Goal: Task Accomplishment & Management: Complete application form

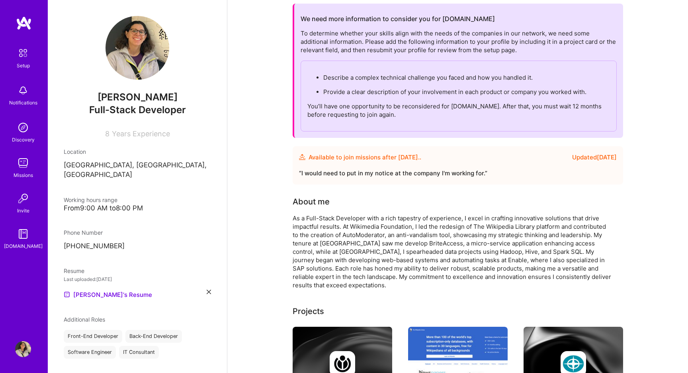
scroll to position [38, 0]
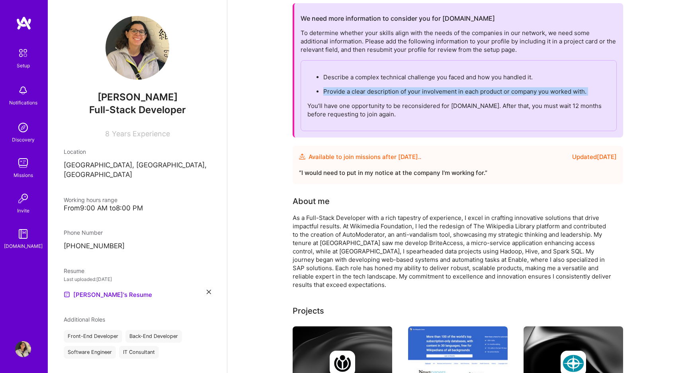
drag, startPoint x: 345, startPoint y: 100, endPoint x: 338, endPoint y: 85, distance: 16.7
click at [338, 85] on div "Describe a complex technical challenge you faced and how you handled it. Provid…" at bounding box center [459, 95] width 316 height 71
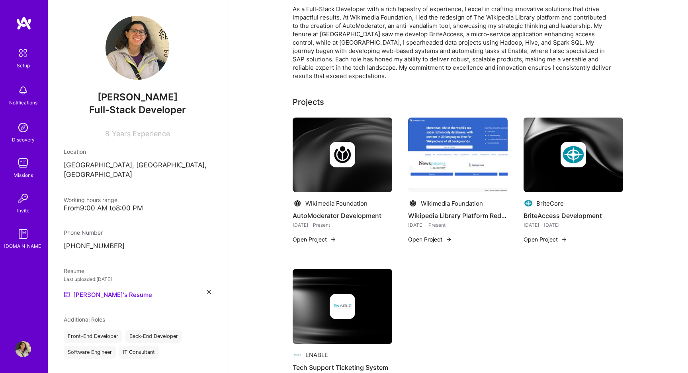
scroll to position [275, 0]
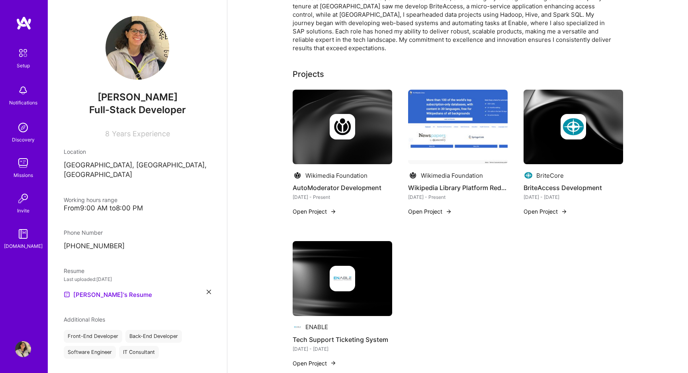
click at [337, 124] on img at bounding box center [342, 126] width 25 height 25
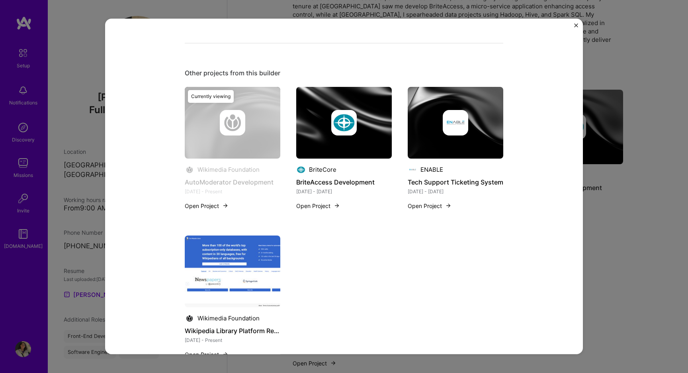
scroll to position [535, 0]
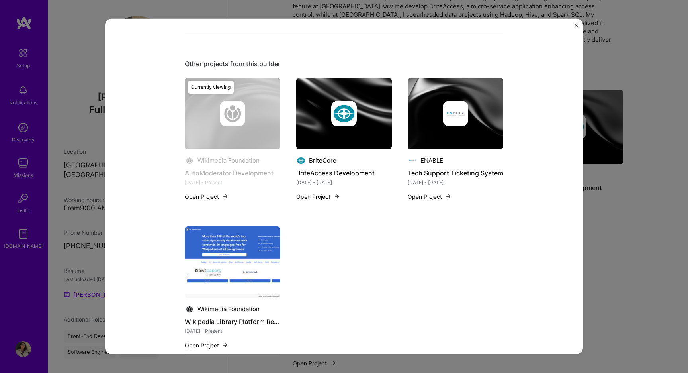
click at [215, 197] on button "Open Project" at bounding box center [207, 196] width 44 height 8
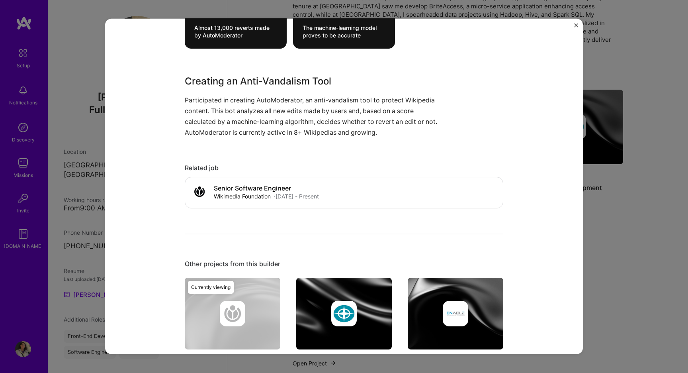
scroll to position [341, 0]
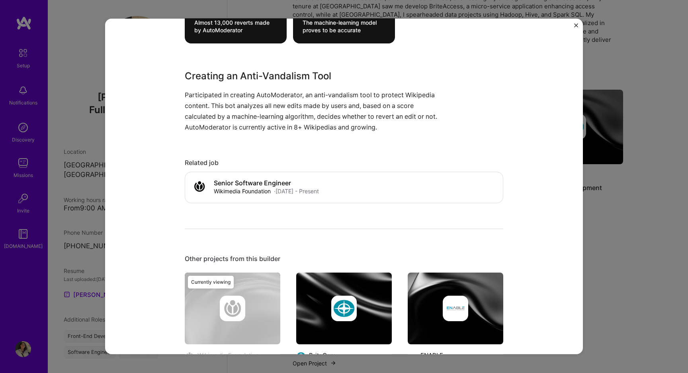
click at [359, 98] on p "Participated in creating AutoModerator, an anti-vandalism tool to protect Wikip…" at bounding box center [314, 111] width 259 height 43
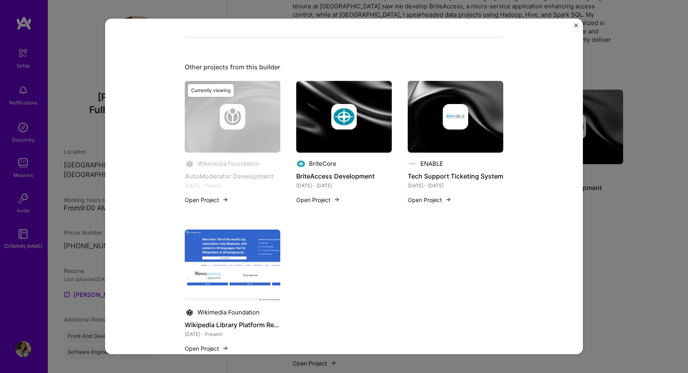
scroll to position [556, 0]
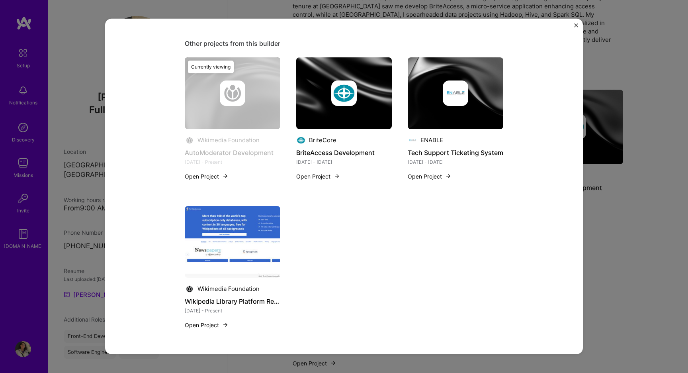
click at [566, 207] on div "AutoModerator Development Wikimedia Foundation Charity & Nonprofit, Open Source…" at bounding box center [344, 186] width 478 height 335
click at [621, 206] on div "AutoModerator Development Wikimedia Foundation Charity & Nonprofit, Open Source…" at bounding box center [344, 186] width 688 height 373
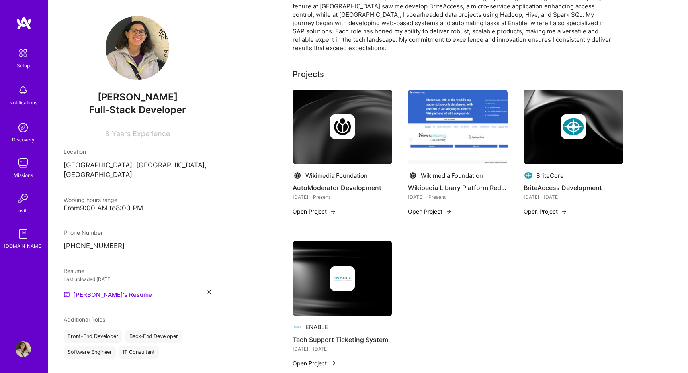
click at [321, 213] on button "Open Project" at bounding box center [315, 211] width 44 height 8
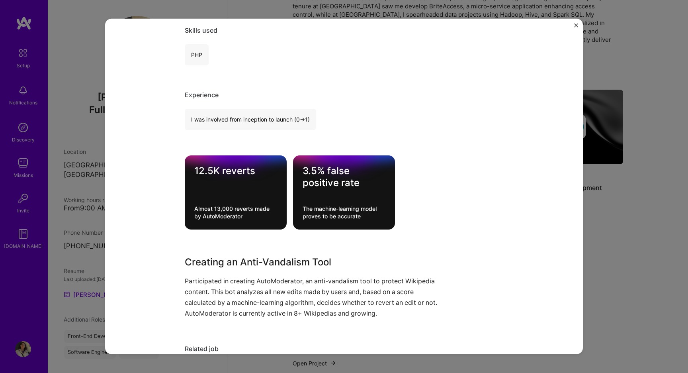
scroll to position [156, 0]
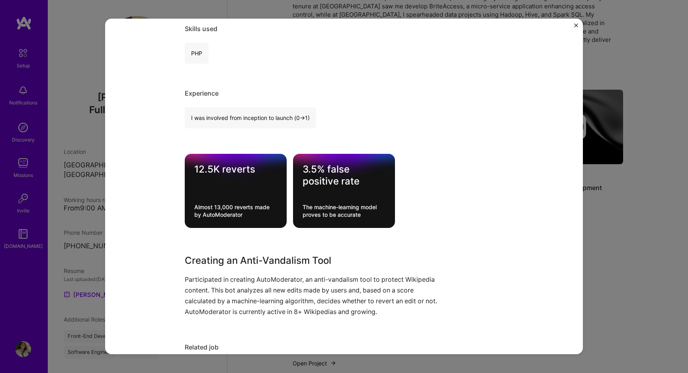
click at [292, 116] on div "I was involved from inception to launch (0 -> 1)" at bounding box center [250, 117] width 131 height 21
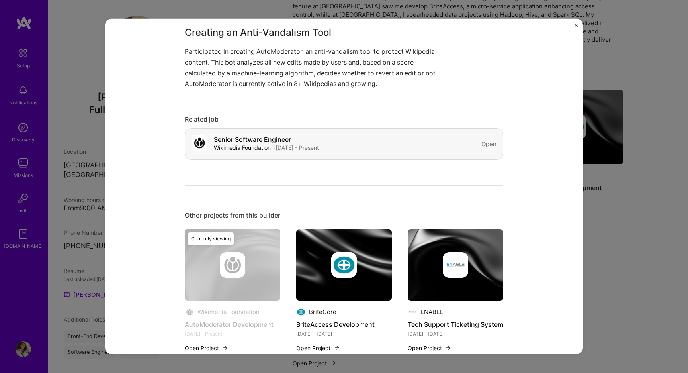
scroll to position [378, 0]
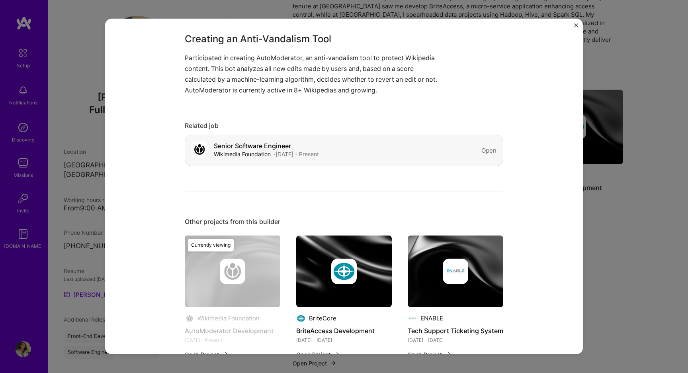
click at [291, 144] on h4 "Senior Software Engineer" at bounding box center [266, 146] width 105 height 8
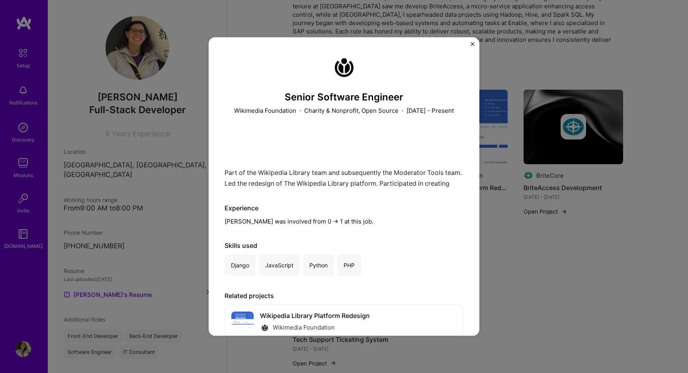
scroll to position [69, 0]
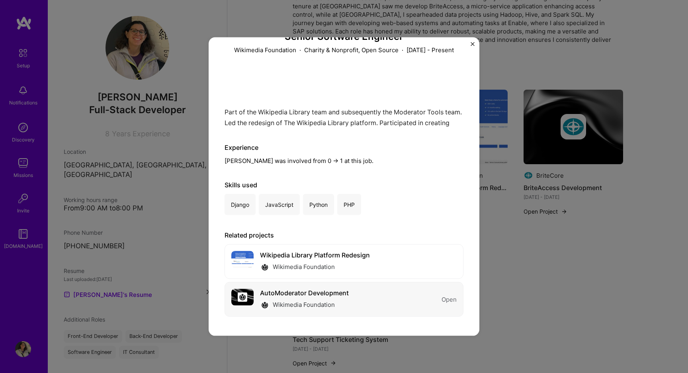
click at [444, 298] on div "Open" at bounding box center [449, 299] width 15 height 8
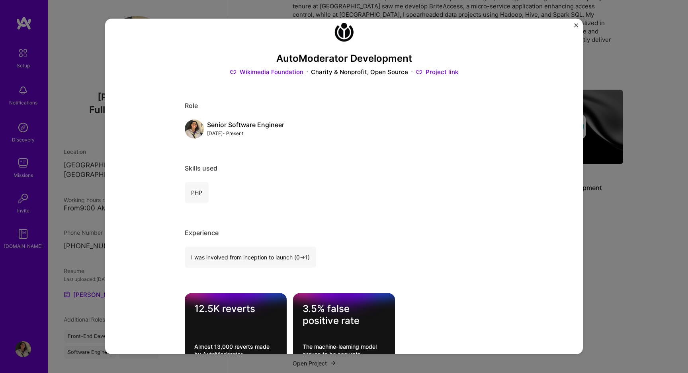
scroll to position [9, 0]
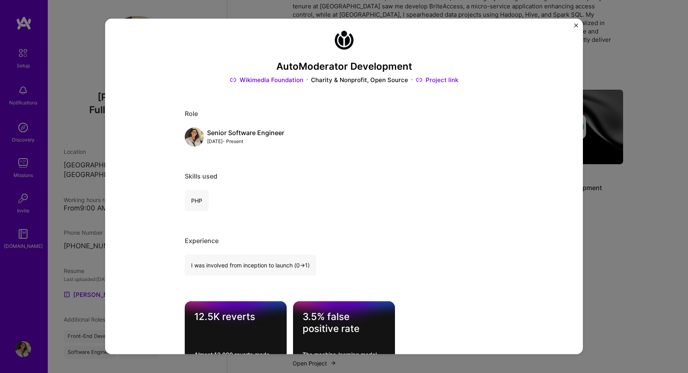
click at [632, 108] on div "AutoModerator Development Wikimedia Foundation Charity & Nonprofit, Open Source…" at bounding box center [344, 186] width 688 height 373
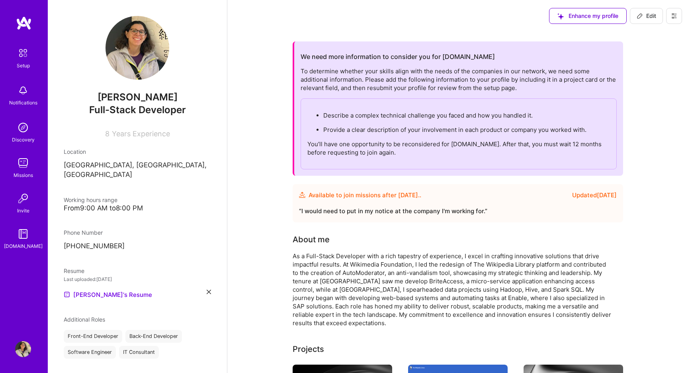
click at [648, 14] on span "Edit" at bounding box center [647, 16] width 20 height 8
select select "MX"
select select "Future Date"
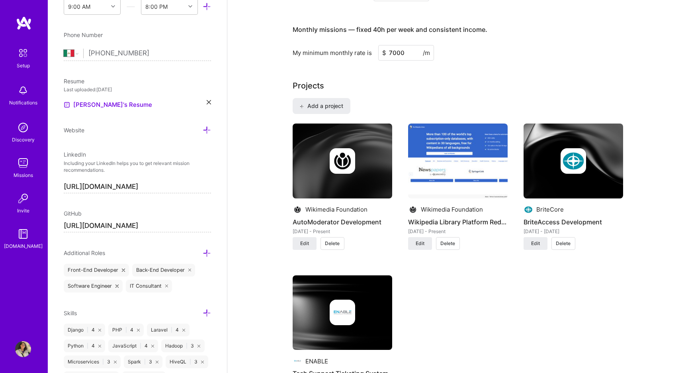
scroll to position [577, 0]
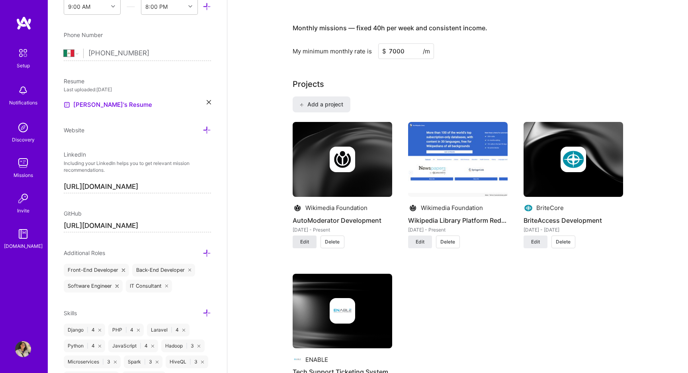
click at [301, 242] on span "Edit" at bounding box center [304, 241] width 9 height 7
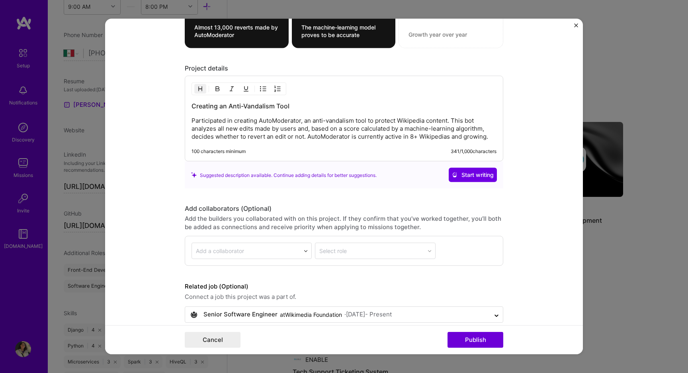
scroll to position [634, 0]
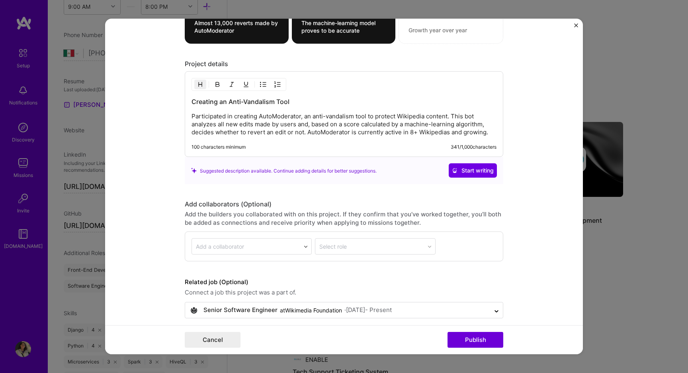
click at [304, 103] on h3 "Creating an Anti-Vandalism Tool" at bounding box center [344, 101] width 305 height 9
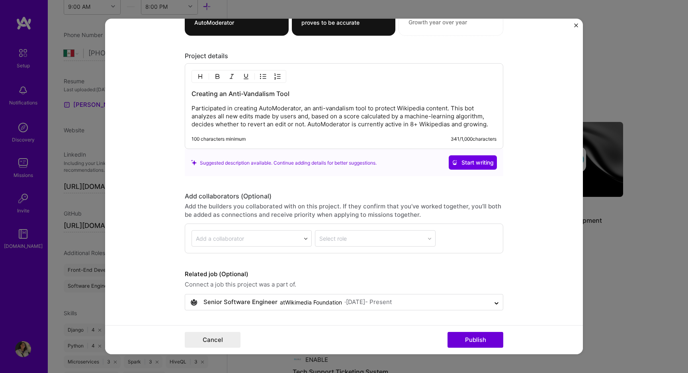
click at [490, 128] on p "Participated in creating AutoModerator, an anti-vandalism tool to protect Wikip…" at bounding box center [344, 116] width 305 height 24
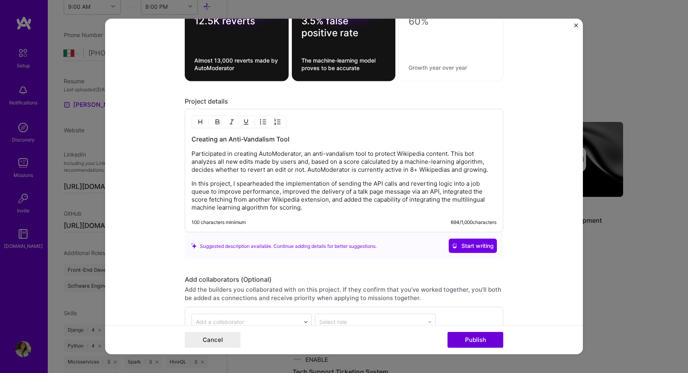
scroll to position [593, 0]
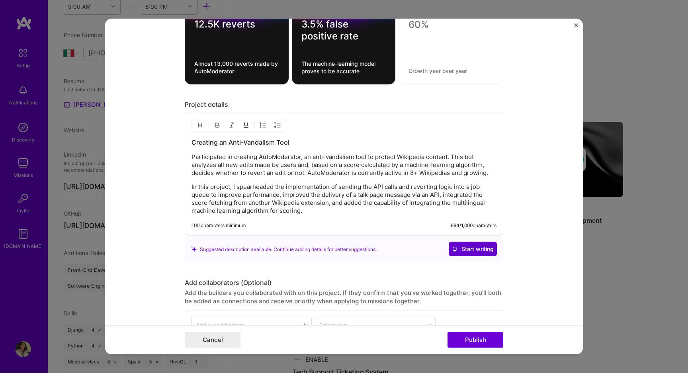
click at [452, 246] on icon at bounding box center [455, 249] width 6 height 6
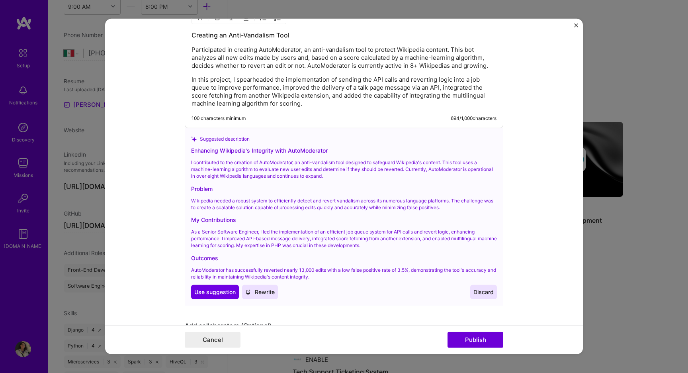
scroll to position [702, 0]
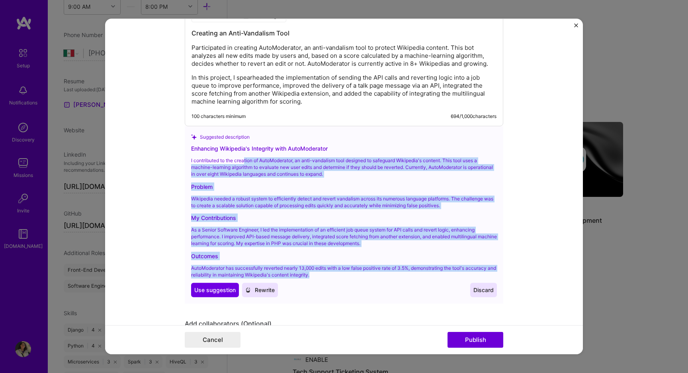
drag, startPoint x: 327, startPoint y: 275, endPoint x: 246, endPoint y: 162, distance: 138.5
click at [246, 162] on div "Enhancing Wikipedia's Integrity with AutoModerator I contributed to the creatio…" at bounding box center [344, 220] width 306 height 153
click at [228, 184] on div "Problem" at bounding box center [344, 186] width 306 height 8
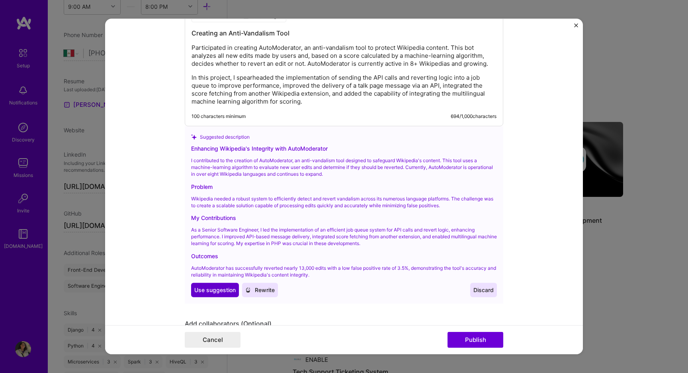
click at [209, 293] on span "Use suggestion" at bounding box center [214, 290] width 41 height 8
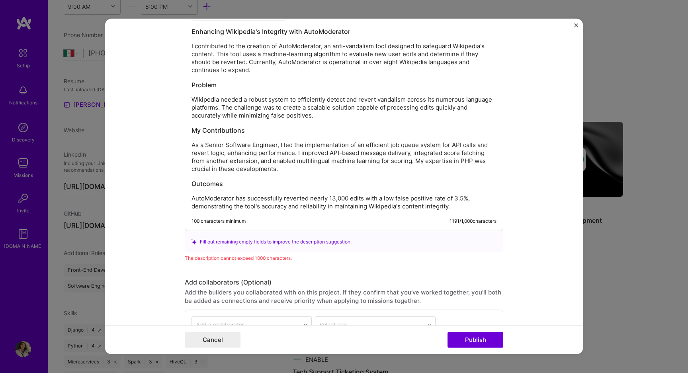
scroll to position [701, 0]
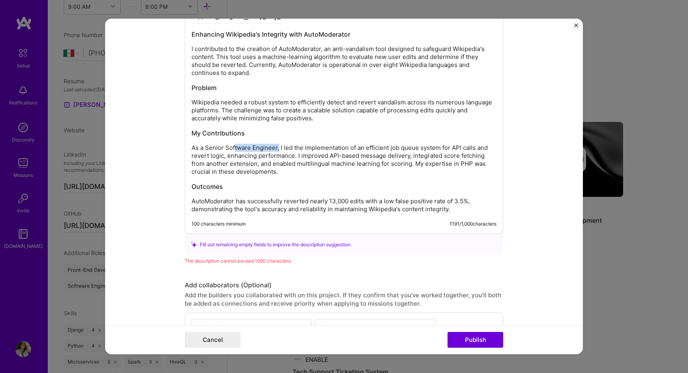
drag, startPoint x: 278, startPoint y: 148, endPoint x: 234, endPoint y: 147, distance: 44.6
click at [234, 147] on p "As a Senior Software Engineer, I led the implementation of an efficient job que…" at bounding box center [344, 160] width 305 height 32
click at [258, 112] on p "Wikipedia needed a robust system to efficiently detect and revert vandalism acr…" at bounding box center [344, 110] width 305 height 24
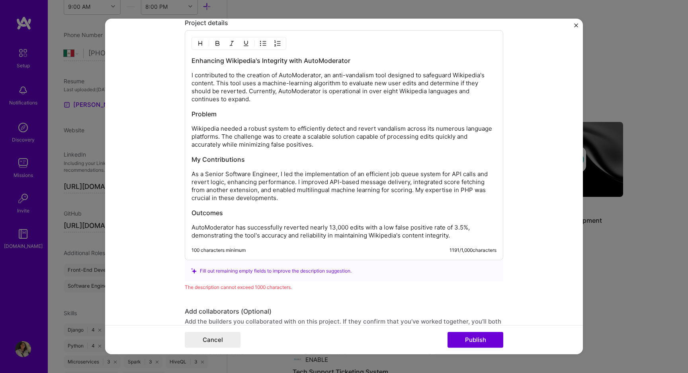
scroll to position [666, 0]
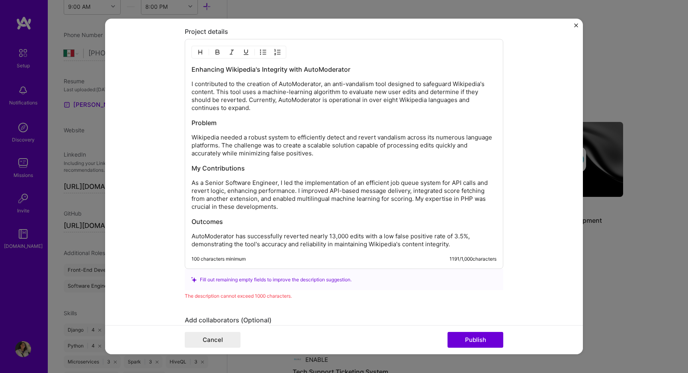
click at [462, 105] on p "I contributed to the creation of AutoModerator, an anti-vandalism tool designed…" at bounding box center [344, 96] width 305 height 32
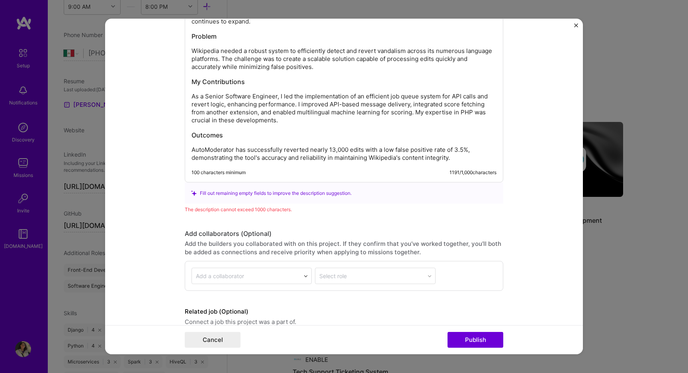
scroll to position [754, 0]
drag, startPoint x: 415, startPoint y: 117, endPoint x: 412, endPoint y: 111, distance: 6.4
click at [412, 111] on p "As a Senior Software Engineer, I led the implementation of an efficient job que…" at bounding box center [344, 107] width 305 height 32
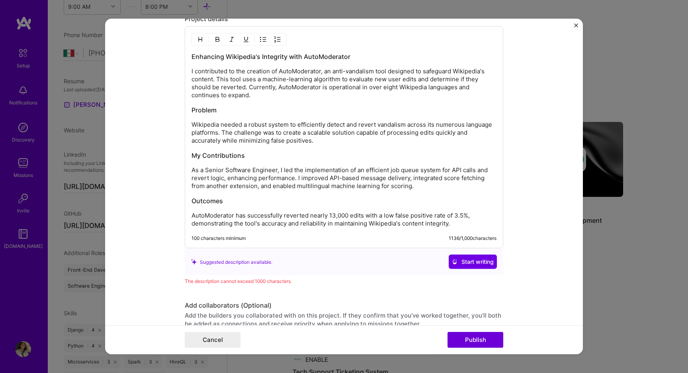
scroll to position [677, 0]
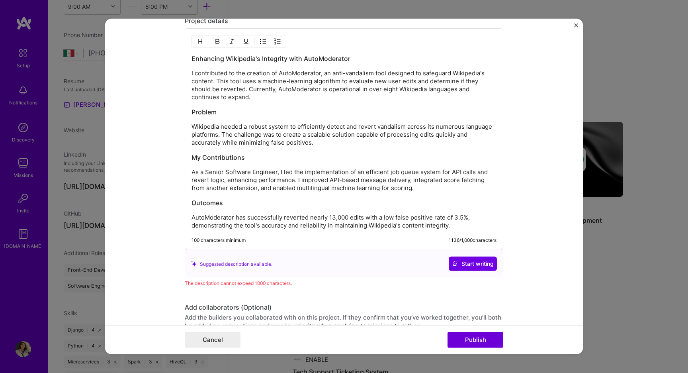
drag, startPoint x: 448, startPoint y: 99, endPoint x: 456, endPoint y: 90, distance: 11.6
click at [456, 90] on p "I contributed to the creation of AutoModerator, an anti-vandalism tool designed…" at bounding box center [344, 85] width 305 height 32
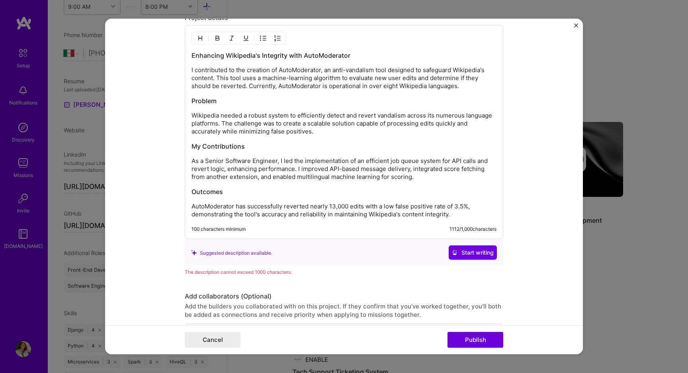
scroll to position [671, 0]
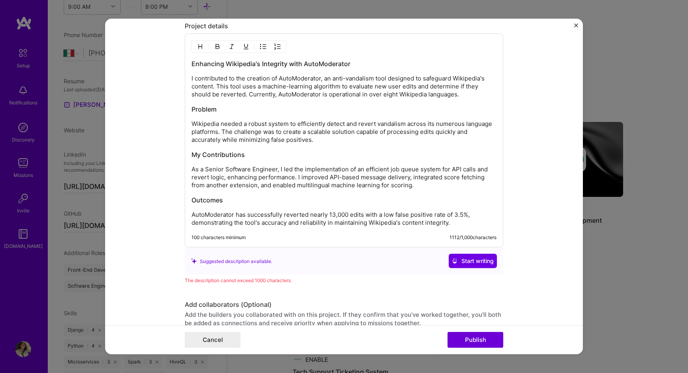
click at [362, 61] on h3 "Enhancing Wikipedia's Integrity with AutoModerator" at bounding box center [344, 63] width 305 height 9
click at [260, 260] on div "Suggested description available." at bounding box center [231, 261] width 81 height 8
click at [452, 262] on icon at bounding box center [455, 261] width 6 height 6
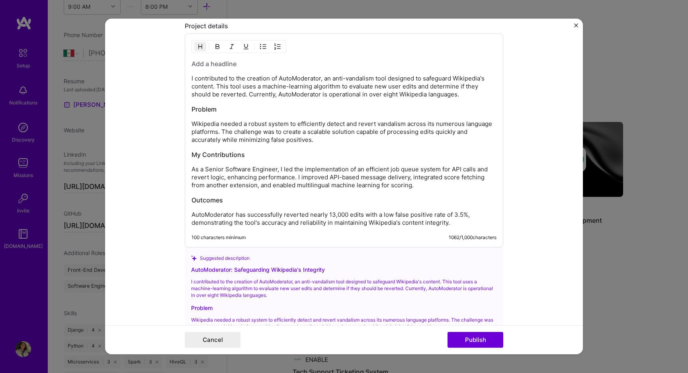
copy div
drag, startPoint x: 327, startPoint y: 270, endPoint x: 187, endPoint y: 275, distance: 140.3
click at [187, 275] on div "Suggested description AutoModerator: Safeguarding Wikipedia's Integrity I contr…" at bounding box center [344, 335] width 319 height 177
click at [228, 64] on h3 at bounding box center [344, 63] width 305 height 9
click at [227, 67] on h3 at bounding box center [344, 63] width 305 height 9
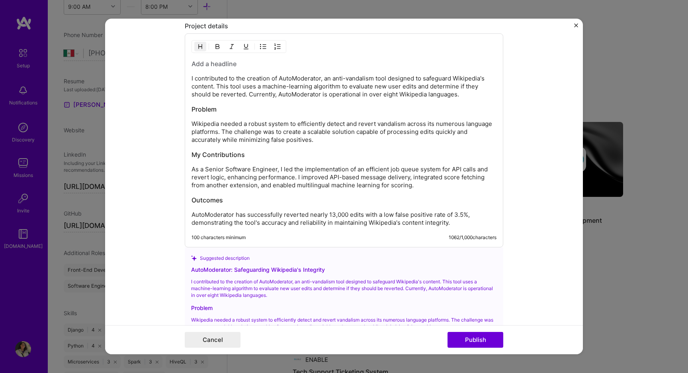
click at [224, 268] on div "AutoModerator: Safeguarding Wikipedia's Integrity" at bounding box center [344, 269] width 306 height 8
copy div "AutoModerator: Safeguarding Wikipedia's Integrity"
click at [203, 68] on h3 at bounding box center [344, 63] width 305 height 9
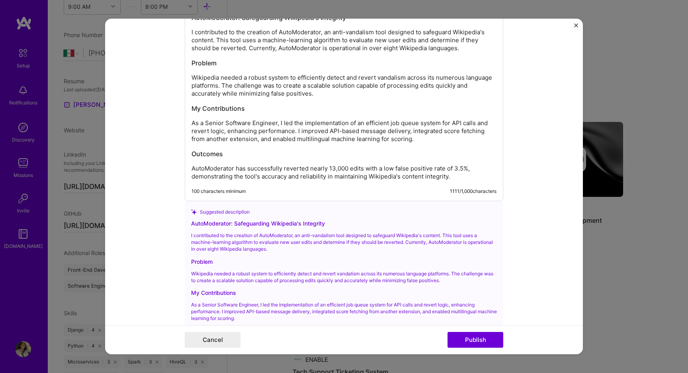
scroll to position [714, 0]
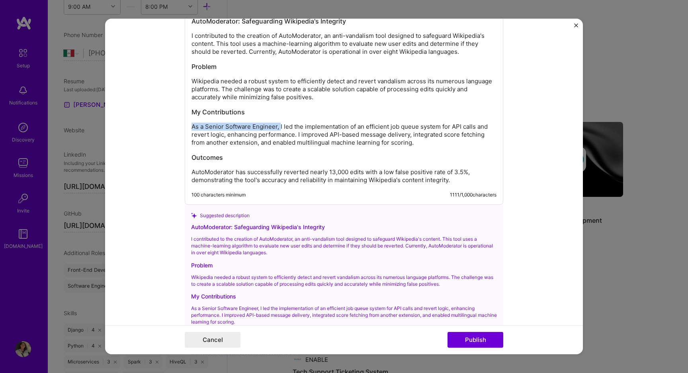
drag, startPoint x: 280, startPoint y: 128, endPoint x: 189, endPoint y: 127, distance: 91.2
click at [189, 127] on div "AutoModerator: Safeguarding Wikipedia's Integrity I contributed to the creation…" at bounding box center [344, 98] width 319 height 214
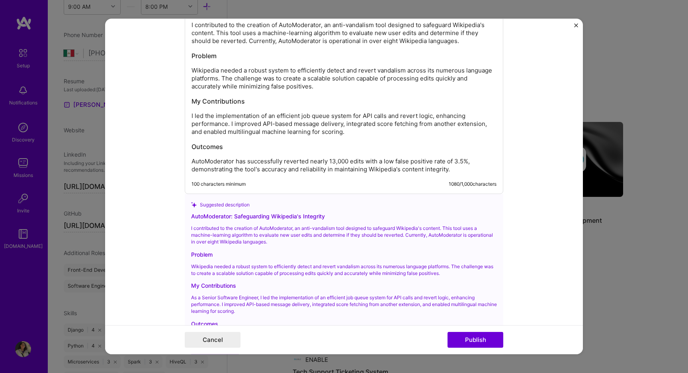
scroll to position [727, 0]
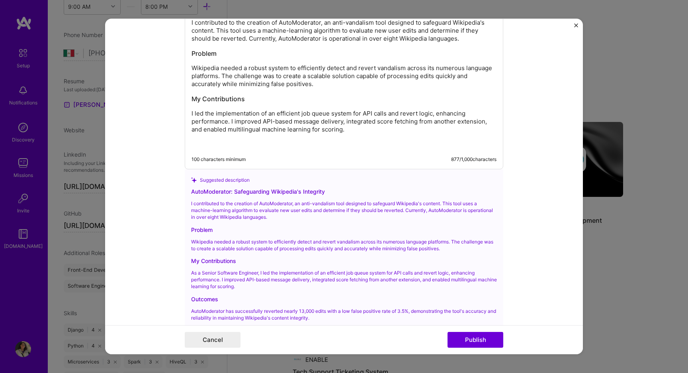
drag, startPoint x: 454, startPoint y: 168, endPoint x: 429, endPoint y: 138, distance: 38.8
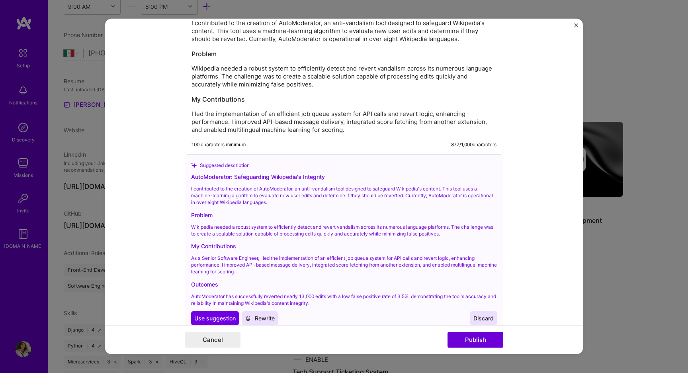
scroll to position [749, 0]
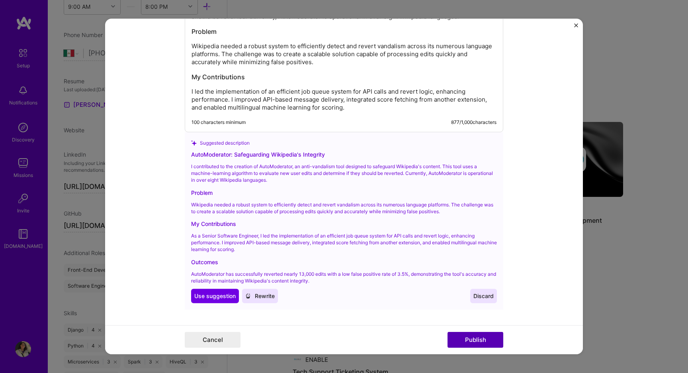
click at [460, 336] on button "Publish" at bounding box center [476, 340] width 56 height 16
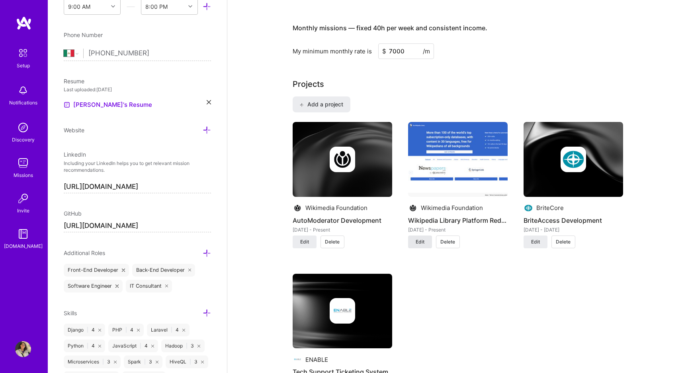
click at [423, 241] on span "Edit" at bounding box center [420, 241] width 9 height 7
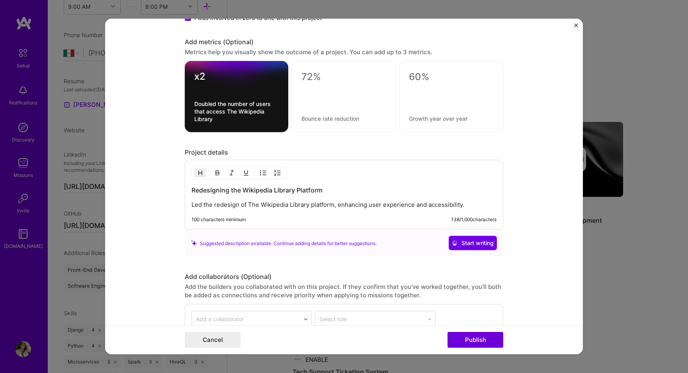
scroll to position [789, 0]
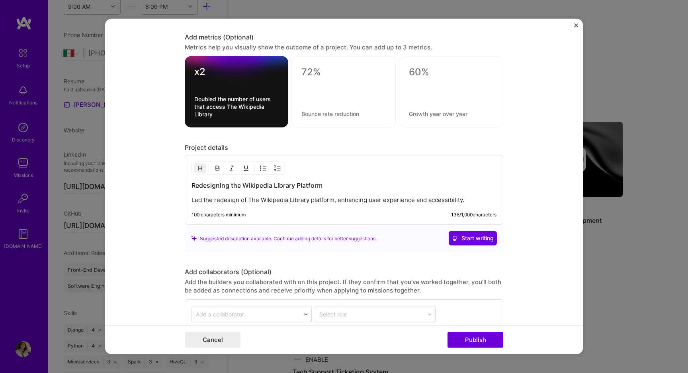
click at [488, 201] on p "Led the redesign of The Wikipedia Library platform, enhancing user experience a…" at bounding box center [344, 200] width 305 height 8
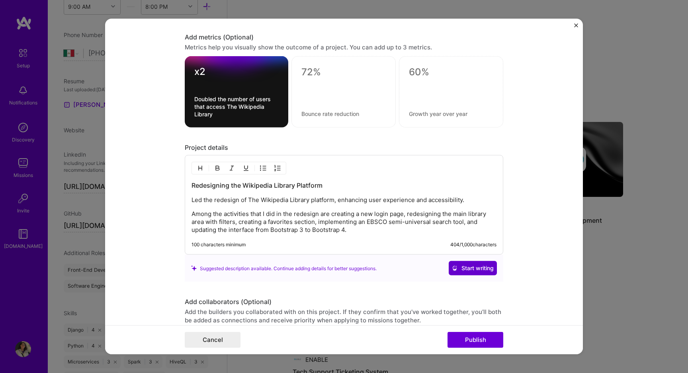
click at [461, 263] on button "Start writing" at bounding box center [473, 268] width 48 height 14
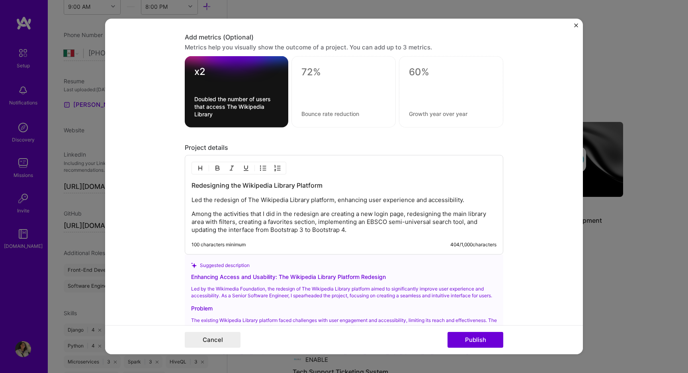
click at [332, 85] on div at bounding box center [344, 91] width 104 height 71
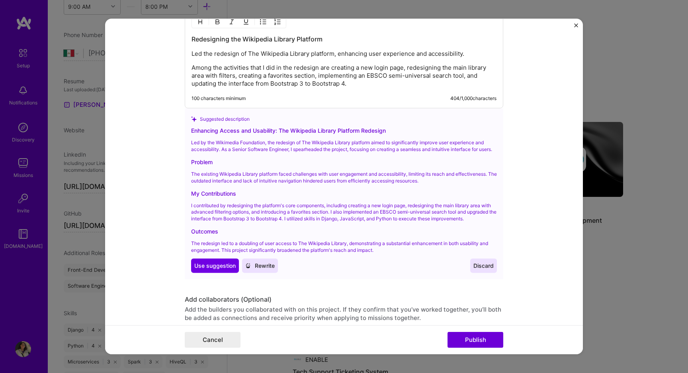
scroll to position [938, 0]
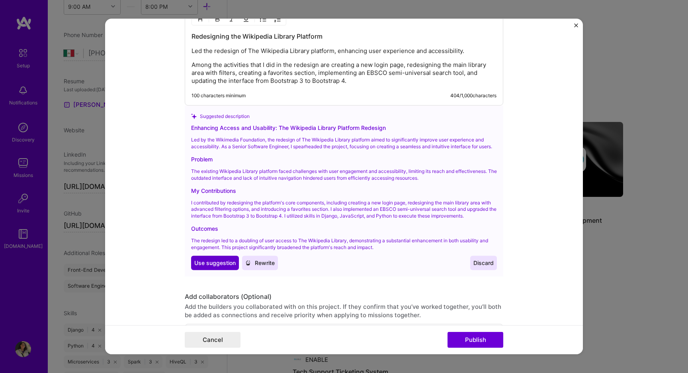
click at [218, 266] on span "Use suggestion" at bounding box center [214, 262] width 41 height 8
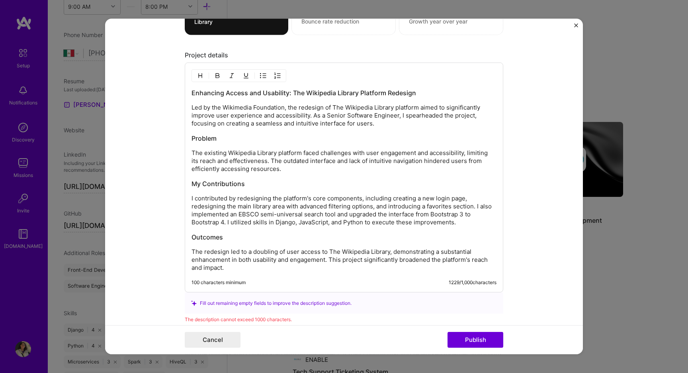
scroll to position [881, 0]
click at [290, 168] on p "The existing Wikipedia Library platform faced challenges with user engagement a…" at bounding box center [344, 161] width 305 height 24
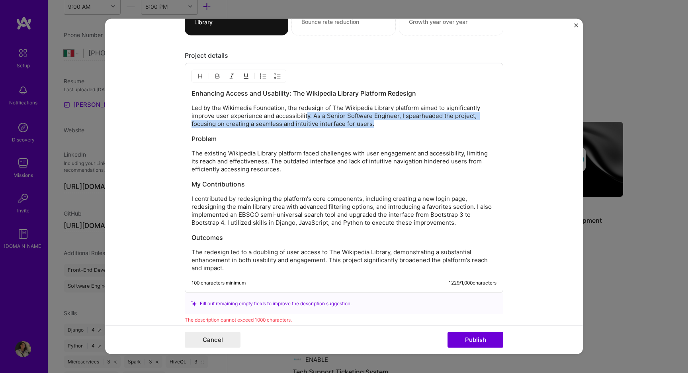
drag, startPoint x: 380, startPoint y: 124, endPoint x: 307, endPoint y: 114, distance: 74.4
click at [307, 114] on p "Led by the Wikimedia Foundation, the redesign of The Wikipedia Library platform…" at bounding box center [344, 116] width 305 height 24
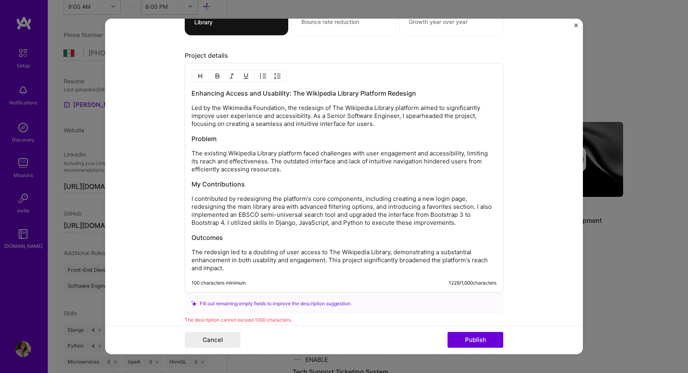
click at [303, 126] on p "Led by the Wikimedia Foundation, the redesign of The Wikipedia Library platform…" at bounding box center [344, 116] width 305 height 24
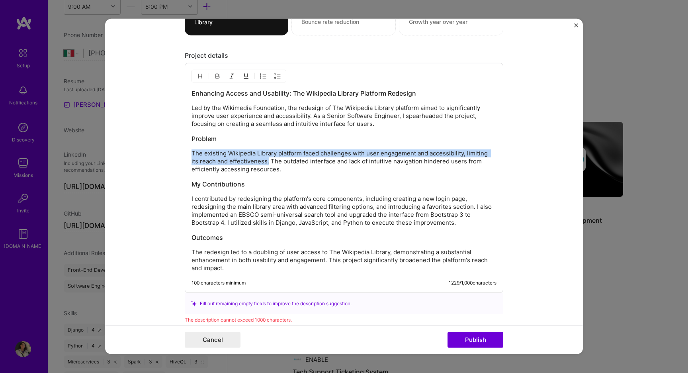
drag, startPoint x: 269, startPoint y: 162, endPoint x: 189, endPoint y: 155, distance: 80.8
click at [189, 155] on div "Enhancing Access and Usability: The Wikipedia Library Platform Redesign Led by …" at bounding box center [344, 178] width 319 height 230
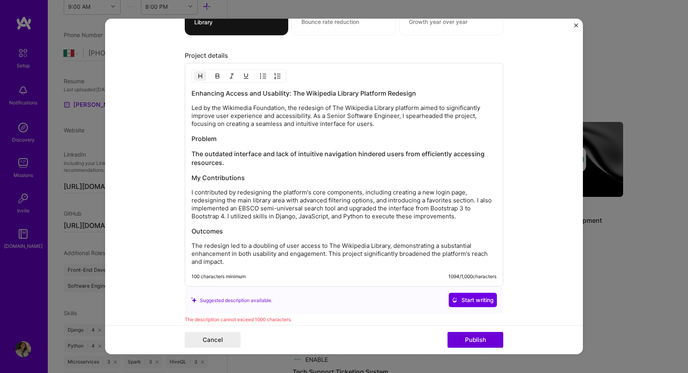
click at [227, 164] on h3 "The outdated interface and lack of intuitive navigation hindered users from eff…" at bounding box center [344, 158] width 305 height 18
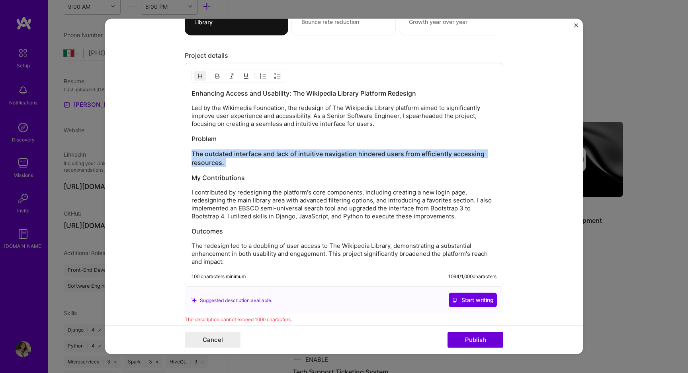
drag, startPoint x: 227, startPoint y: 164, endPoint x: 188, endPoint y: 154, distance: 40.4
click at [188, 154] on div "Enhancing Access and Usability: The Wikipedia Library Platform Redesign Led by …" at bounding box center [344, 174] width 319 height 223
click at [196, 77] on button "button" at bounding box center [200, 76] width 12 height 10
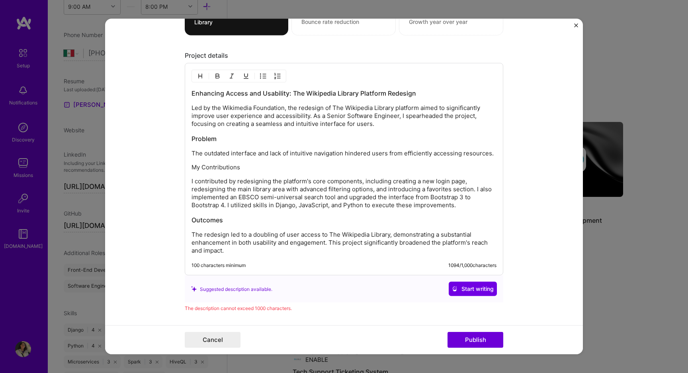
click at [277, 172] on div "Enhancing Access and Usability: The Wikipedia Library Platform Redesign Led by …" at bounding box center [344, 172] width 305 height 166
click at [230, 169] on p "My Contributions" at bounding box center [344, 167] width 305 height 8
click at [199, 74] on img "button" at bounding box center [200, 76] width 6 height 6
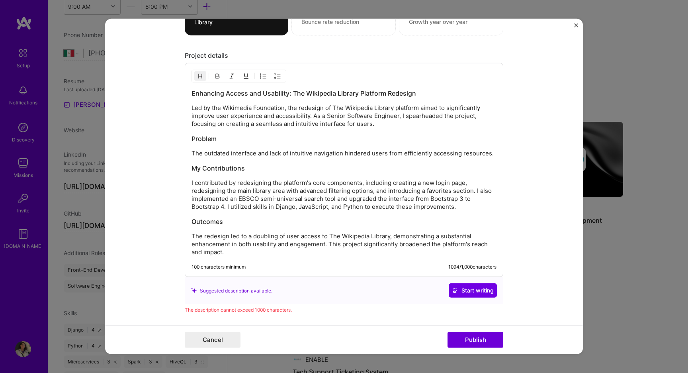
click at [262, 197] on p "I contributed by redesigning the platform's core components, including creating…" at bounding box center [344, 195] width 305 height 32
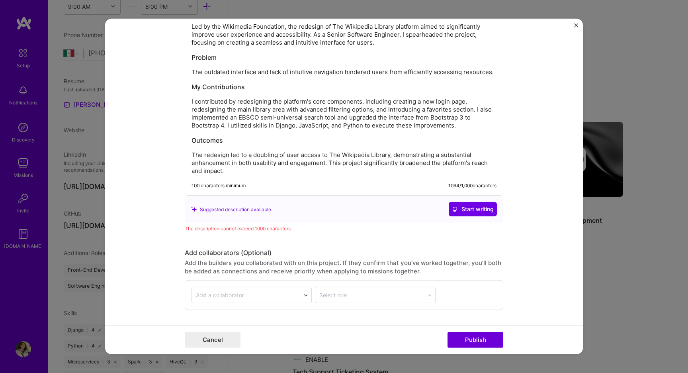
scroll to position [956, 0]
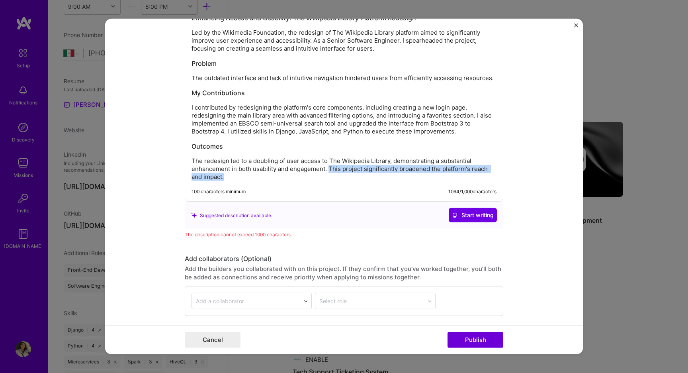
drag, startPoint x: 334, startPoint y: 178, endPoint x: 331, endPoint y: 170, distance: 8.6
click at [331, 170] on p "The redesign led to a doubling of user access to The Wikipedia Library, demonst…" at bounding box center [344, 169] width 305 height 24
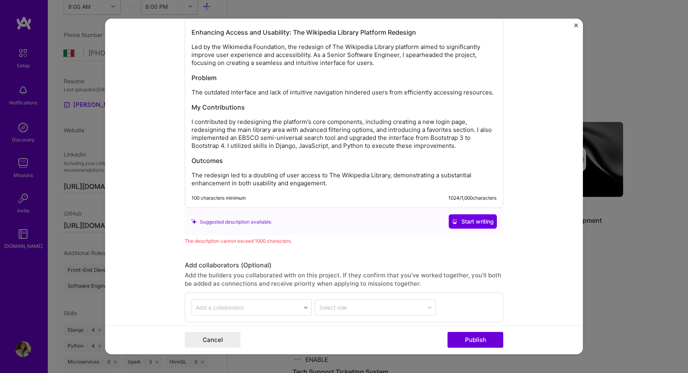
scroll to position [931, 0]
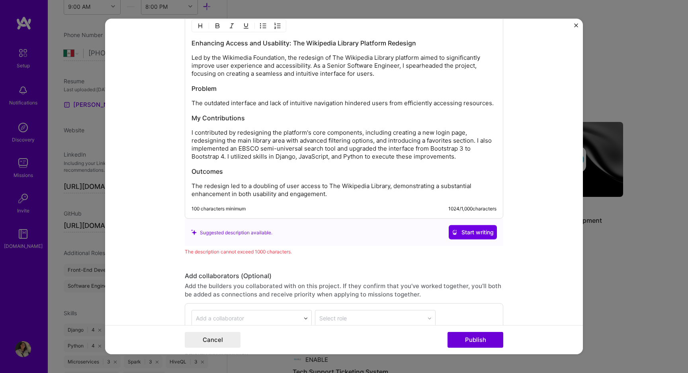
click at [470, 157] on p "I contributed by redesigning the platform's core components, including creating…" at bounding box center [344, 145] width 305 height 32
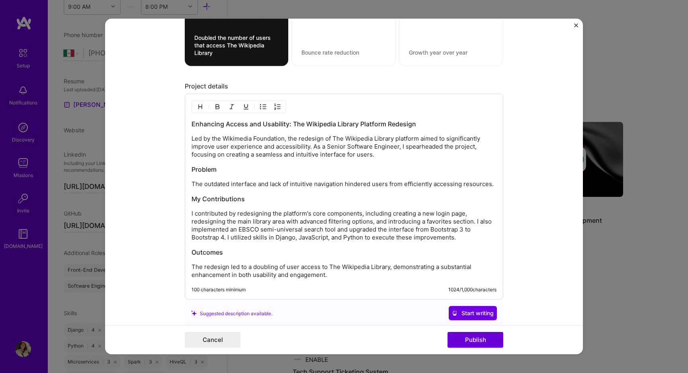
scroll to position [848, 0]
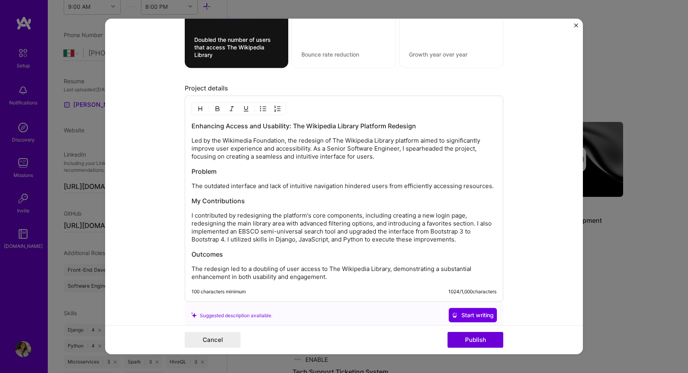
click at [291, 141] on p "Led by the Wikimedia Foundation, the redesign of The Wikipedia Library platform…" at bounding box center [344, 149] width 305 height 24
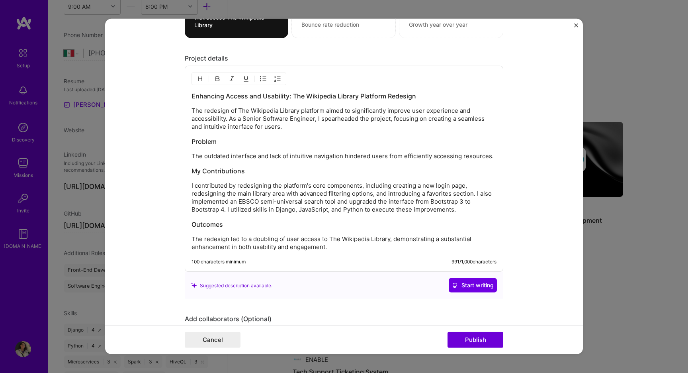
scroll to position [882, 0]
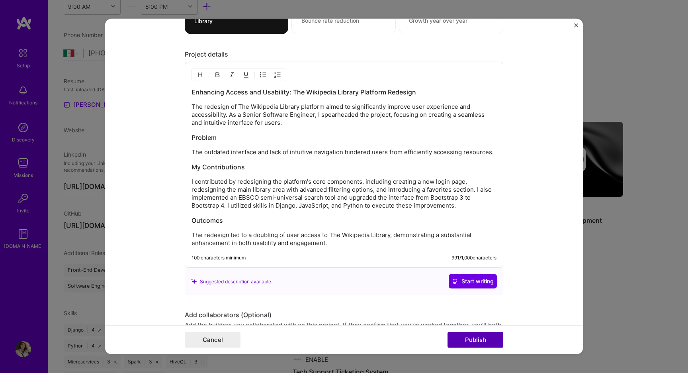
click at [481, 337] on button "Publish" at bounding box center [476, 340] width 56 height 16
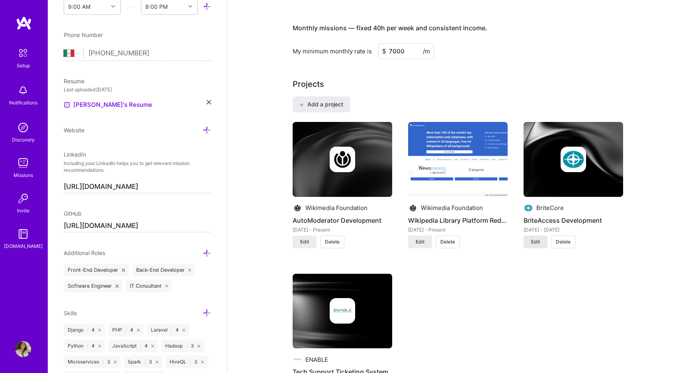
click at [530, 244] on button "Edit" at bounding box center [536, 241] width 24 height 13
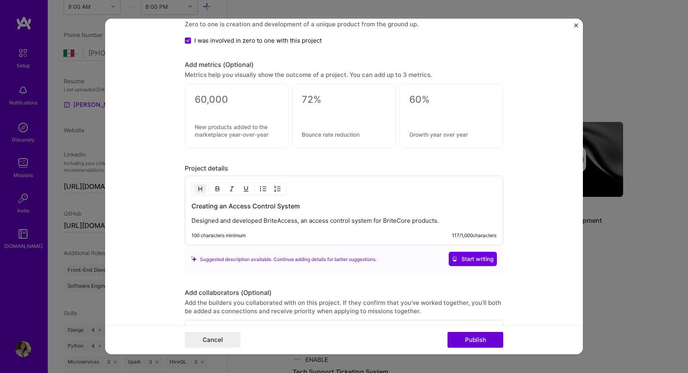
scroll to position [603, 0]
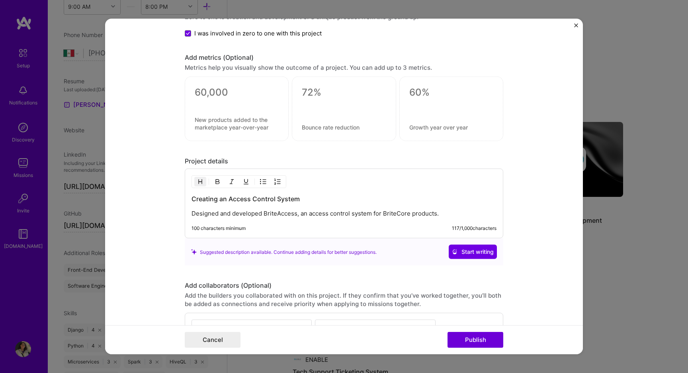
click at [440, 214] on p "Designed and developed BriteAccess, an access control system for BriteCore prod…" at bounding box center [344, 213] width 305 height 8
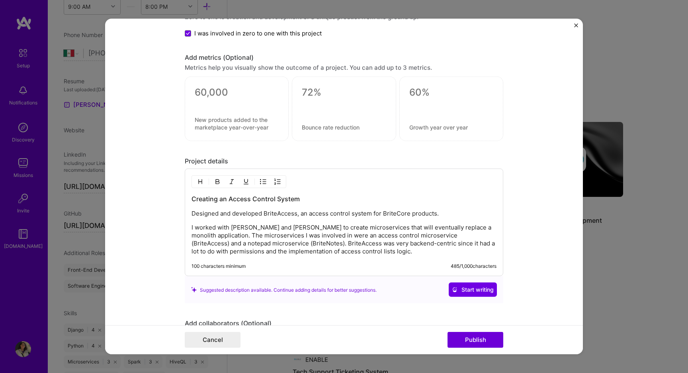
drag, startPoint x: 343, startPoint y: 257, endPoint x: 340, endPoint y: 253, distance: 4.9
click at [340, 253] on p "I worked with [PERSON_NAME] and [PERSON_NAME] to create microservices that will…" at bounding box center [344, 239] width 305 height 32
drag, startPoint x: 263, startPoint y: 244, endPoint x: 436, endPoint y: 235, distance: 172.7
click at [436, 235] on p "I worked with [PERSON_NAME] and [PERSON_NAME] to create microservices that will…" at bounding box center [344, 239] width 305 height 32
click at [401, 235] on p "I worked with [PERSON_NAME] and [PERSON_NAME] to create microservices that will…" at bounding box center [344, 239] width 305 height 32
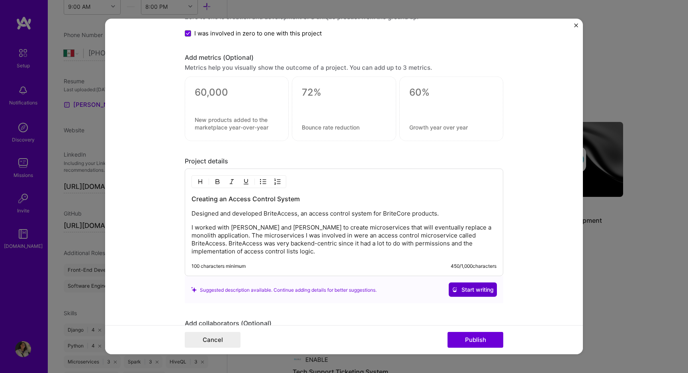
click at [460, 288] on span "Start writing" at bounding box center [473, 290] width 42 height 8
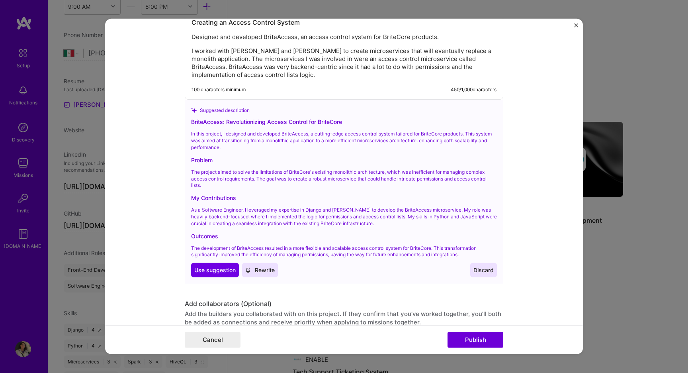
scroll to position [782, 0]
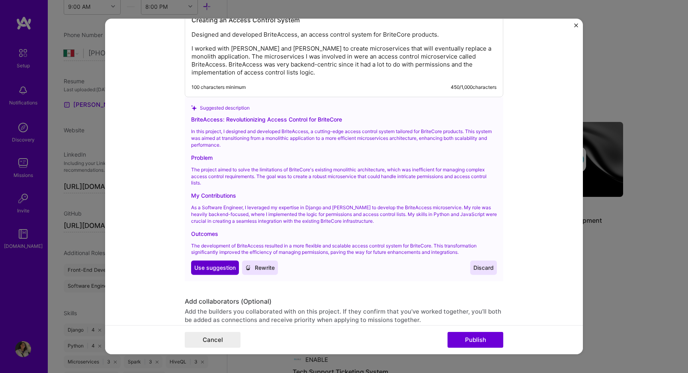
click at [225, 268] on span "Use suggestion" at bounding box center [214, 268] width 41 height 8
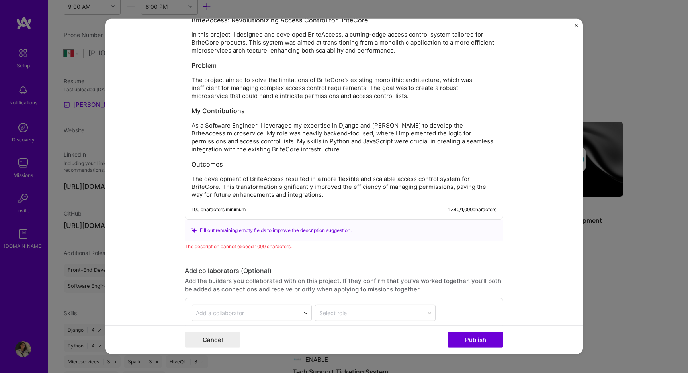
scroll to position [775, 0]
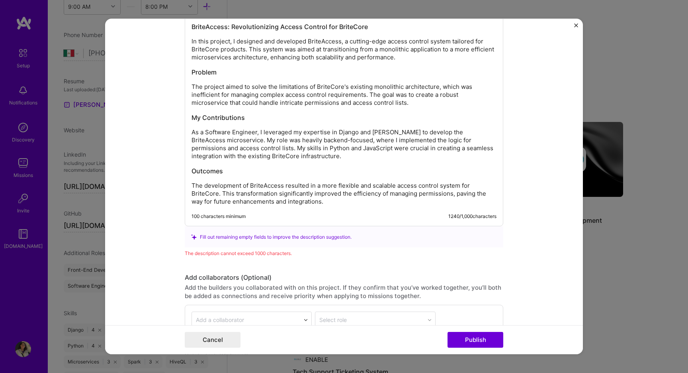
click at [321, 149] on p "As a Software Engineer, I leveraged my expertise in Django and [PERSON_NAME] to…" at bounding box center [344, 144] width 305 height 32
click at [299, 160] on p "As a Software Engineer, I leveraged my expertise in Django and [PERSON_NAME] to…" at bounding box center [344, 144] width 305 height 32
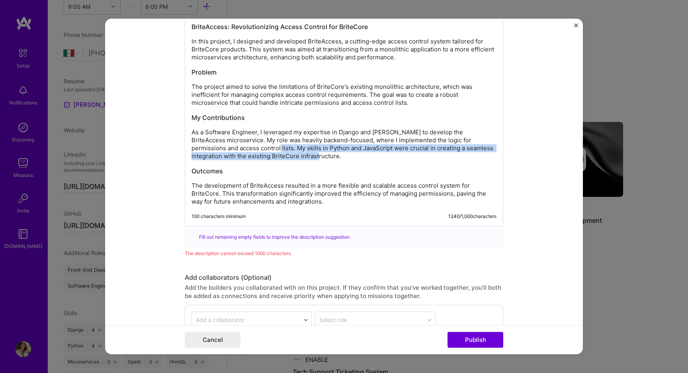
drag, startPoint x: 294, startPoint y: 157, endPoint x: 249, endPoint y: 149, distance: 46.5
click at [249, 149] on p "As a Software Engineer, I leveraged my expertise in Django and [PERSON_NAME] to…" at bounding box center [344, 144] width 305 height 32
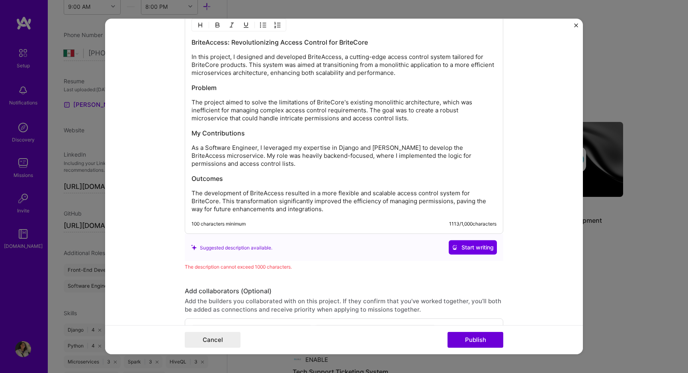
scroll to position [760, 0]
drag, startPoint x: 410, startPoint y: 117, endPoint x: 369, endPoint y: 110, distance: 41.6
click at [369, 110] on p "The project aimed to solve the limitations of BriteCore's existing monolithic a…" at bounding box center [344, 110] width 305 height 24
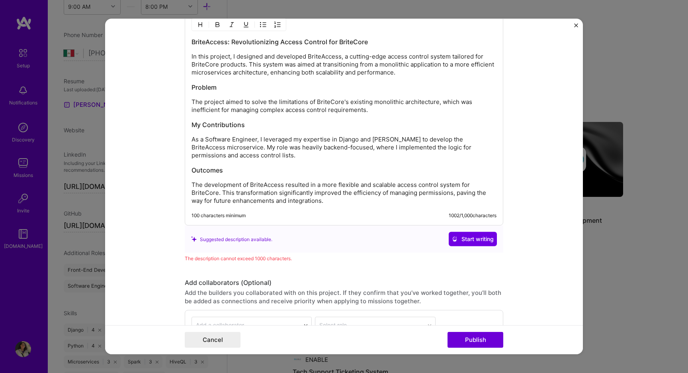
click at [334, 203] on p "The development of BriteAccess resulted in a more flexible and scalable access …" at bounding box center [344, 193] width 305 height 24
click at [305, 158] on p "As a Software Engineer, I leveraged my expertise in Django and [PERSON_NAME] to…" at bounding box center [344, 147] width 305 height 24
click at [271, 124] on h3 "My Contributions" at bounding box center [344, 124] width 305 height 9
click at [237, 90] on h3 "Problem" at bounding box center [344, 87] width 305 height 9
click at [405, 75] on p "In this project, I designed and developed BriteAccess, a cutting-edge access co…" at bounding box center [344, 65] width 305 height 24
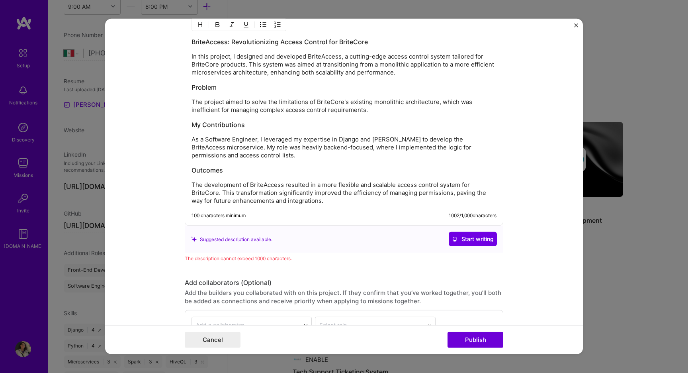
scroll to position [757, 0]
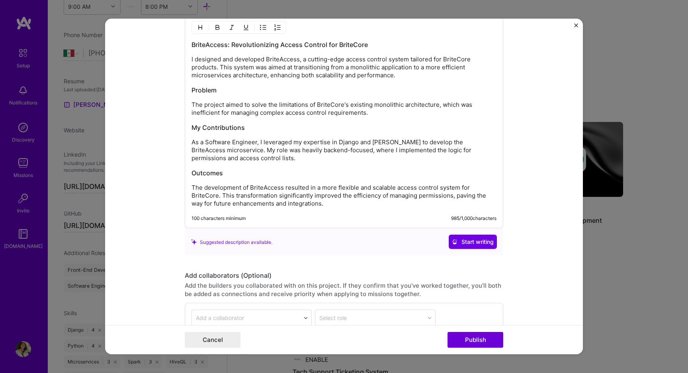
drag, startPoint x: 233, startPoint y: 61, endPoint x: 186, endPoint y: 60, distance: 46.6
click at [186, 60] on div "BriteAccess: Revolutionizing Access Control for BriteCore I designed and develo…" at bounding box center [344, 121] width 319 height 214
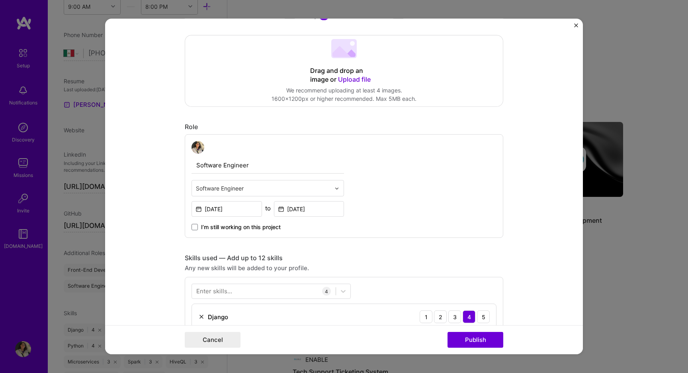
scroll to position [0, 0]
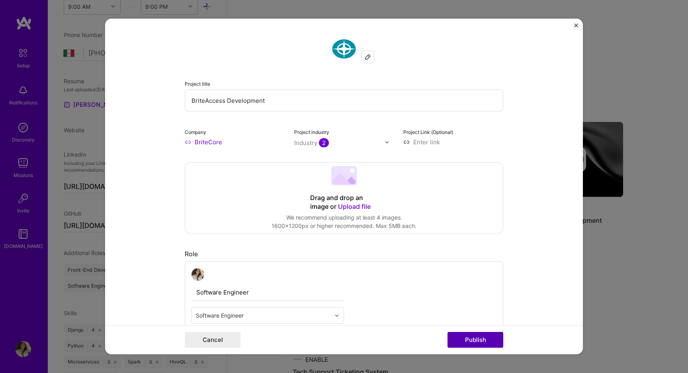
click at [463, 337] on button "Publish" at bounding box center [476, 340] width 56 height 16
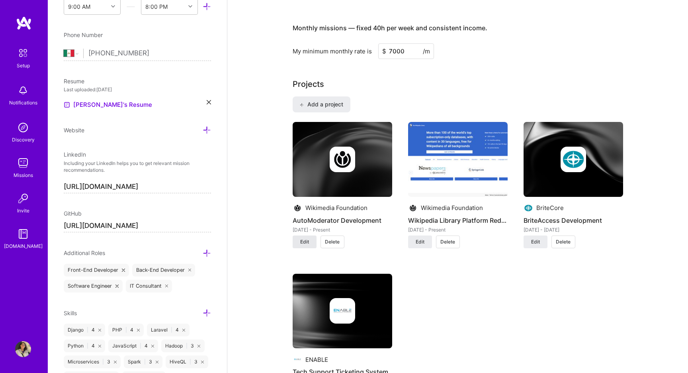
click at [303, 243] on span "Edit" at bounding box center [304, 241] width 9 height 7
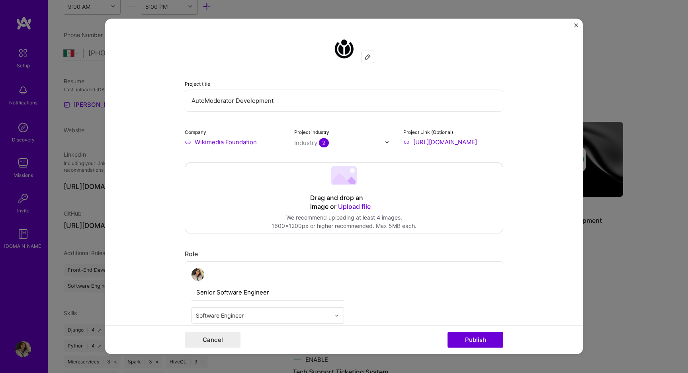
click at [577, 27] on button "Close" at bounding box center [576, 27] width 4 height 8
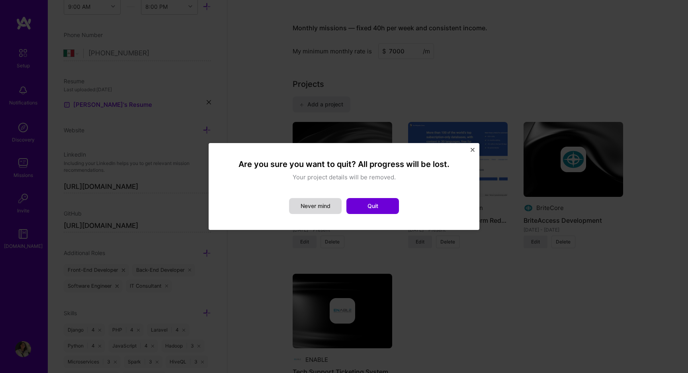
click at [323, 208] on button "Never mind" at bounding box center [315, 206] width 53 height 16
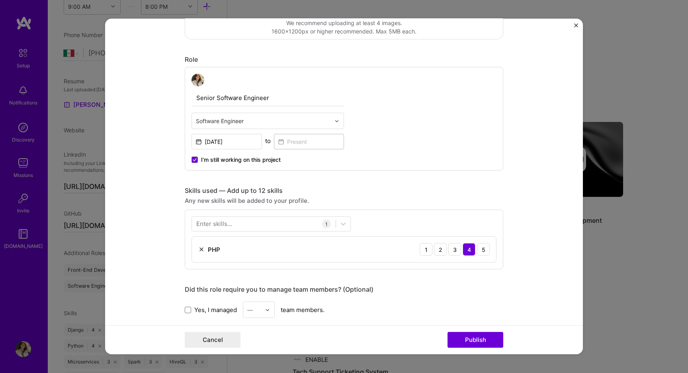
scroll to position [200, 0]
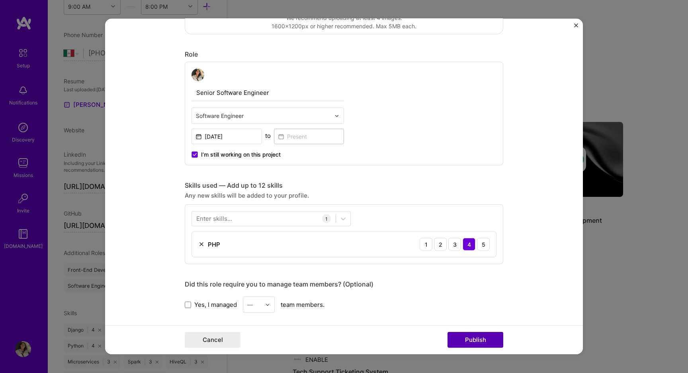
click at [475, 337] on button "Publish" at bounding box center [476, 340] width 56 height 16
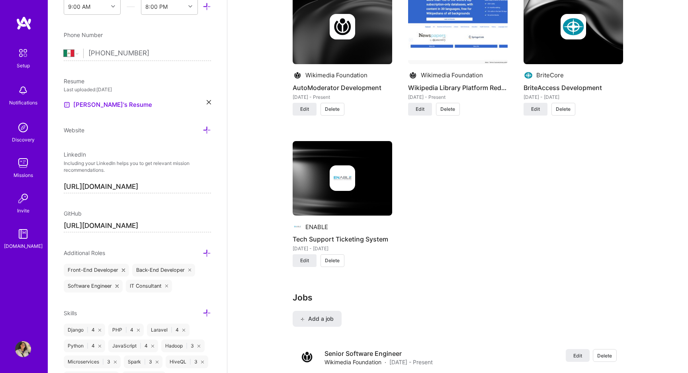
scroll to position [711, 0]
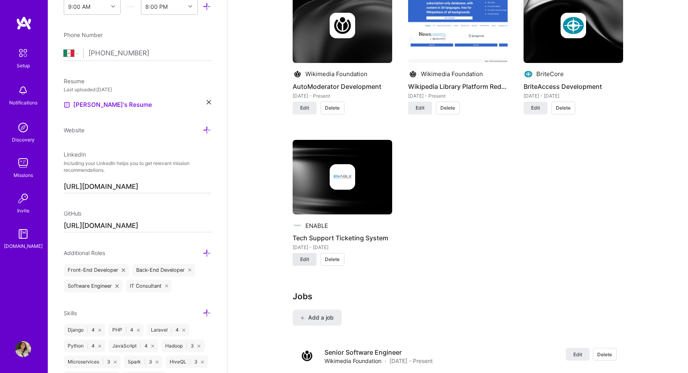
click at [303, 257] on span "Edit" at bounding box center [304, 259] width 9 height 7
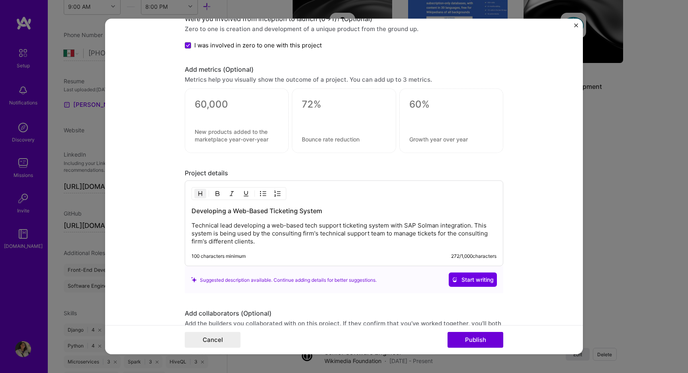
scroll to position [571, 0]
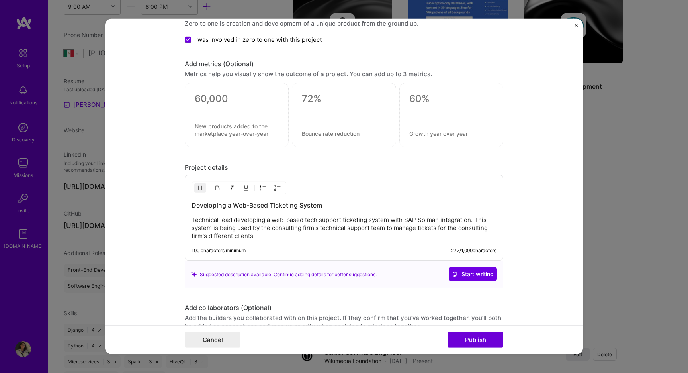
click at [285, 239] on p "Technical lead developing a web-based tech support ticketing system with SAP So…" at bounding box center [344, 228] width 305 height 24
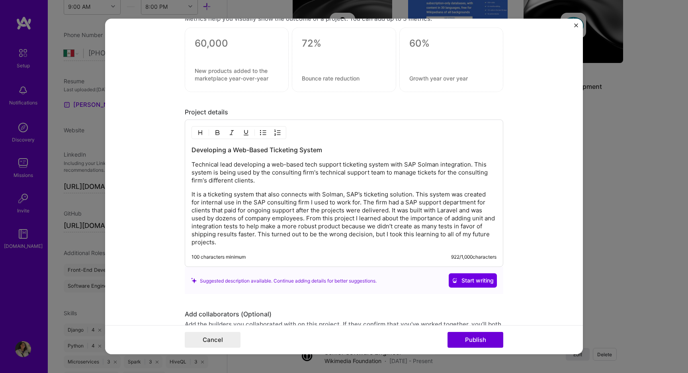
scroll to position [636, 0]
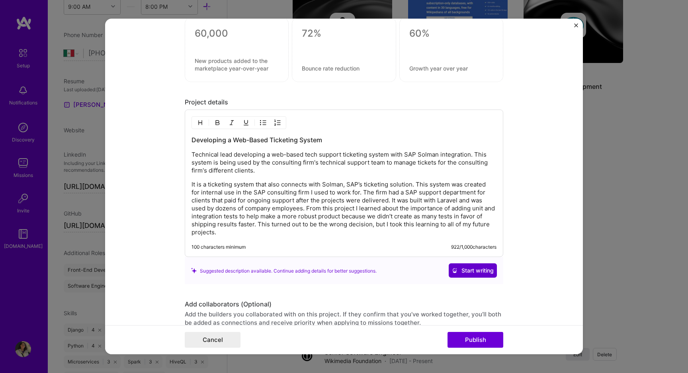
click at [458, 267] on span "Start writing" at bounding box center [473, 270] width 42 height 8
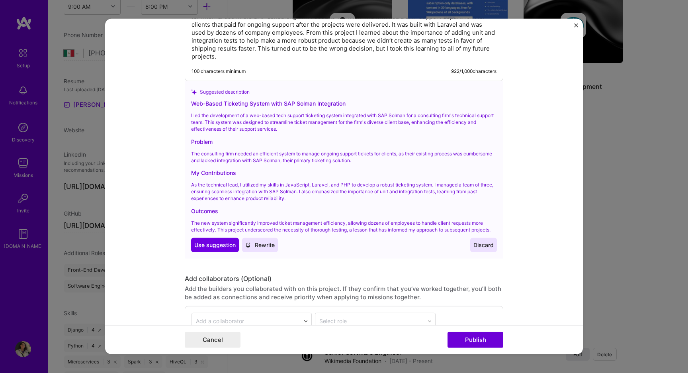
scroll to position [813, 0]
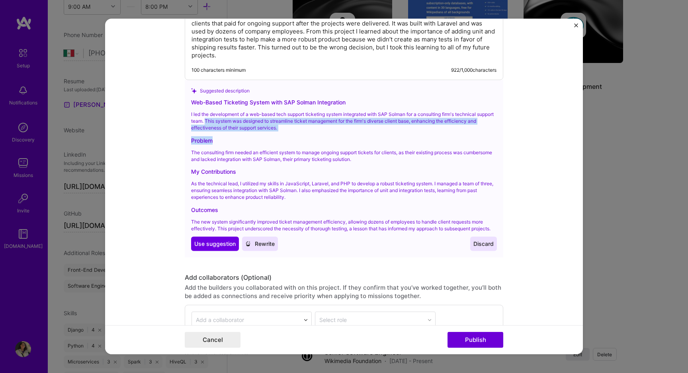
drag, startPoint x: 251, startPoint y: 137, endPoint x: 223, endPoint y: 122, distance: 31.5
click at [223, 122] on div "Web-Based Ticketing System with SAP Solman Integration I led the development of…" at bounding box center [344, 174] width 306 height 153
click at [223, 133] on div "Web-Based Ticketing System with SAP Solman Integration I led the development of…" at bounding box center [344, 174] width 306 height 153
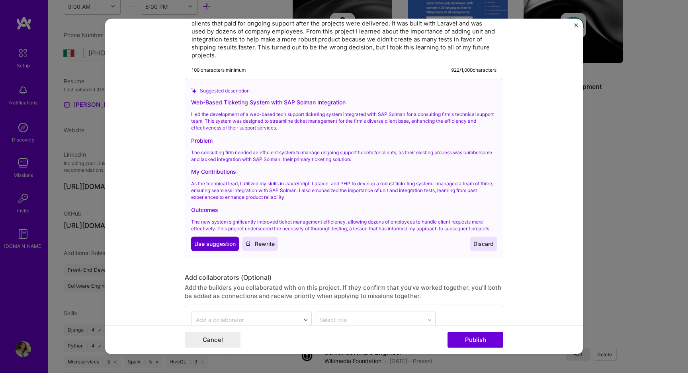
click at [223, 248] on span "Use suggestion" at bounding box center [214, 244] width 41 height 8
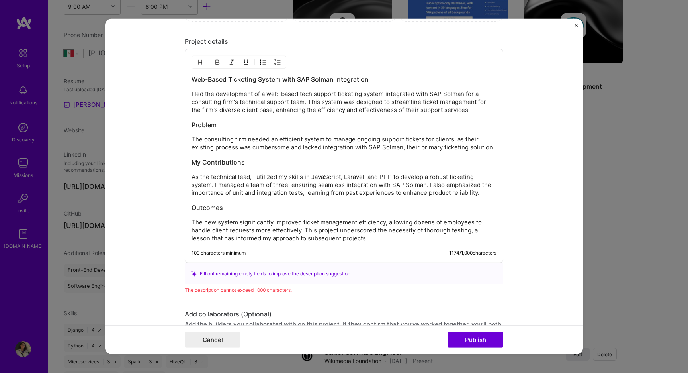
scroll to position [693, 0]
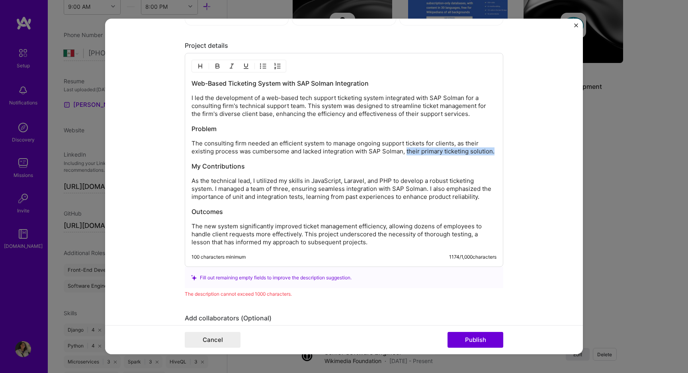
drag, startPoint x: 495, startPoint y: 151, endPoint x: 405, endPoint y: 152, distance: 90.0
click at [405, 152] on p "The consulting firm needed an efficient system to manage ongoing support ticket…" at bounding box center [344, 147] width 305 height 16
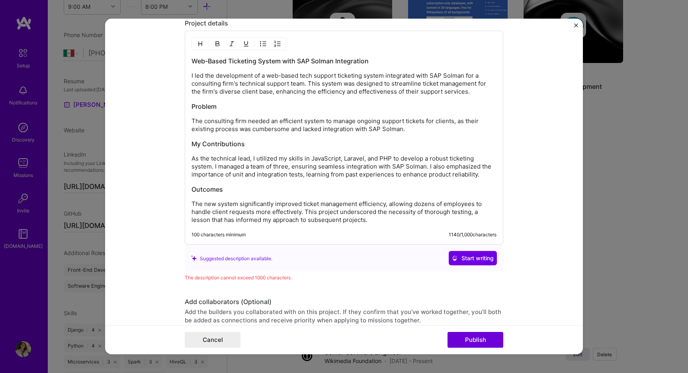
scroll to position [716, 0]
drag, startPoint x: 478, startPoint y: 172, endPoint x: 320, endPoint y: 178, distance: 157.4
click at [320, 178] on div "Web-Based Ticketing System with SAP Solman Integration I led the development of…" at bounding box center [344, 138] width 305 height 167
click at [362, 171] on p "As the technical lead, I utilized my skills in JavaScript, Laravel, and PHP to …" at bounding box center [344, 165] width 305 height 24
drag, startPoint x: 477, startPoint y: 172, endPoint x: 425, endPoint y: 170, distance: 52.2
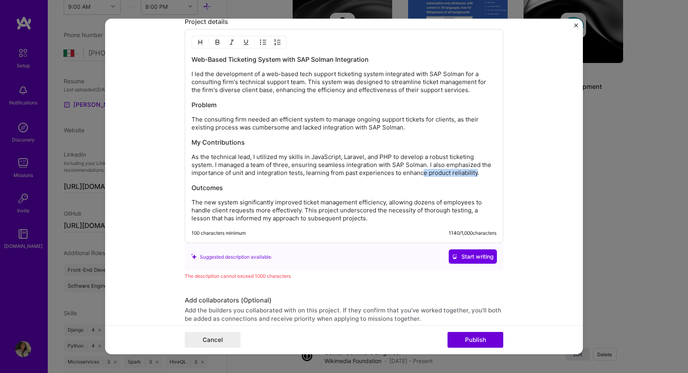
click at [425, 170] on p "As the technical lead, I utilized my skills in JavaScript, Laravel, and PHP to …" at bounding box center [344, 165] width 305 height 24
click at [354, 176] on p "As the technical lead, I utilized my skills in JavaScript, Laravel, and PHP to …" at bounding box center [344, 165] width 305 height 24
drag, startPoint x: 393, startPoint y: 172, endPoint x: 470, endPoint y: 176, distance: 77.0
click at [470, 176] on p "As the technical lead, I utilized my skills in JavaScript, Laravel, and PHP to …" at bounding box center [344, 165] width 305 height 24
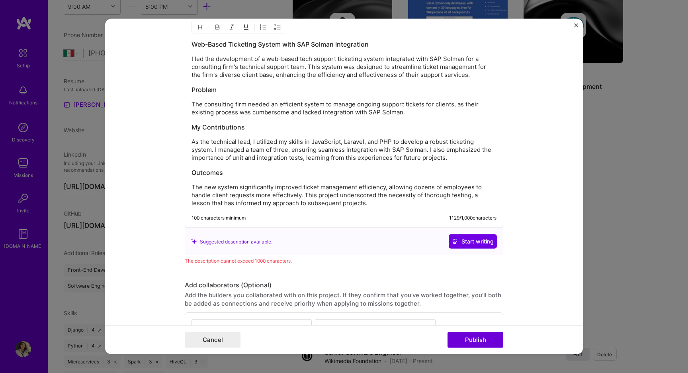
scroll to position [729, 0]
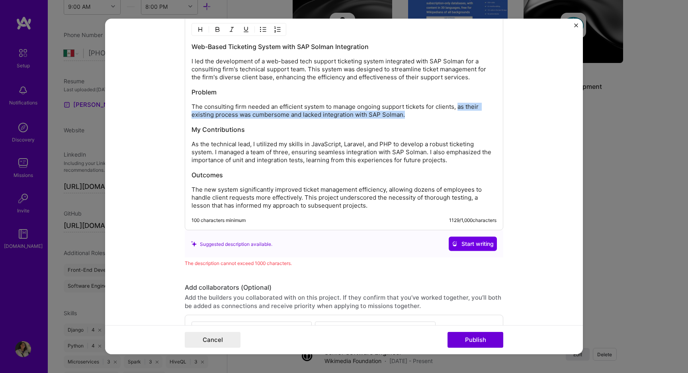
drag, startPoint x: 450, startPoint y: 113, endPoint x: 458, endPoint y: 106, distance: 10.5
click at [458, 106] on p "The consulting firm needed an efficient system to manage ongoing support ticket…" at bounding box center [344, 111] width 305 height 16
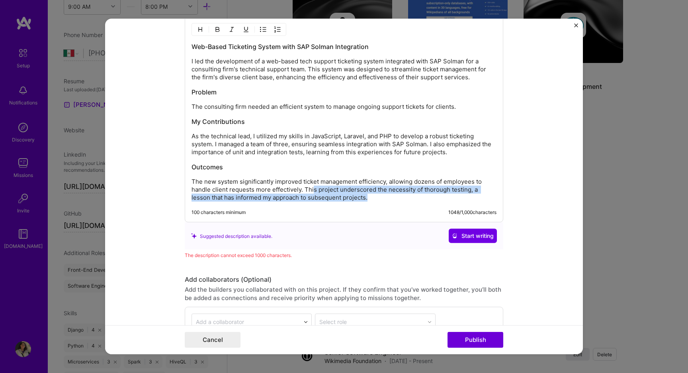
drag, startPoint x: 375, startPoint y: 199, endPoint x: 312, endPoint y: 189, distance: 63.7
click at [312, 189] on p "The new system significantly improved ticket management efficiency, allowing do…" at bounding box center [344, 190] width 305 height 24
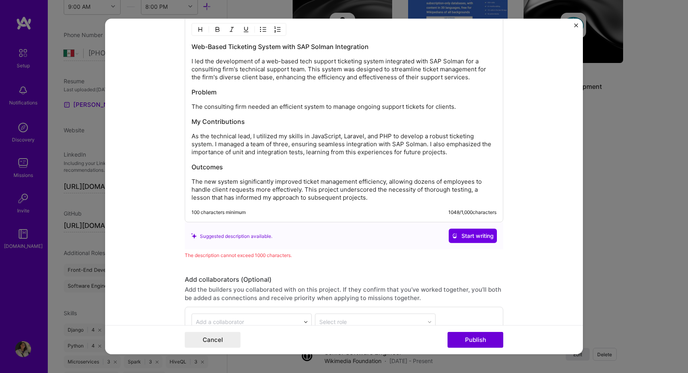
click at [455, 152] on p "As the technical lead, I utilized my skills in JavaScript, Laravel, and PHP to …" at bounding box center [344, 144] width 305 height 24
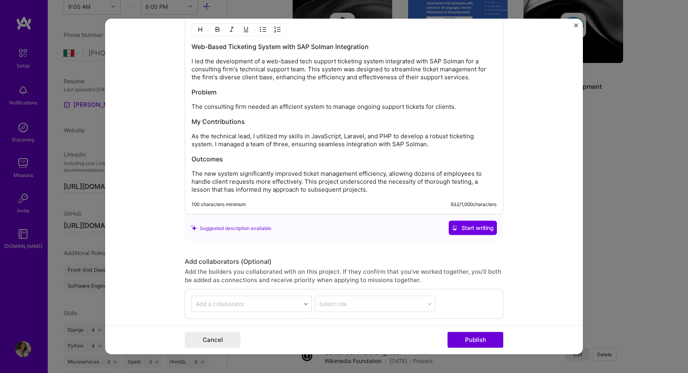
drag, startPoint x: 450, startPoint y: 151, endPoint x: 429, endPoint y: 143, distance: 22.8
click at [429, 143] on p "As the technical lead, I utilized my skills in JavaScript, Laravel, and PHP to …" at bounding box center [344, 140] width 305 height 16
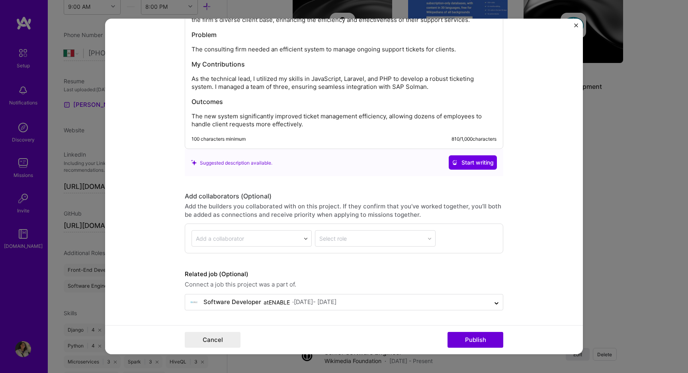
scroll to position [787, 0]
drag, startPoint x: 371, startPoint y: 125, endPoint x: 305, endPoint y: 117, distance: 65.7
click at [305, 117] on p "The new system significantly improved ticket management efficiency, allowing do…" at bounding box center [344, 120] width 305 height 16
click at [310, 123] on p "The new system significantly improved ticket management efficiency, allowing do…" at bounding box center [344, 120] width 305 height 16
click at [470, 343] on button "Publish" at bounding box center [476, 340] width 56 height 16
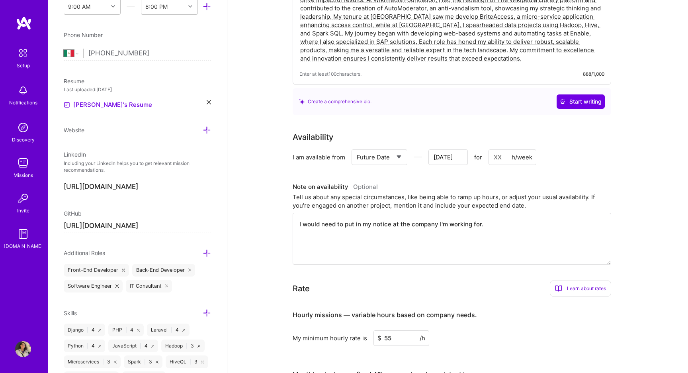
scroll to position [230, 0]
click at [497, 158] on input at bounding box center [513, 158] width 48 height 16
click at [498, 184] on h3 "Note on availability Optional" at bounding box center [452, 188] width 319 height 12
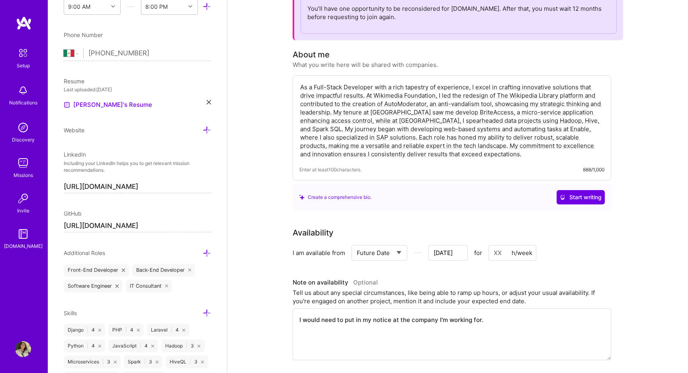
scroll to position [129, 0]
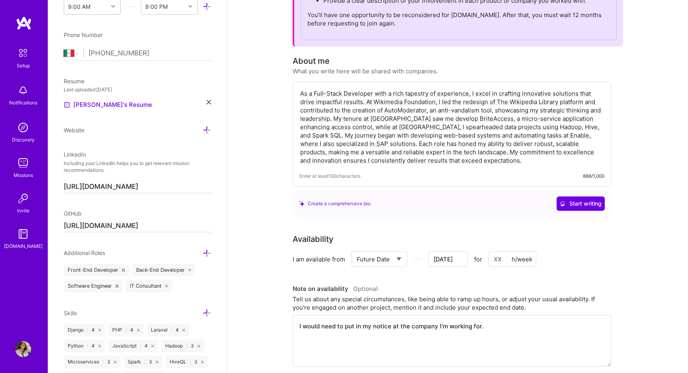
click at [480, 159] on textarea "As a Full-Stack Developer with a rich tapestry of experience, I excel in crafti…" at bounding box center [452, 126] width 305 height 77
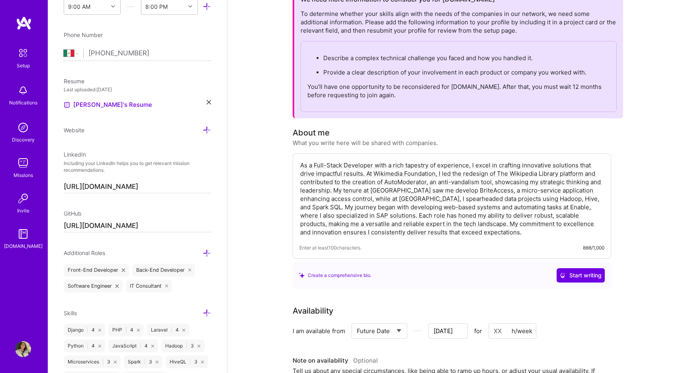
scroll to position [58, 0]
drag, startPoint x: 380, startPoint y: 55, endPoint x: 395, endPoint y: 63, distance: 16.4
click at [395, 63] on ul "Describe a complex technical challenge you faced and how you handled it. Provid…" at bounding box center [458, 64] width 303 height 23
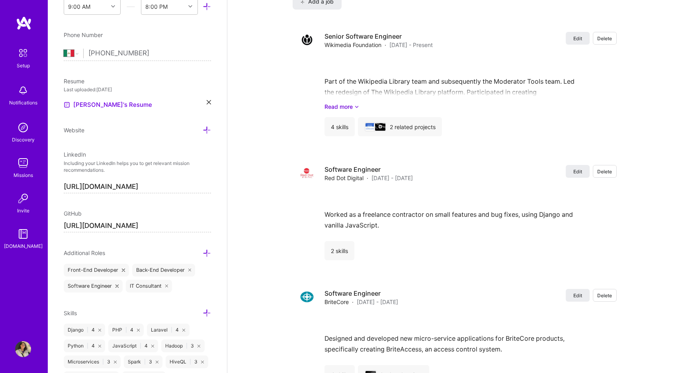
scroll to position [1033, 0]
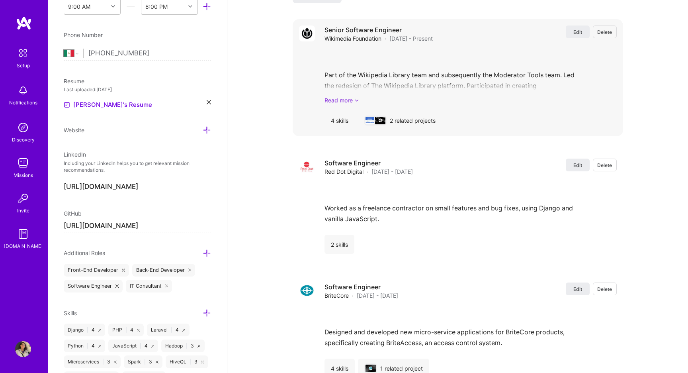
click at [346, 97] on link "Read more" at bounding box center [471, 100] width 292 height 8
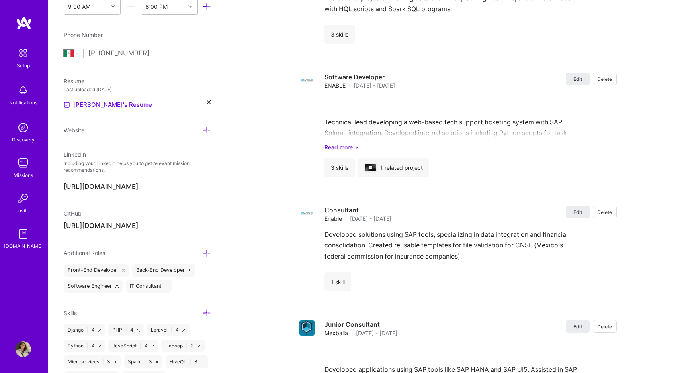
scroll to position [1505, 0]
click at [333, 146] on link "Read more" at bounding box center [471, 147] width 292 height 8
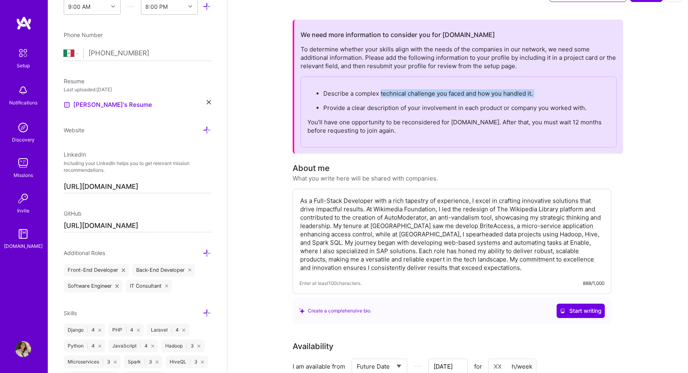
scroll to position [0, 0]
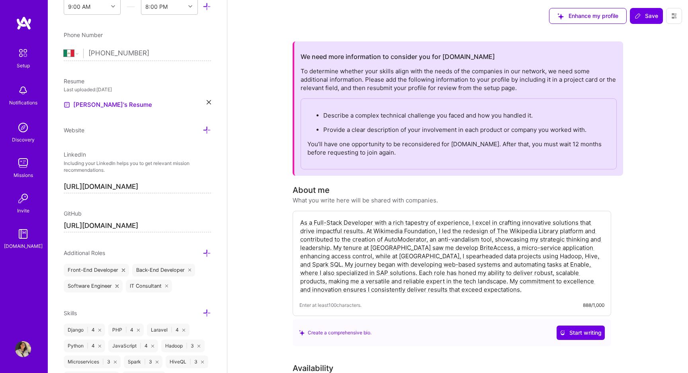
click at [372, 143] on p "You’ll have one opportunity to be reconsidered for [DOMAIN_NAME]. After that, y…" at bounding box center [458, 148] width 303 height 17
click at [460, 290] on textarea "As a Full-Stack Developer with a rich tapestry of experience, I excel in crafti…" at bounding box center [452, 255] width 305 height 77
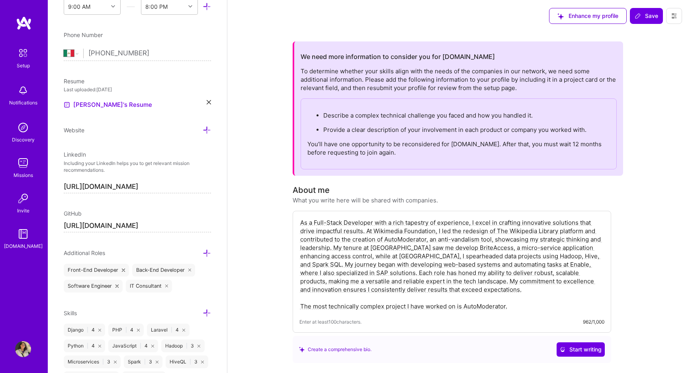
paste textarea "This Wikipedia extension has to perfor"
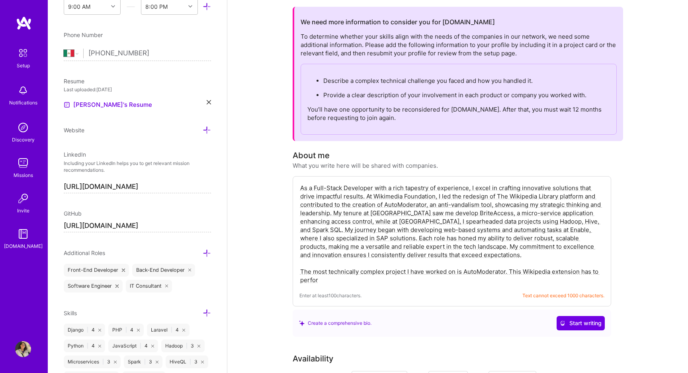
scroll to position [38, 0]
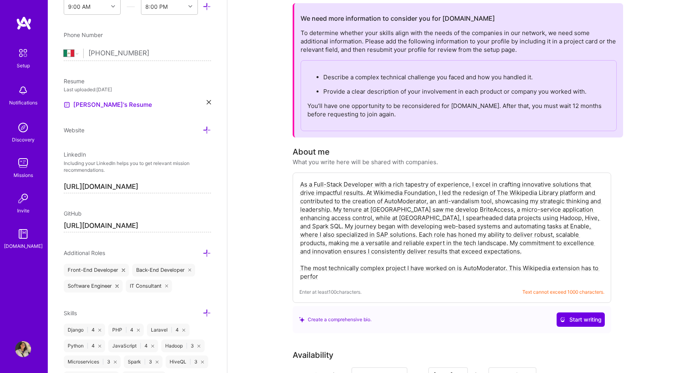
drag, startPoint x: 328, startPoint y: 209, endPoint x: 494, endPoint y: 201, distance: 166.3
drag, startPoint x: 346, startPoint y: 251, endPoint x: 331, endPoint y: 243, distance: 18.0
click at [331, 243] on textarea "As a Full-Stack Developer with a rich tapestry of experience, I excel in crafti…" at bounding box center [452, 230] width 305 height 102
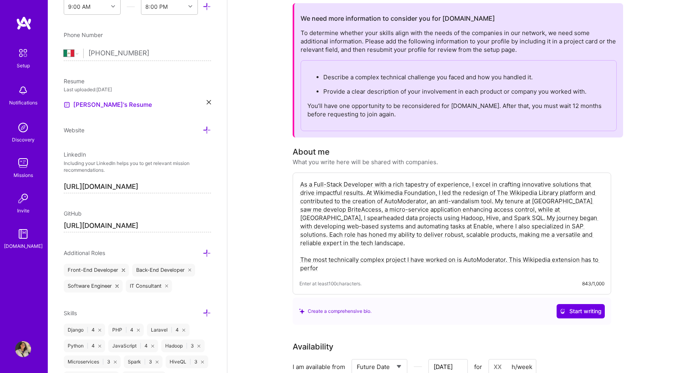
click at [529, 268] on textarea "As a Full-Stack Developer with a rich tapestry of experience, I excel in crafti…" at bounding box center [452, 226] width 305 height 94
drag, startPoint x: 512, startPoint y: 268, endPoint x: 508, endPoint y: 258, distance: 11.5
click at [508, 258] on textarea "As a Full-Stack Developer with a rich tapestry of experience, I excel in crafti…" at bounding box center [452, 226] width 305 height 94
paste textarea "m API queries to the machine learning model. Because the call happens whenever …"
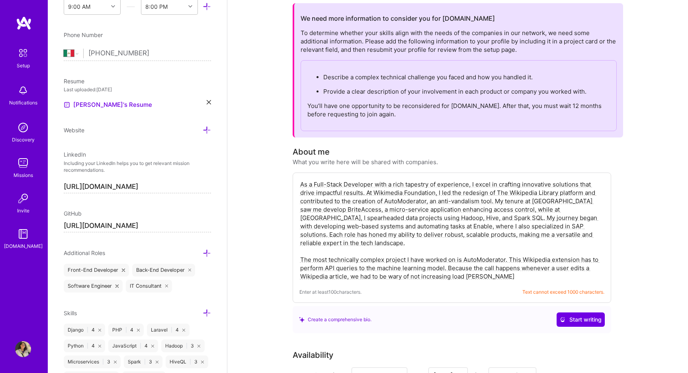
click at [397, 256] on textarea "As a Full-Stack Developer with a rich tapestry of experience, I excel in crafti…" at bounding box center [452, 230] width 305 height 102
click at [392, 249] on textarea "As a Full-Stack Developer with a rich tapestry of experience, I excel in crafti…" at bounding box center [452, 230] width 305 height 102
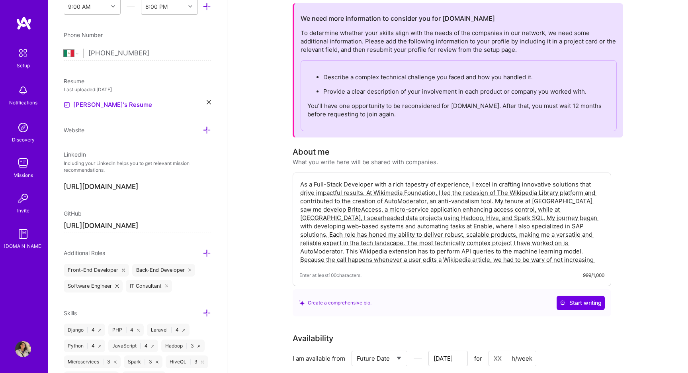
click at [522, 259] on textarea "As a Full-Stack Developer with a rich tapestry of experience, I excel in crafti…" at bounding box center [452, 221] width 305 height 85
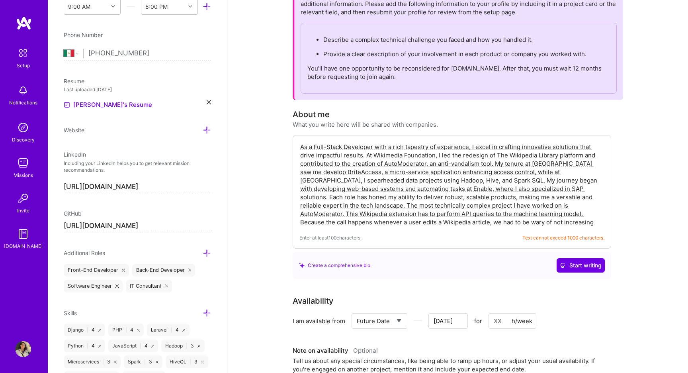
scroll to position [75, 0]
click at [558, 264] on button "Start writing" at bounding box center [581, 266] width 48 height 14
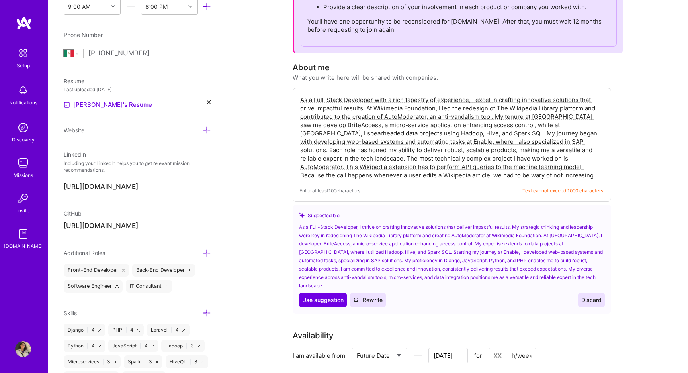
scroll to position [123, 0]
click at [332, 295] on span "Use suggestion" at bounding box center [322, 299] width 41 height 8
type textarea "As a Full-Stack Developer, I thrive on crafting innovative solutions that deliv…"
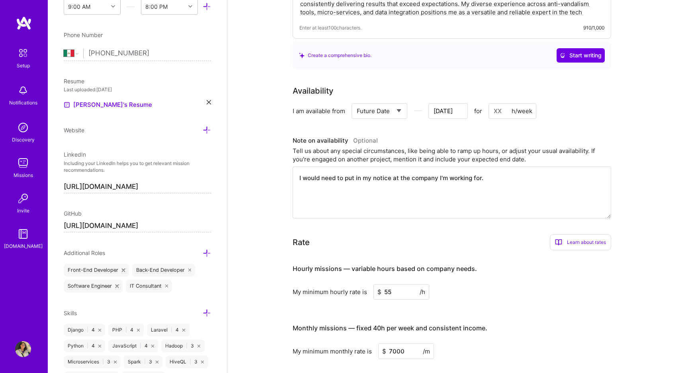
scroll to position [272, 0]
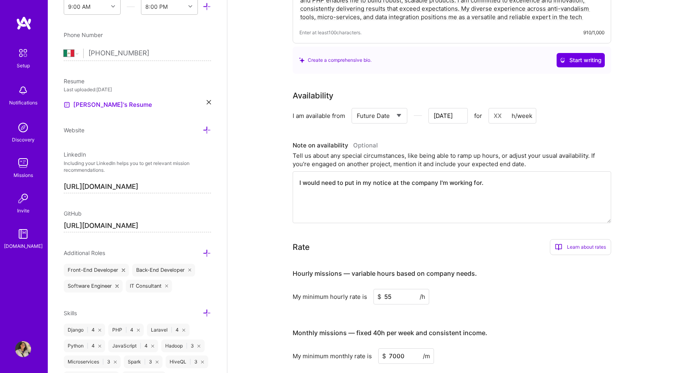
click at [500, 118] on input at bounding box center [513, 116] width 48 height 16
type input "40"
click at [483, 146] on h3 "Note on availability Optional" at bounding box center [452, 145] width 319 height 12
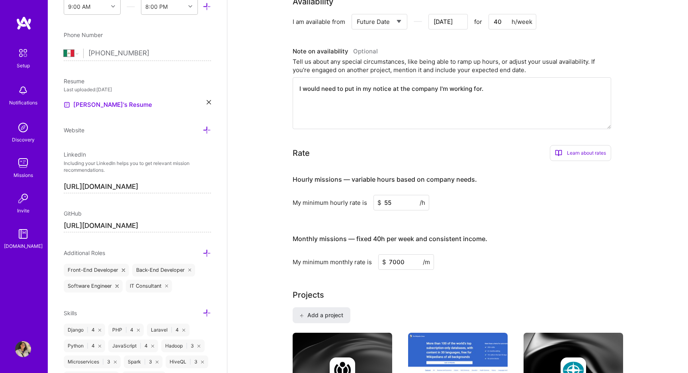
scroll to position [370, 0]
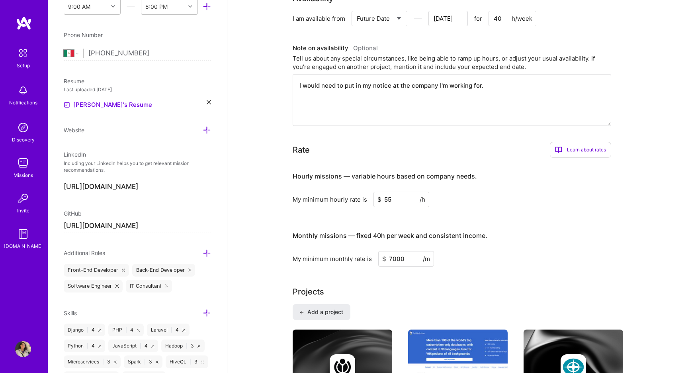
click at [396, 260] on input "7000" at bounding box center [406, 259] width 56 height 16
type input "7500"
click at [433, 237] on h4 "Monthly missions — fixed 40h per week and consistent income." at bounding box center [390, 236] width 195 height 8
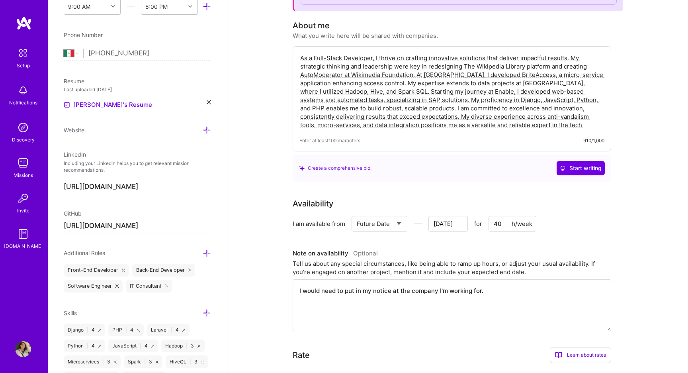
scroll to position [88, 0]
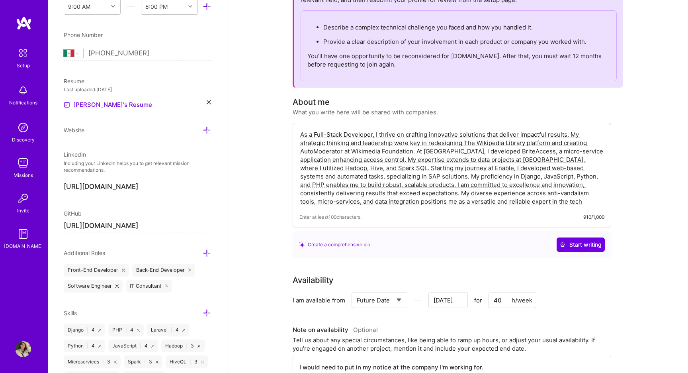
click at [394, 299] on select "Select... Right Now Future Date Not Available" at bounding box center [380, 300] width 46 height 20
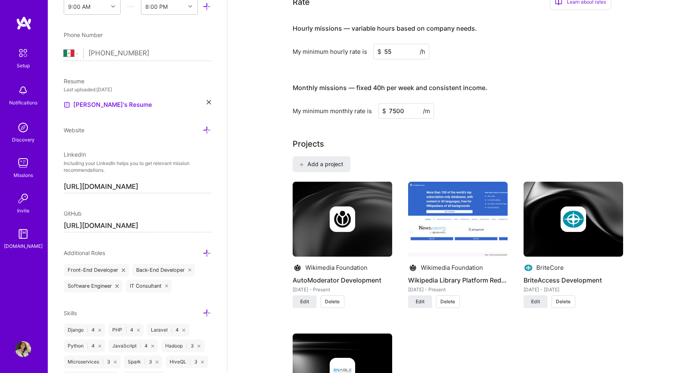
scroll to position [519, 0]
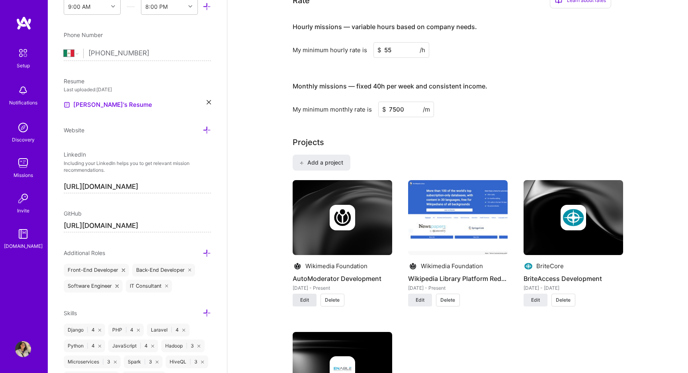
click at [300, 304] on button "Edit" at bounding box center [305, 300] width 24 height 13
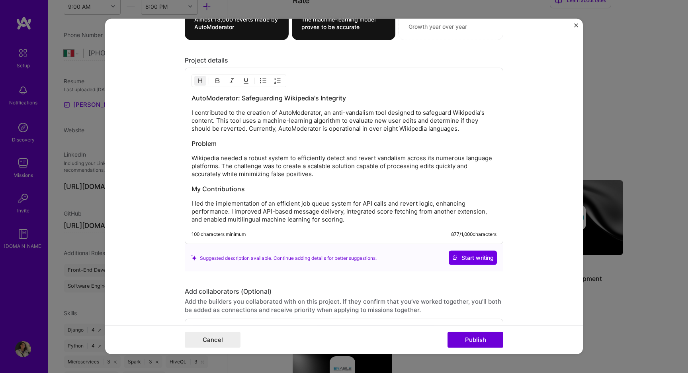
scroll to position [623, 0]
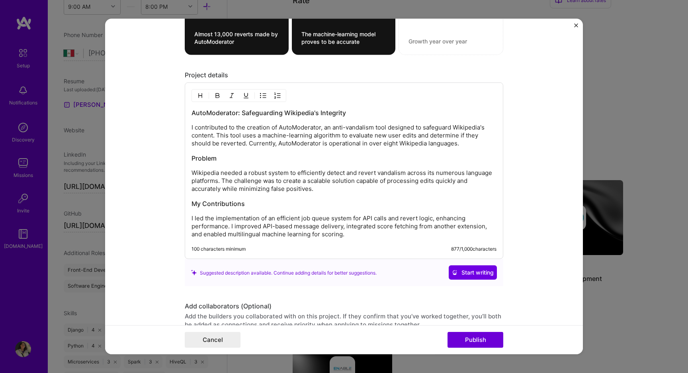
click at [347, 142] on p "I contributed to the creation of AutoModerator, an anti-vandalism tool designed…" at bounding box center [344, 135] width 305 height 24
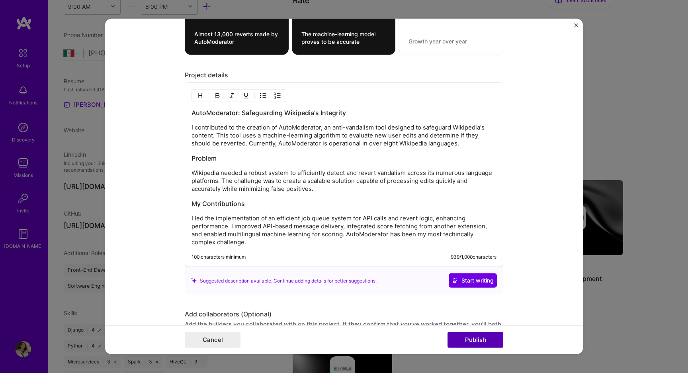
click at [478, 341] on button "Publish" at bounding box center [476, 340] width 56 height 16
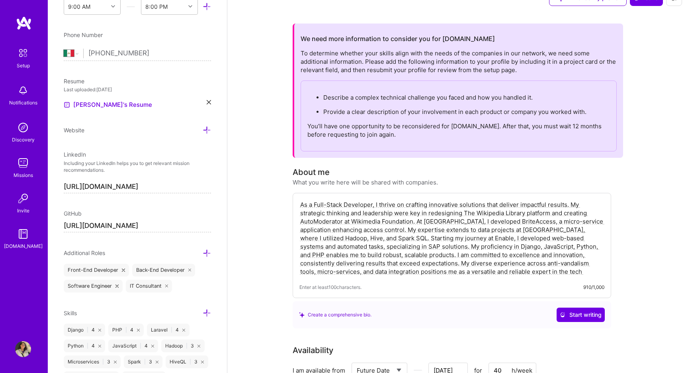
scroll to position [0, 0]
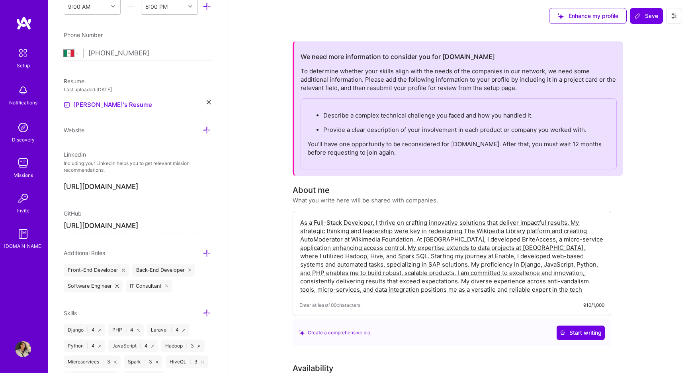
click at [614, 18] on span "Enhance my profile" at bounding box center [588, 16] width 61 height 8
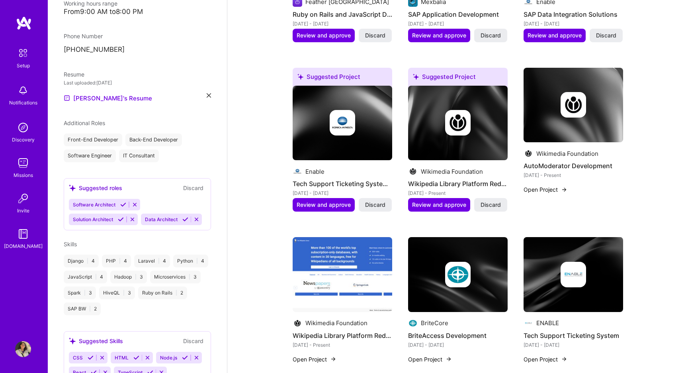
scroll to position [635, 0]
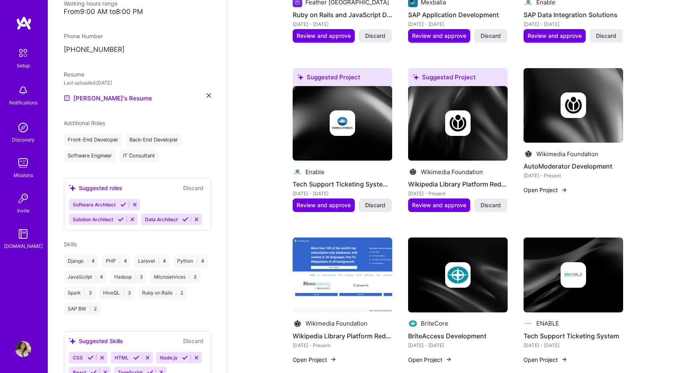
click at [383, 203] on span "Discard" at bounding box center [375, 205] width 20 height 8
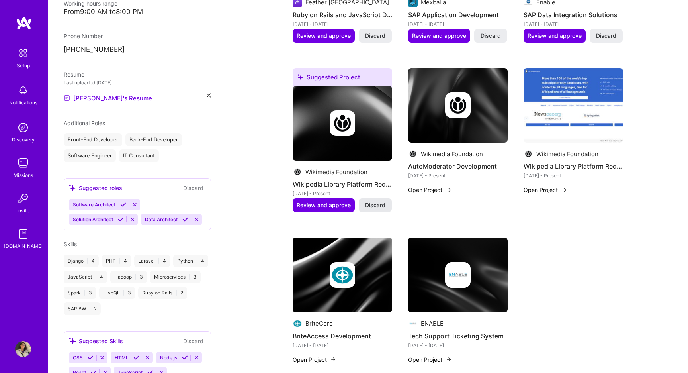
click at [383, 207] on span "Discard" at bounding box center [375, 205] width 20 height 8
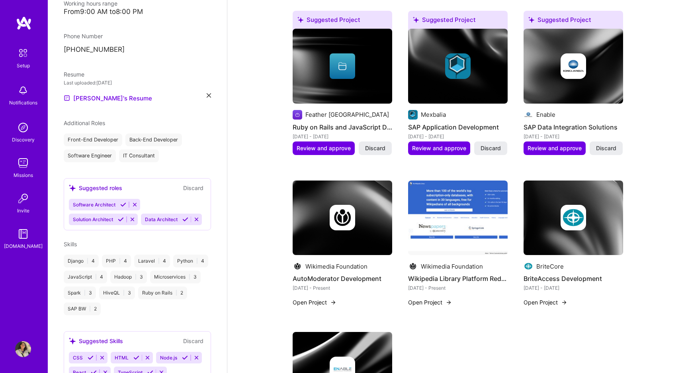
scroll to position [513, 0]
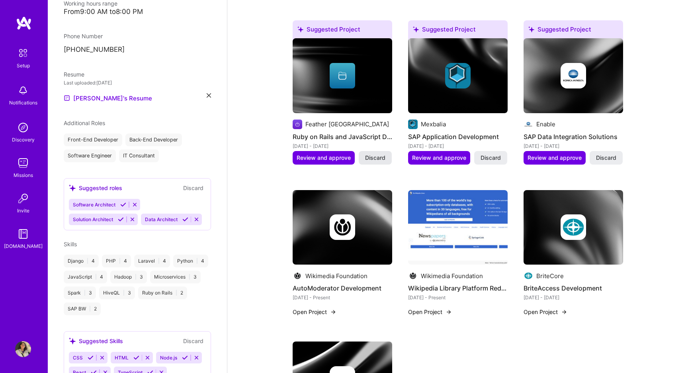
click at [386, 159] on button "Discard" at bounding box center [375, 158] width 33 height 14
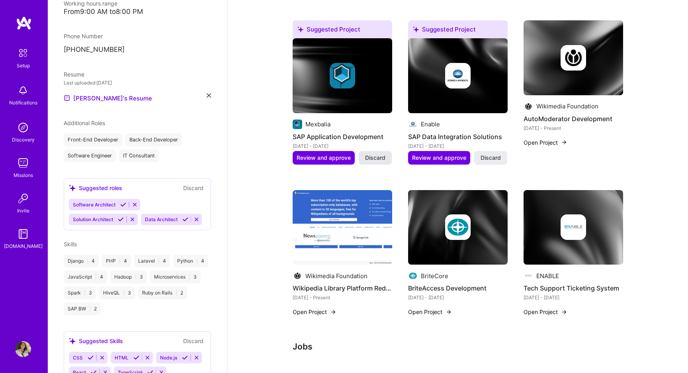
click at [388, 156] on button "Discard" at bounding box center [375, 158] width 33 height 14
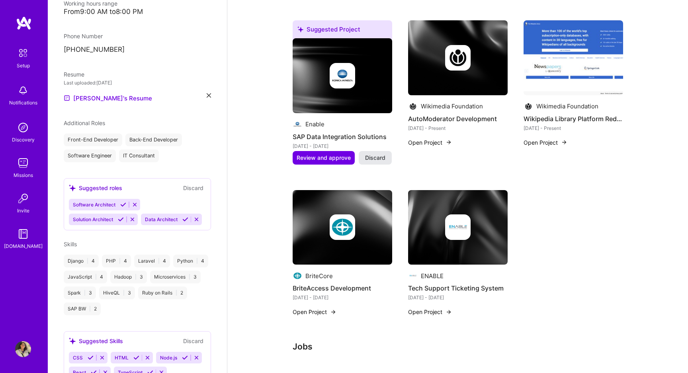
click at [386, 157] on button "Discard" at bounding box center [375, 158] width 33 height 14
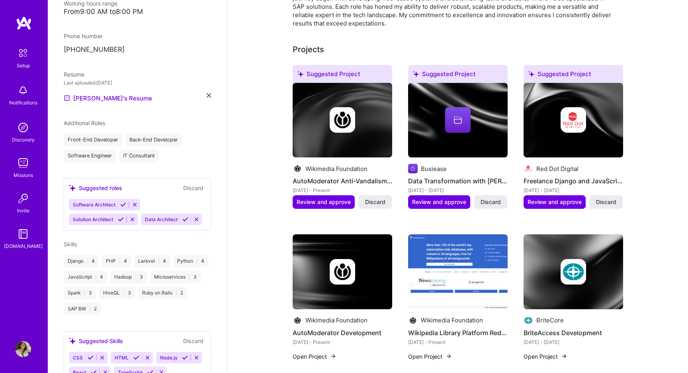
scroll to position [299, 0]
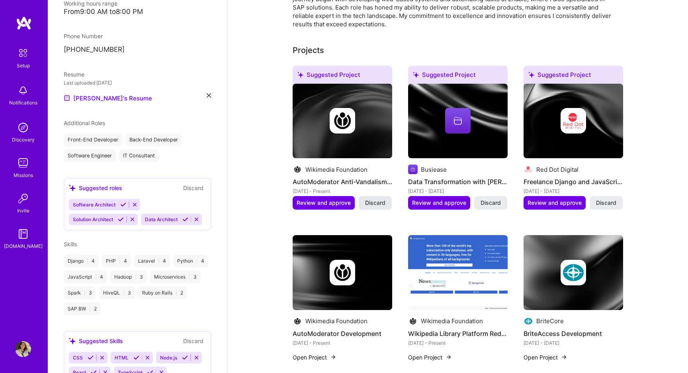
click at [383, 203] on span "Discard" at bounding box center [375, 203] width 20 height 8
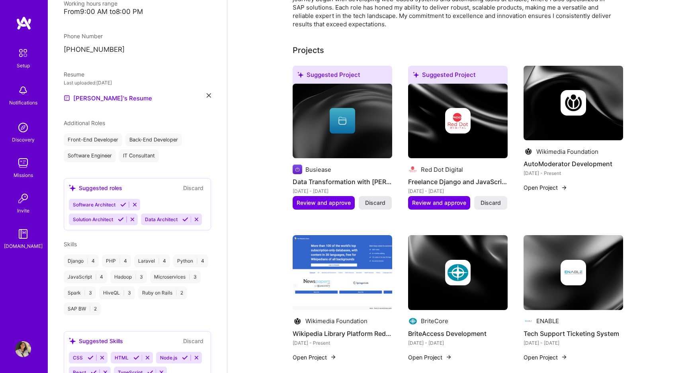
click at [384, 201] on span "Discard" at bounding box center [375, 203] width 20 height 8
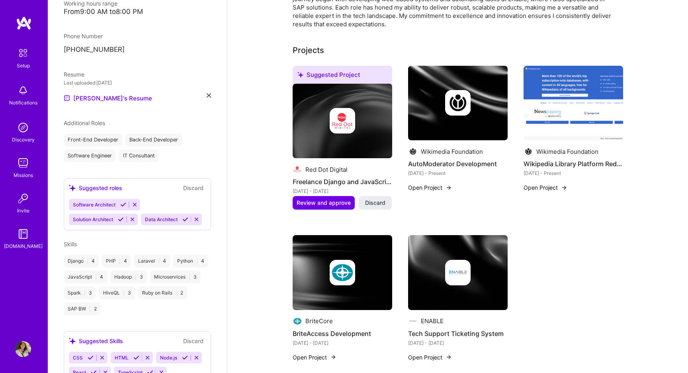
click at [384, 201] on span "Discard" at bounding box center [375, 203] width 20 height 8
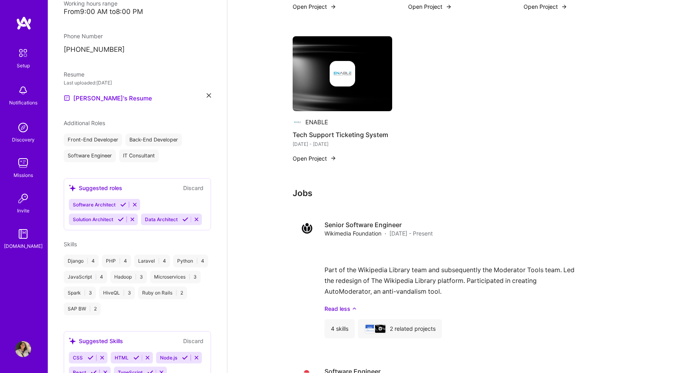
scroll to position [389, 0]
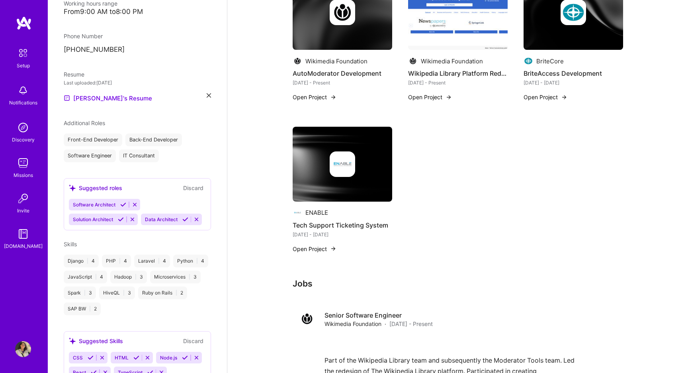
click at [331, 178] on img at bounding box center [343, 164] width 100 height 75
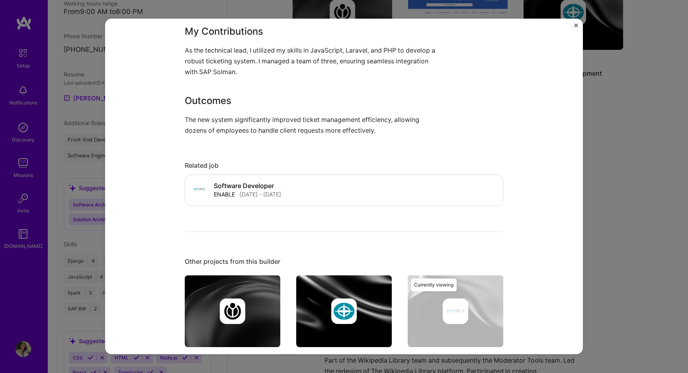
scroll to position [448, 0]
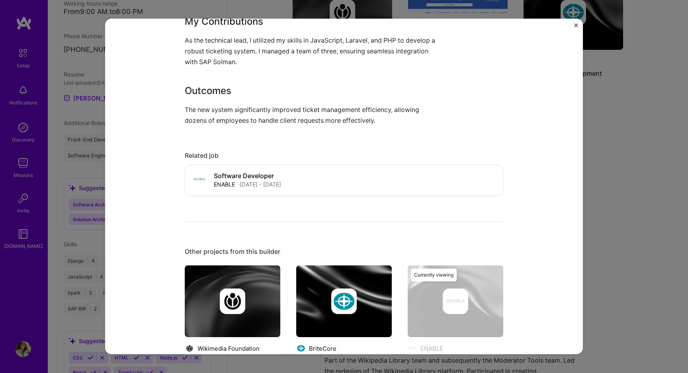
click at [619, 129] on div "Tech Support Ticketing System ENABLE Enterprise Software, Consulting Role Softw…" at bounding box center [344, 186] width 688 height 373
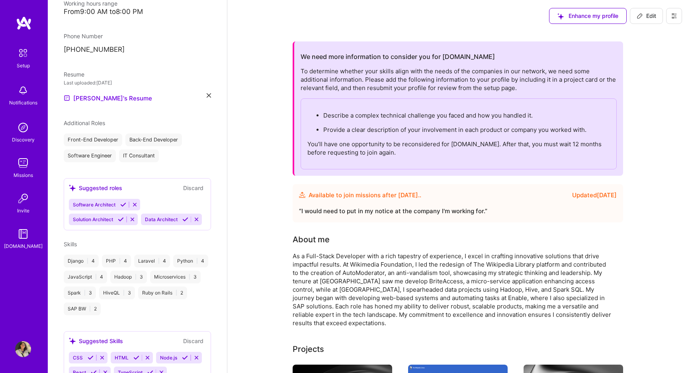
click at [669, 15] on button at bounding box center [674, 16] width 16 height 16
click at [639, 18] on icon at bounding box center [640, 16] width 6 height 6
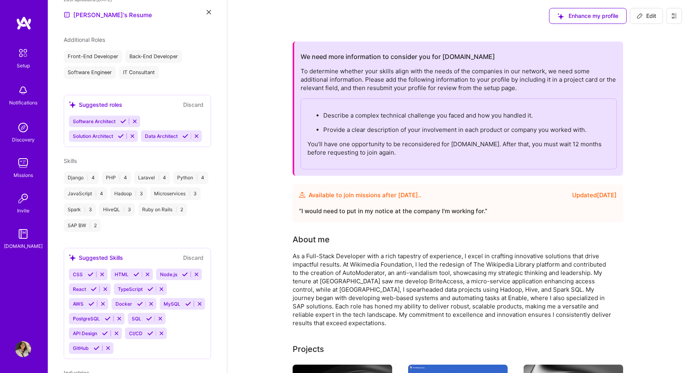
select select "MX"
select select "Future Date"
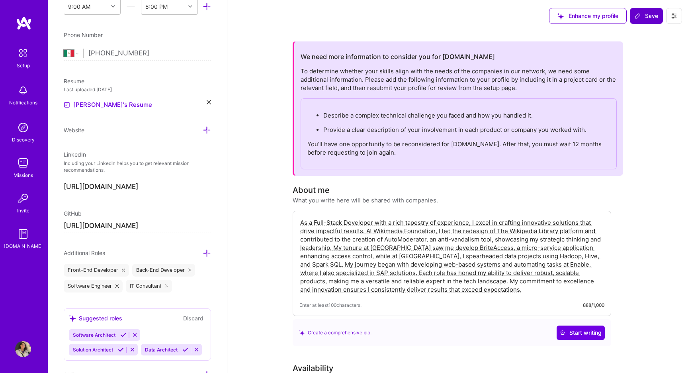
click at [638, 18] on icon at bounding box center [638, 16] width 6 height 6
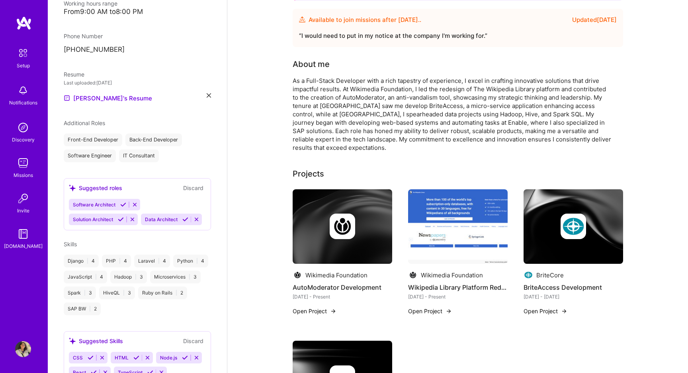
scroll to position [0, 0]
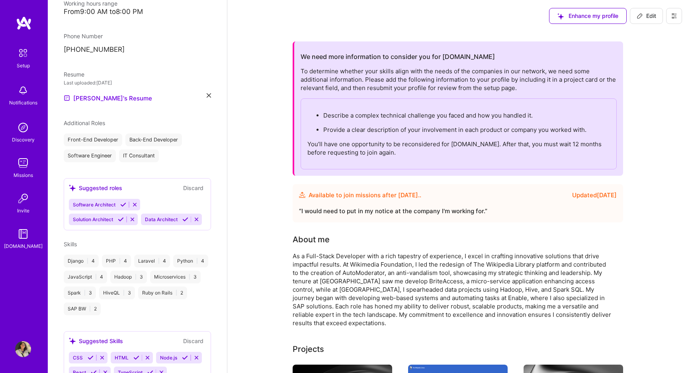
click at [134, 202] on icon at bounding box center [135, 205] width 6 height 6
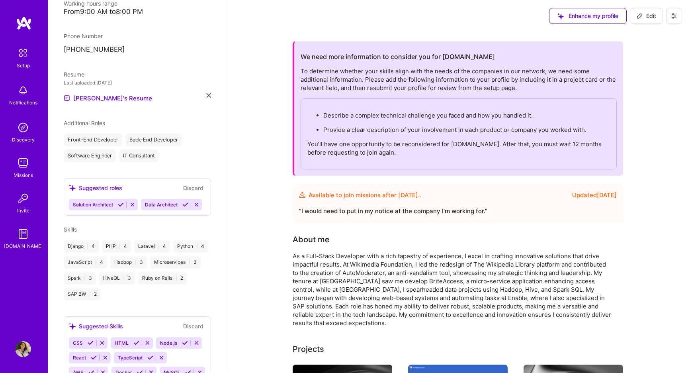
click at [133, 202] on icon at bounding box center [132, 205] width 6 height 6
click at [128, 201] on button at bounding box center [124, 204] width 11 height 7
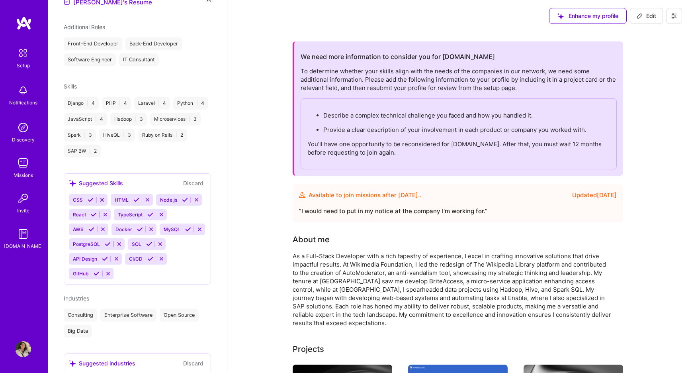
scroll to position [297, 0]
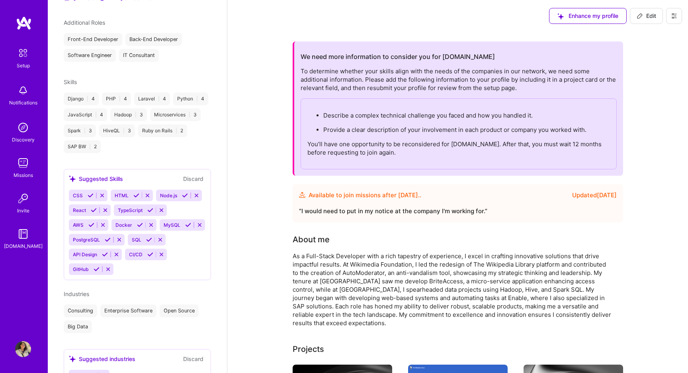
click at [92, 192] on icon at bounding box center [91, 195] width 6 height 6
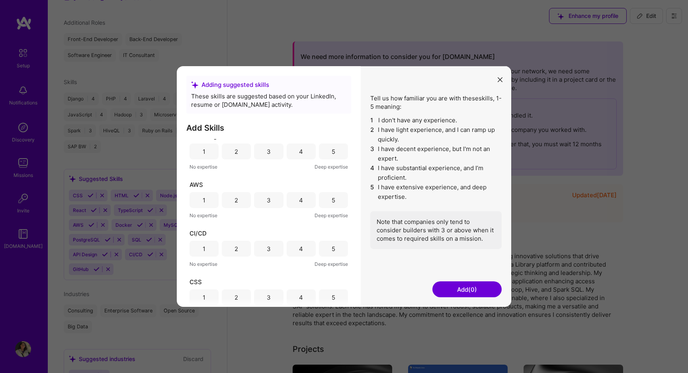
scroll to position [0, 0]
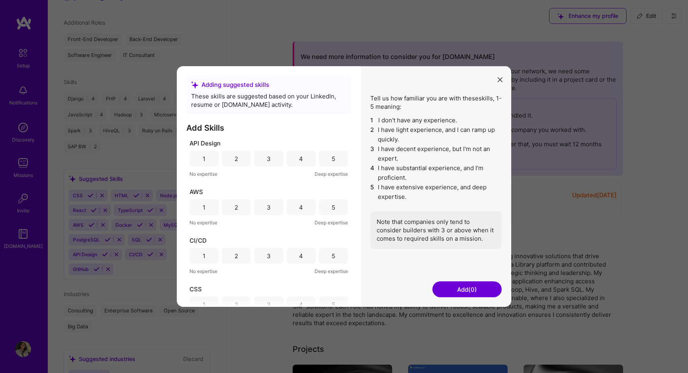
click at [241, 210] on div "2" at bounding box center [236, 207] width 29 height 16
click at [241, 256] on div "2" at bounding box center [236, 256] width 29 height 16
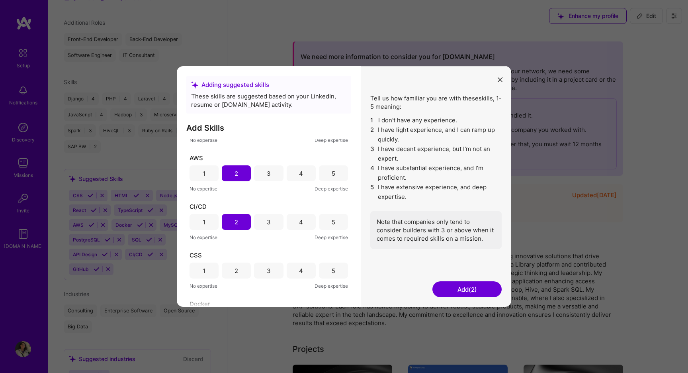
scroll to position [36, 0]
click at [265, 271] on div "3" at bounding box center [268, 268] width 29 height 16
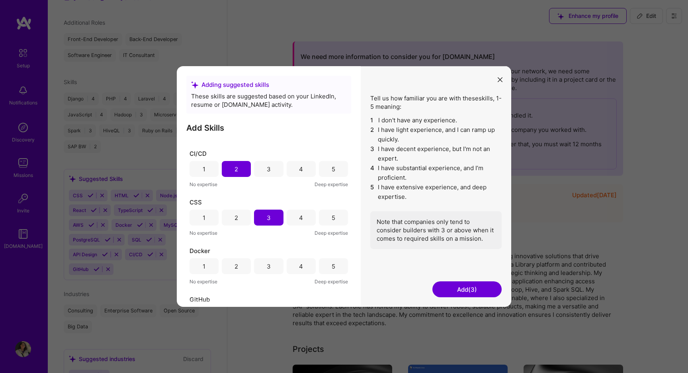
scroll to position [88, 0]
click at [260, 262] on div "3" at bounding box center [268, 264] width 29 height 16
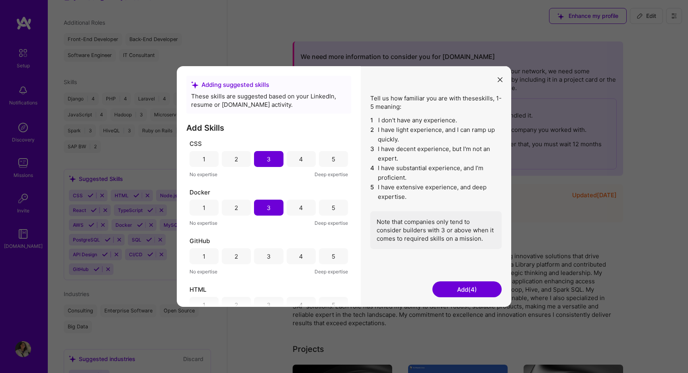
scroll to position [150, 0]
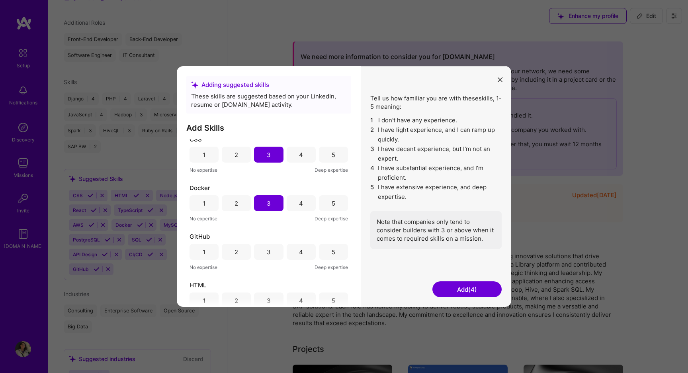
click at [262, 255] on div "3" at bounding box center [268, 252] width 29 height 16
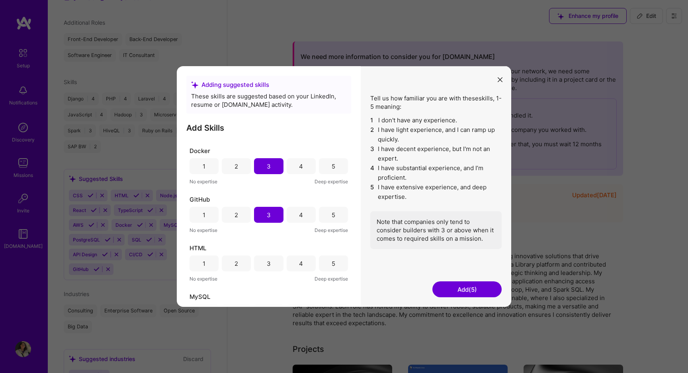
scroll to position [196, 0]
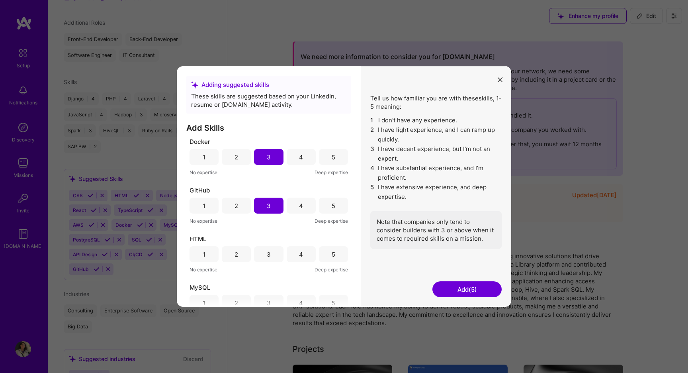
click at [299, 253] on div "4" at bounding box center [301, 254] width 4 height 8
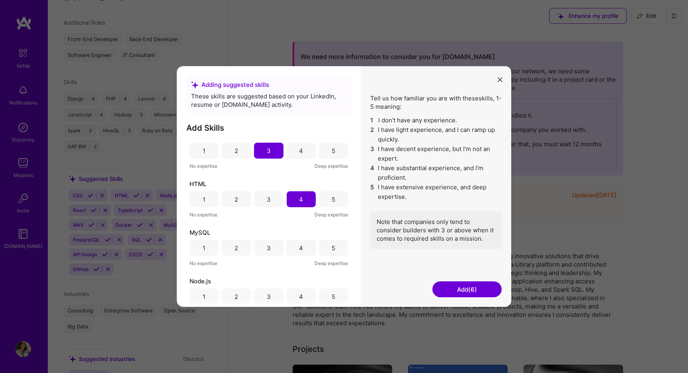
scroll to position [253, 0]
click at [273, 246] on div "3" at bounding box center [268, 245] width 29 height 16
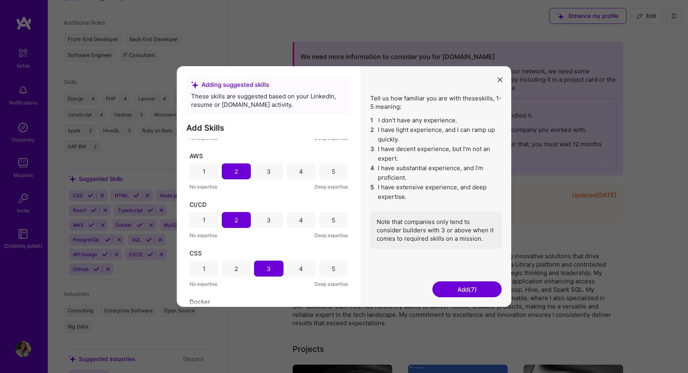
scroll to position [0, 0]
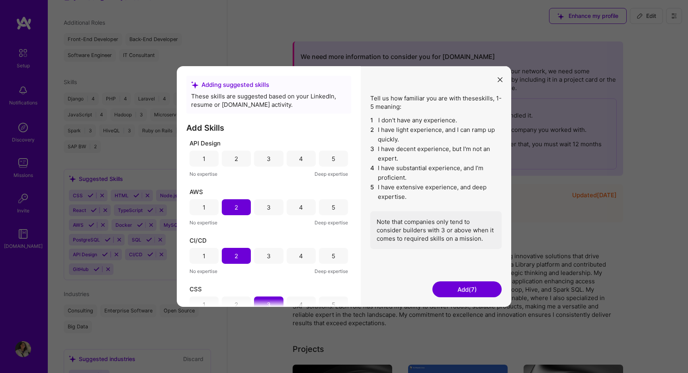
click at [267, 157] on div "3" at bounding box center [269, 158] width 4 height 8
click at [460, 292] on button "Add (8)" at bounding box center [467, 289] width 69 height 16
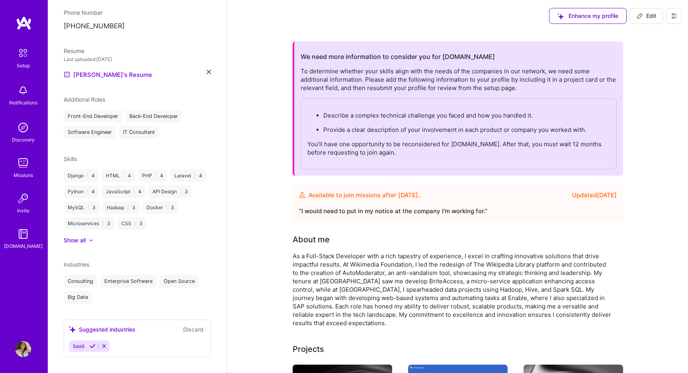
scroll to position [296, 0]
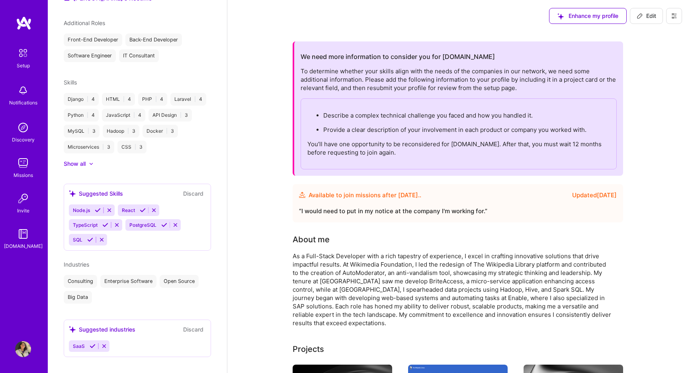
click at [110, 207] on icon at bounding box center [109, 210] width 6 height 6
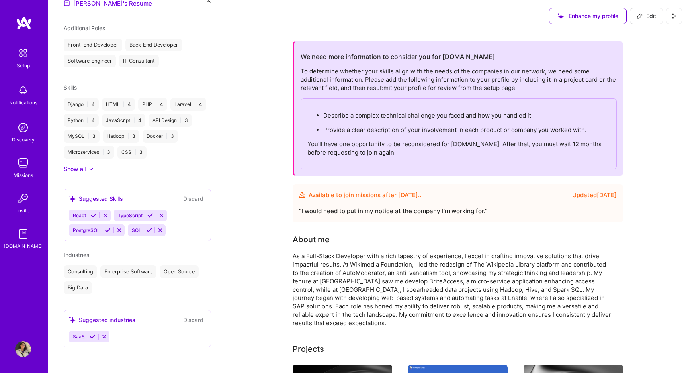
scroll to position [282, 0]
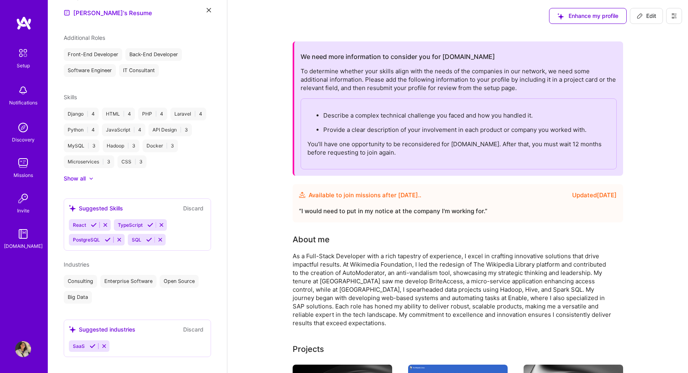
click at [105, 222] on icon at bounding box center [105, 225] width 6 height 6
click at [119, 222] on icon at bounding box center [117, 225] width 6 height 6
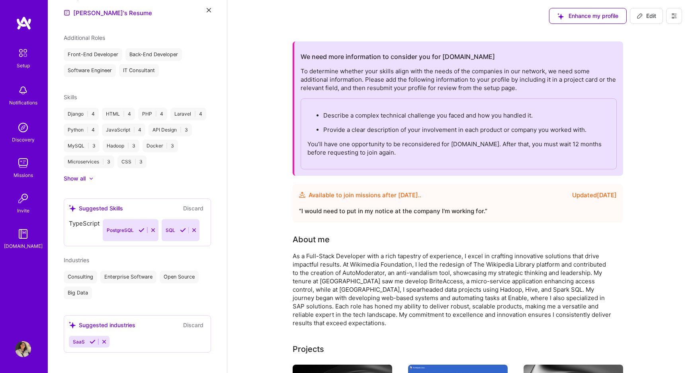
scroll to position [267, 0]
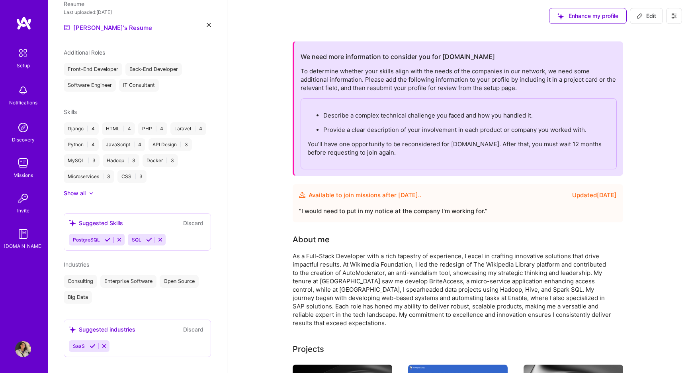
click at [137, 237] on span "SQL" at bounding box center [137, 240] width 10 height 6
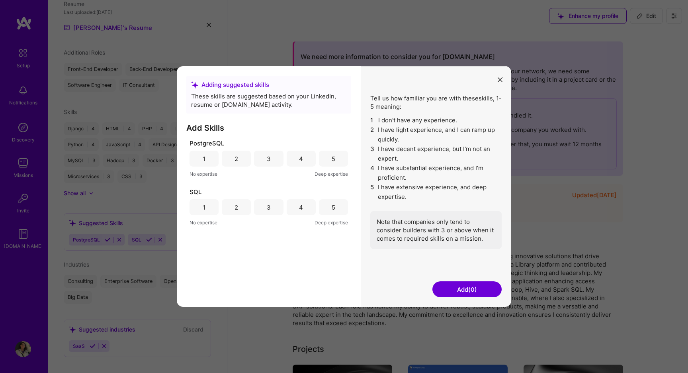
click at [297, 211] on div "4" at bounding box center [301, 207] width 29 height 16
click at [266, 163] on div "3" at bounding box center [268, 159] width 29 height 16
click at [451, 284] on button "Add (2)" at bounding box center [467, 289] width 69 height 16
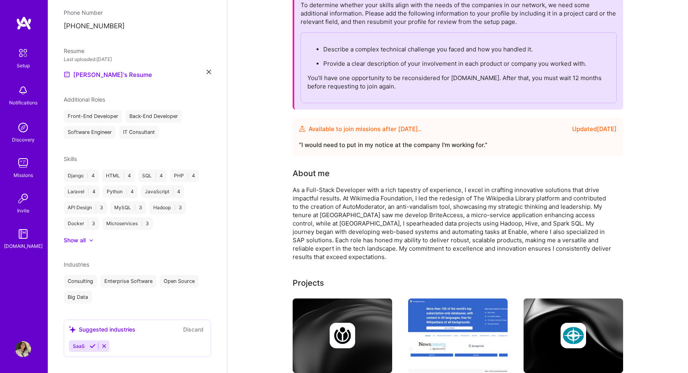
scroll to position [67, 0]
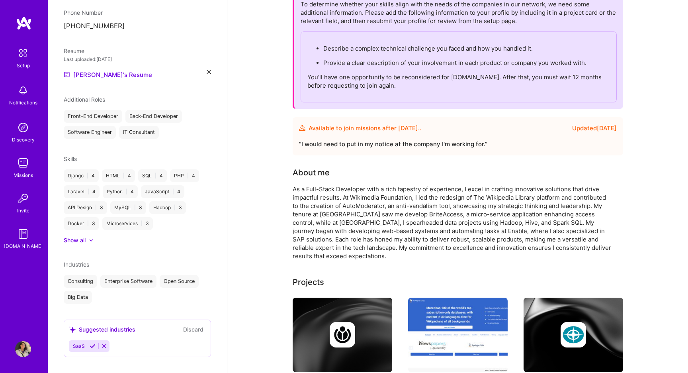
click at [87, 236] on div at bounding box center [87, 240] width 3 height 8
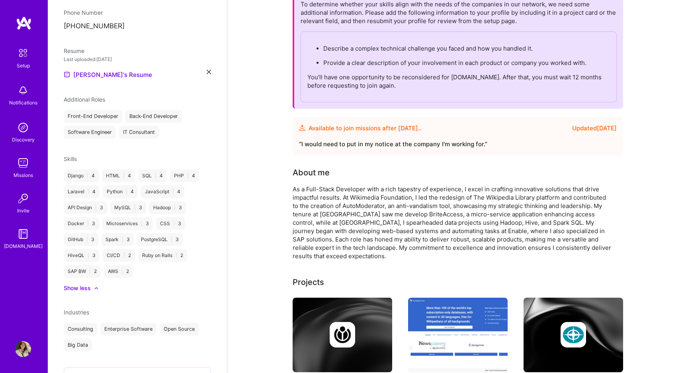
scroll to position [268, 0]
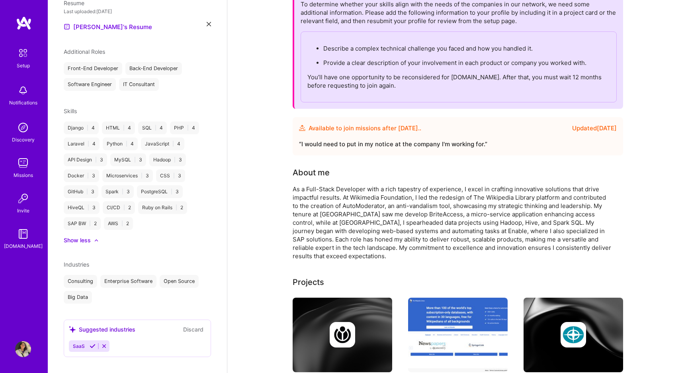
click at [79, 217] on div "SAP BW | 2" at bounding box center [82, 223] width 37 height 13
click at [92, 217] on div "SAP BW | 2" at bounding box center [82, 223] width 37 height 13
click at [96, 217] on div "SAP BW | 2" at bounding box center [82, 223] width 37 height 13
drag, startPoint x: 99, startPoint y: 215, endPoint x: 69, endPoint y: 215, distance: 30.3
click at [69, 217] on div "SAP BW | 2" at bounding box center [82, 223] width 37 height 13
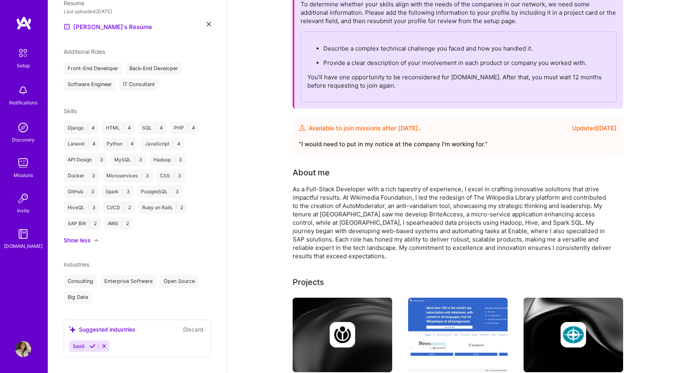
click at [70, 220] on div "Skills Django | 4 HTML | 4 SQL | 4 PHP | 4 Laravel | 4 Python | 4 JavaScript | …" at bounding box center [137, 175] width 147 height 137
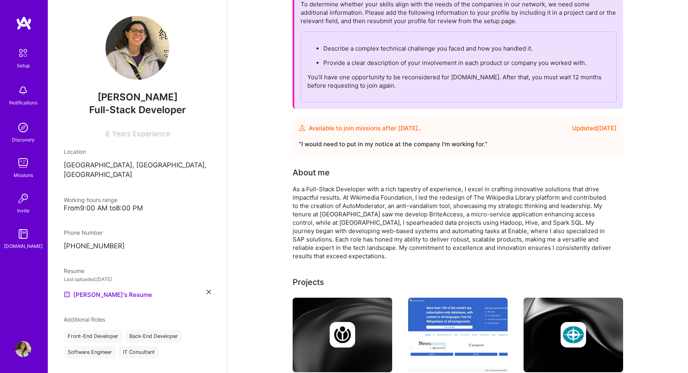
scroll to position [0, 0]
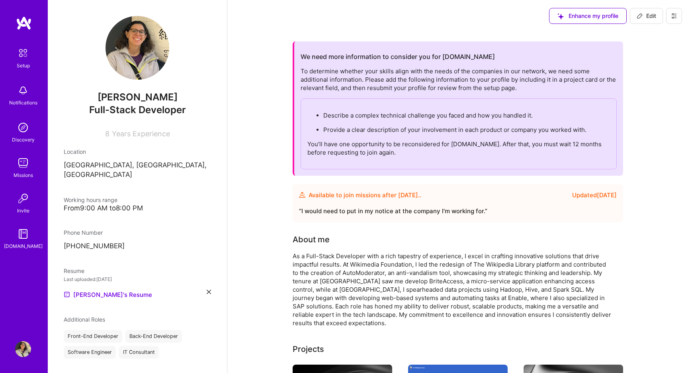
click at [649, 14] on span "Edit" at bounding box center [647, 16] width 20 height 8
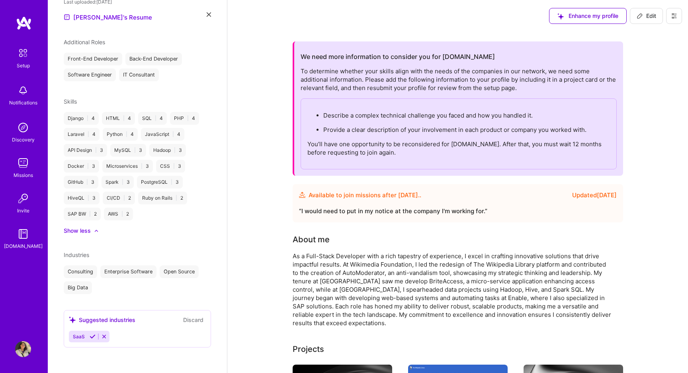
select select "MX"
select select "Future Date"
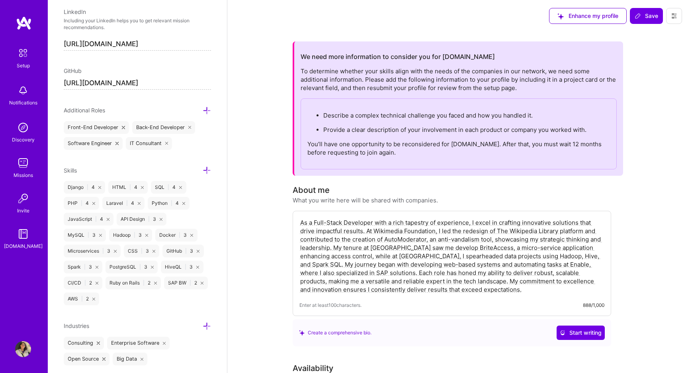
scroll to position [436, 0]
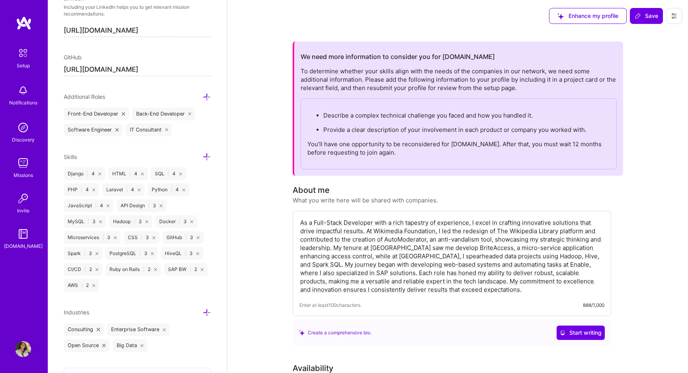
click at [202, 268] on icon at bounding box center [202, 269] width 3 height 3
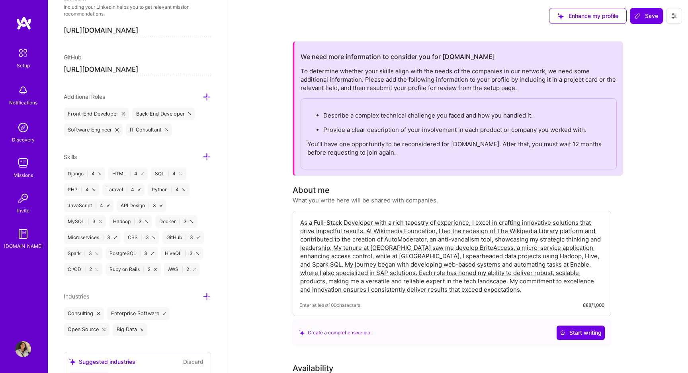
click at [116, 238] on icon at bounding box center [115, 237] width 3 height 3
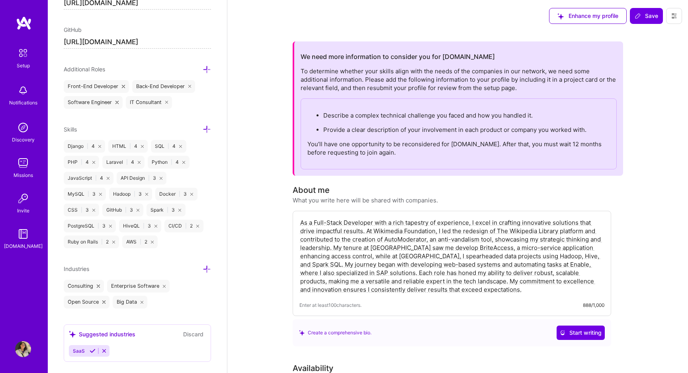
scroll to position [456, 0]
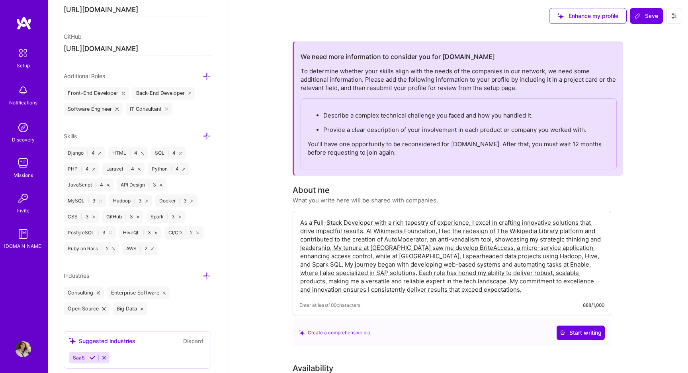
click at [105, 356] on icon at bounding box center [104, 357] width 6 height 6
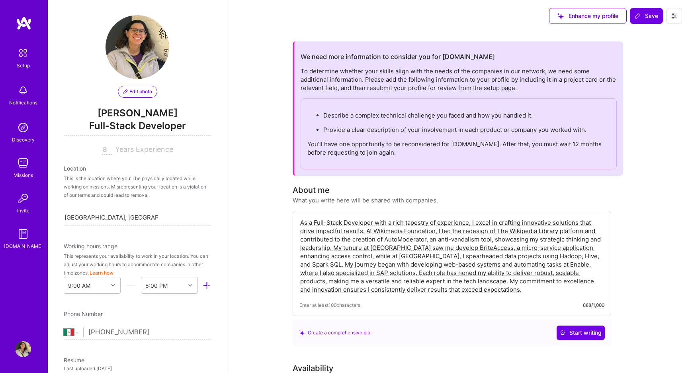
scroll to position [0, 0]
click at [186, 283] on div "option 9:30 AM focused, 2 of 48. 48 results available. Use Up and Down to choos…" at bounding box center [169, 286] width 57 height 17
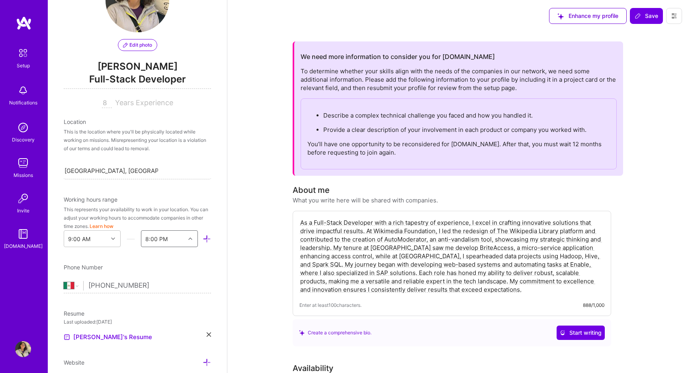
click at [153, 240] on div "8:00 PM" at bounding box center [156, 239] width 22 height 8
click at [164, 314] on div "7:30 PM" at bounding box center [169, 316] width 57 height 15
click at [182, 265] on div "Phone Number" at bounding box center [137, 267] width 147 height 8
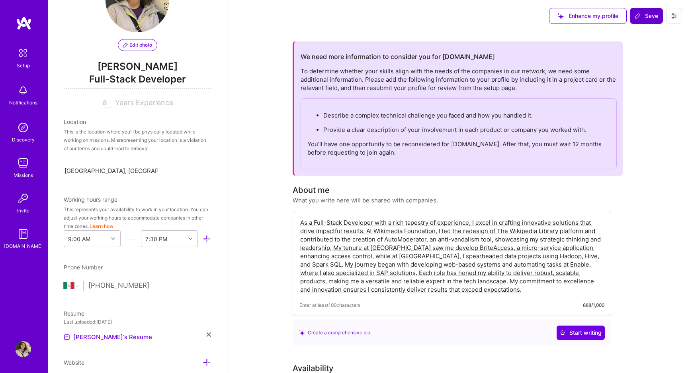
click at [652, 18] on span "Save" at bounding box center [646, 16] width 23 height 8
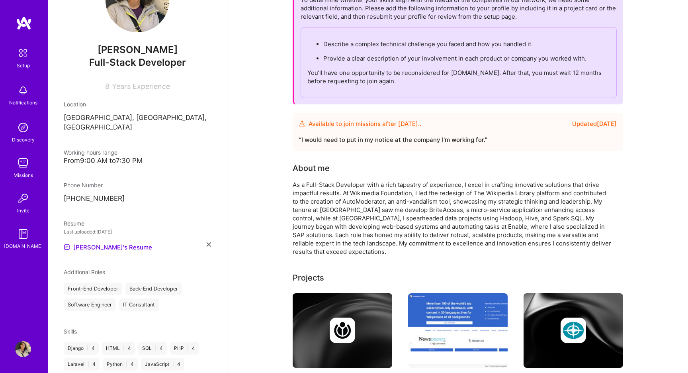
scroll to position [0, 0]
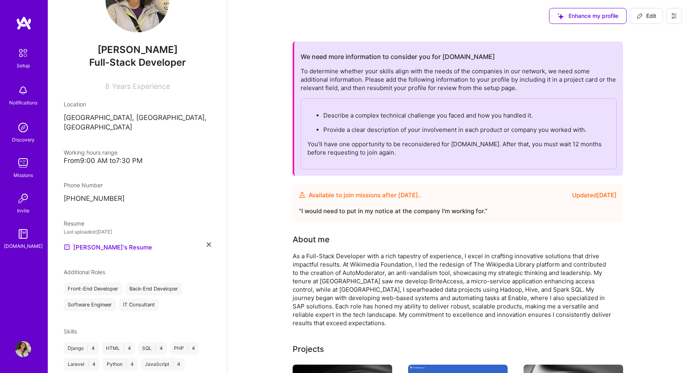
click at [393, 130] on p "Provide a clear description of your involvement in each product or company you …" at bounding box center [466, 129] width 287 height 8
copy p "Provide a clear description of your involvement in each product or company you …"
click at [376, 150] on p "You’ll have one opportunity to be reconsidered for [DOMAIN_NAME]. After that, y…" at bounding box center [458, 148] width 303 height 17
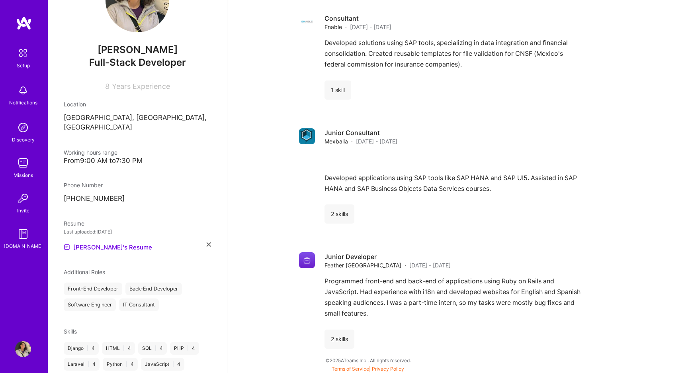
scroll to position [1352, 0]
click at [376, 150] on div "Junior Consultant Mexbalia · [DATE] - [DATE] Developed applications using SAP t…" at bounding box center [471, 174] width 292 height 95
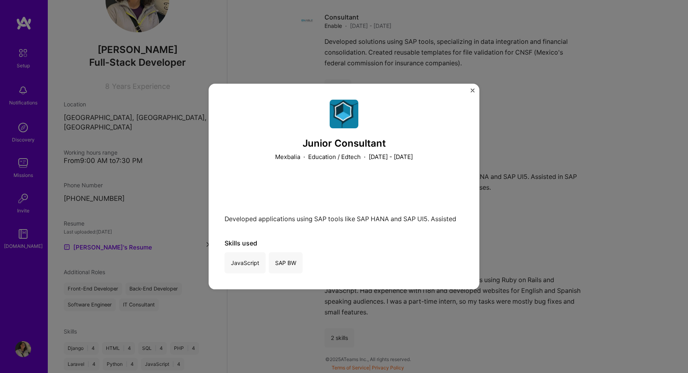
click at [470, 88] on div "Junior Consultant Mexbalia · Education / Edtech · [DATE] - [DATE] Developed app…" at bounding box center [344, 187] width 271 height 206
click at [474, 88] on img "Close" at bounding box center [473, 90] width 4 height 4
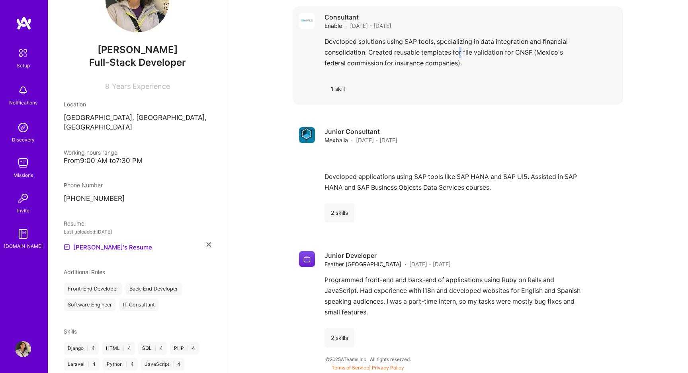
click at [460, 47] on div "Developed solutions using SAP tools, specializing in data integration and finan…" at bounding box center [471, 54] width 292 height 37
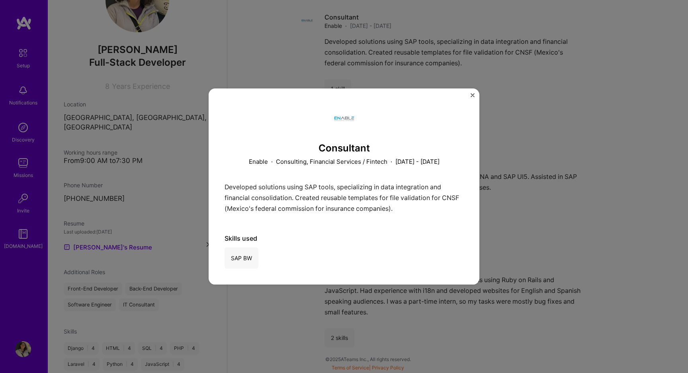
click at [513, 72] on div "Consultant Enable · Consulting, Financial Services / Fintech · [DATE] - [DATE] …" at bounding box center [344, 186] width 688 height 373
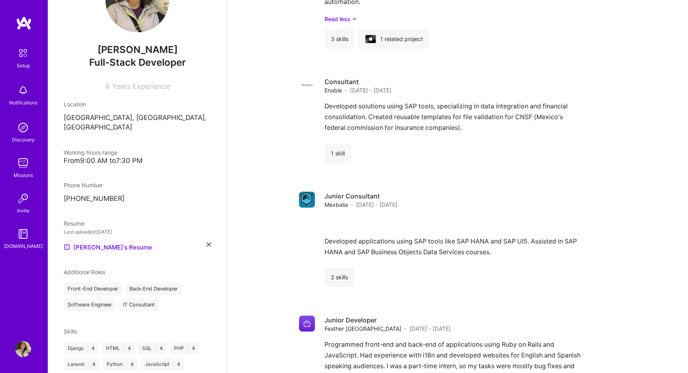
scroll to position [1282, 0]
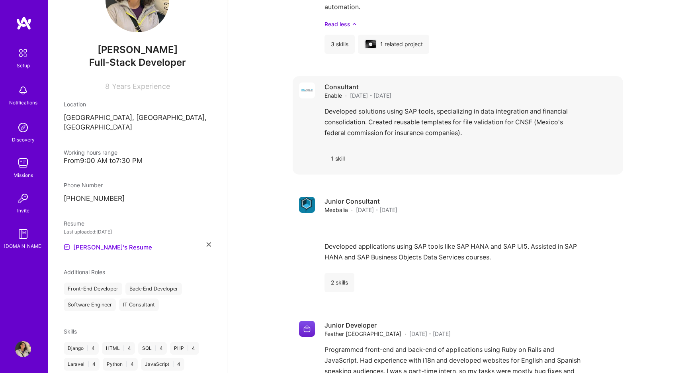
click at [458, 120] on div "Developed solutions using SAP tools, specializing in data integration and finan…" at bounding box center [471, 124] width 292 height 37
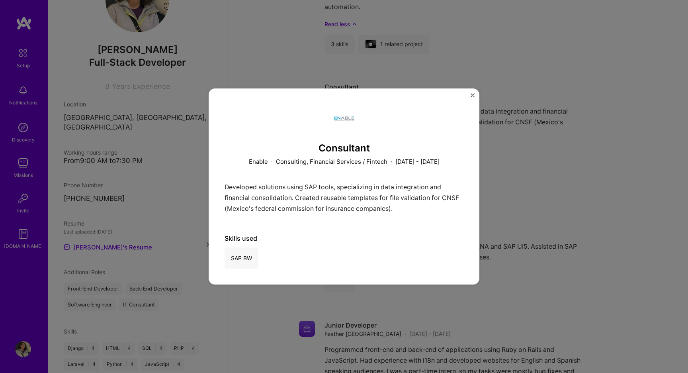
click at [472, 95] on img "Close" at bounding box center [473, 95] width 4 height 4
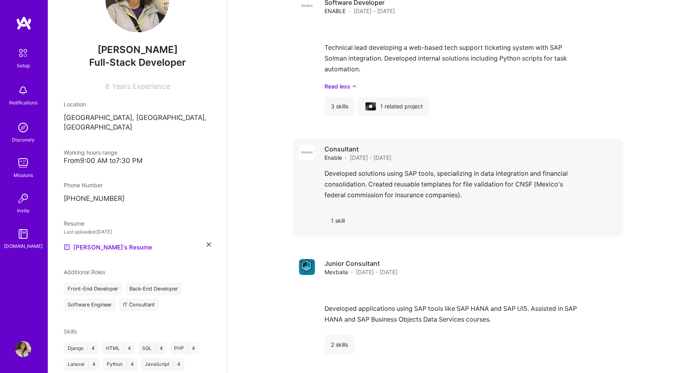
scroll to position [1189, 0]
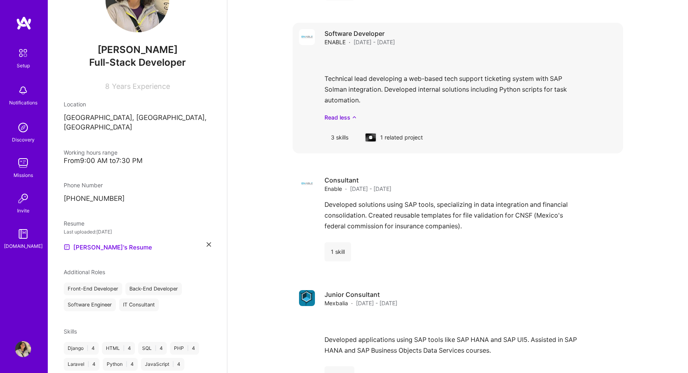
click at [476, 70] on div "Technical lead developing a web-based tech support ticketing system with SAP So…" at bounding box center [471, 87] width 292 height 69
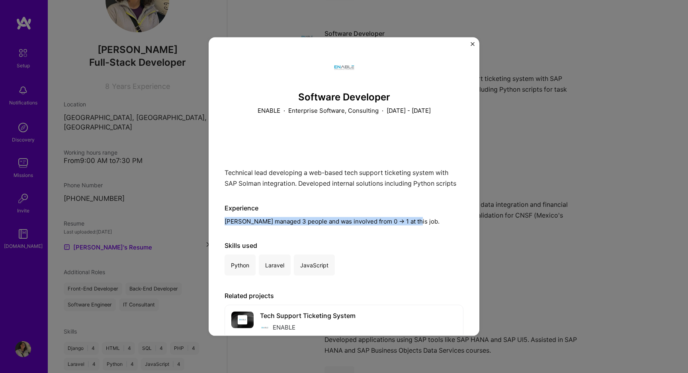
drag, startPoint x: 337, startPoint y: 229, endPoint x: 330, endPoint y: 206, distance: 24.5
click at [330, 206] on div "Software Developer ENABLE · Enterprise Software, Consulting · [DATE] - [DATE] T…" at bounding box center [344, 197] width 239 height 289
click at [411, 235] on div "Software Developer ENABLE · Enterprise Software, Consulting · [DATE] - [DATE] T…" at bounding box center [344, 197] width 239 height 289
click at [526, 161] on div "Software Developer ENABLE · Enterprise Software, Consulting · [DATE] - [DATE] T…" at bounding box center [344, 186] width 688 height 373
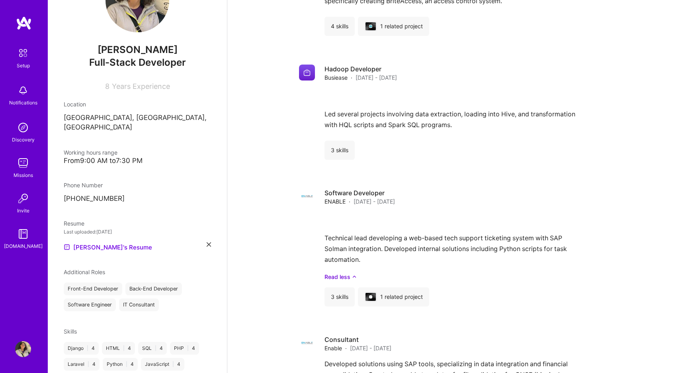
scroll to position [1023, 0]
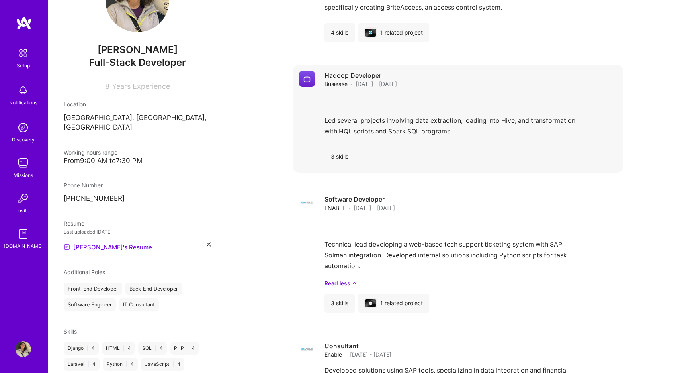
click at [412, 146] on div "Hadoop Developer Busiease · [DATE] - [DATE] Led several projects involving data…" at bounding box center [471, 118] width 292 height 95
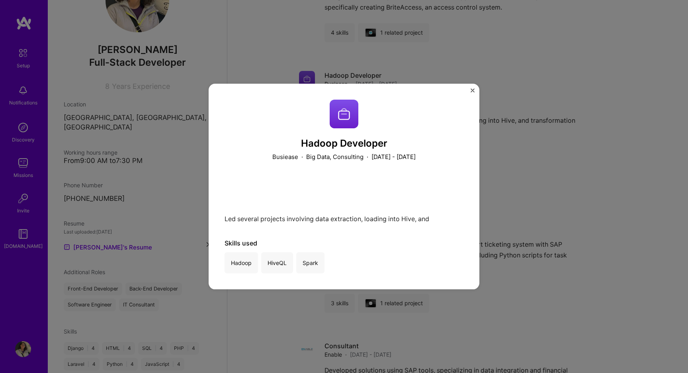
click at [494, 157] on div "Hadoop Developer Busiease · Big Data, Consulting · [DATE] - [DATE] Led several …" at bounding box center [344, 186] width 688 height 373
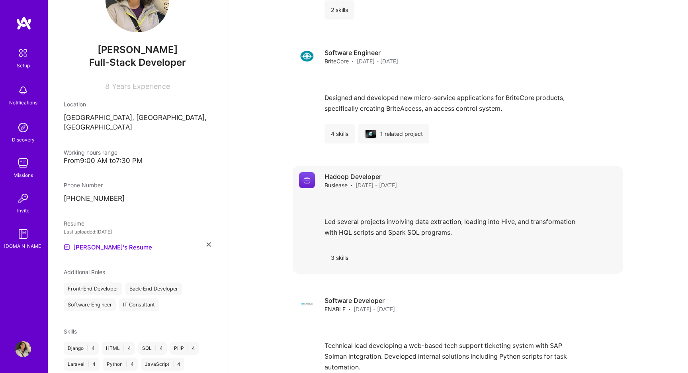
scroll to position [908, 0]
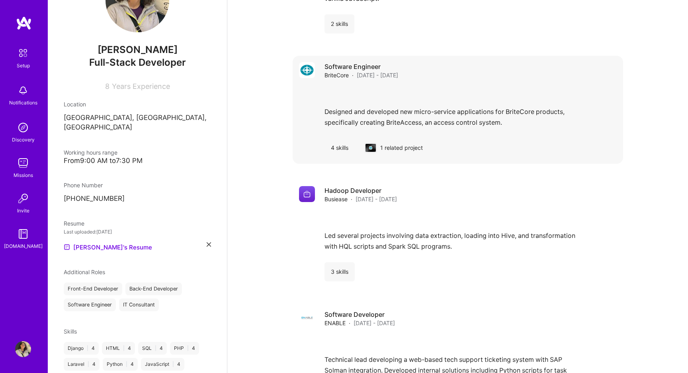
click at [495, 114] on div "Designed and developed new micro-service applications for BriteCore products, s…" at bounding box center [471, 109] width 292 height 46
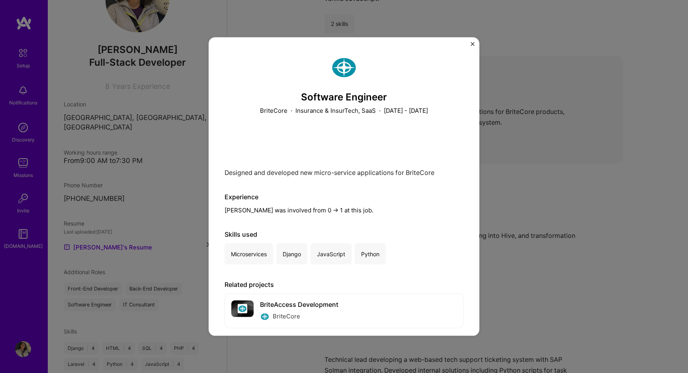
click at [531, 128] on div "Software Engineer BriteCore · Insurance & InsurTech, SaaS · [DATE] - [DATE] Des…" at bounding box center [344, 186] width 688 height 373
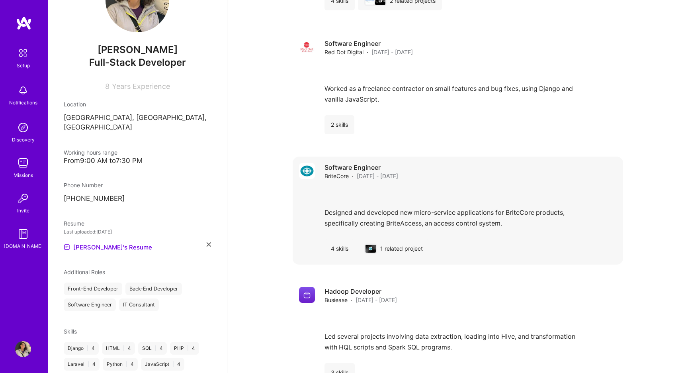
scroll to position [798, 0]
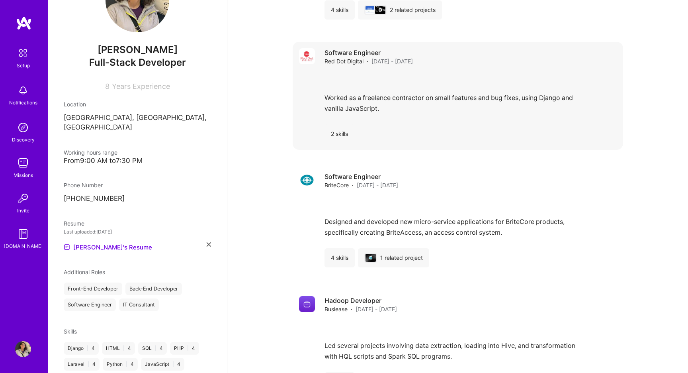
click at [519, 123] on div "Software Engineer Red Dot Digital · [DATE] - [DATE] Worked as a freelance contr…" at bounding box center [471, 95] width 292 height 95
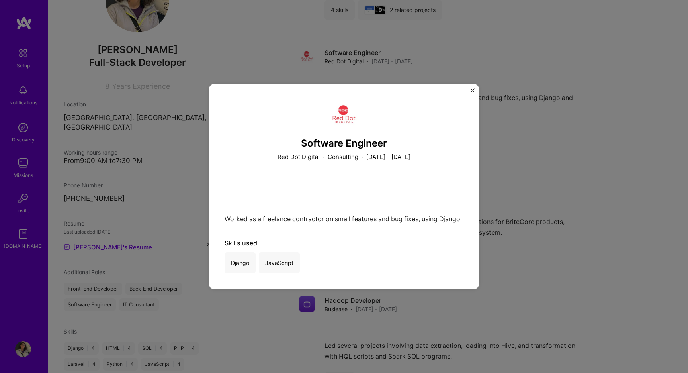
click at [515, 173] on div "Software Engineer Red Dot Digital · Consulting · [DATE] - [DATE] Worked as a fr…" at bounding box center [344, 186] width 688 height 373
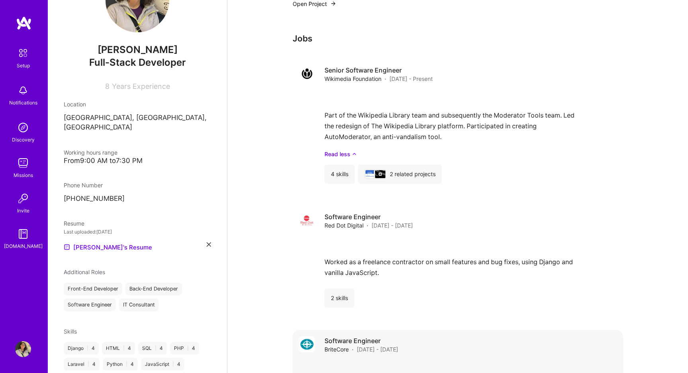
scroll to position [632, 0]
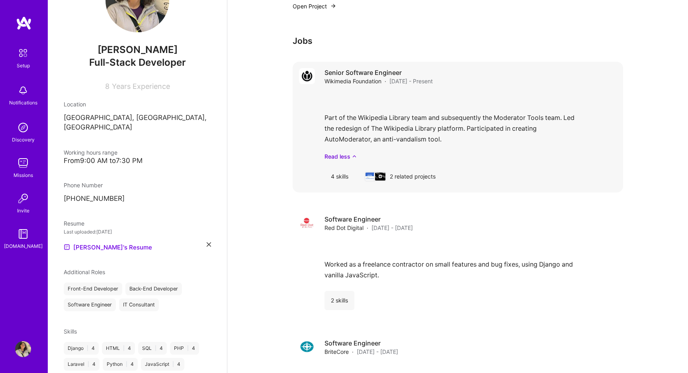
click at [511, 141] on div "Part of the Wikipedia Library team and subsequently the Moderator Tools team. L…" at bounding box center [471, 126] width 292 height 69
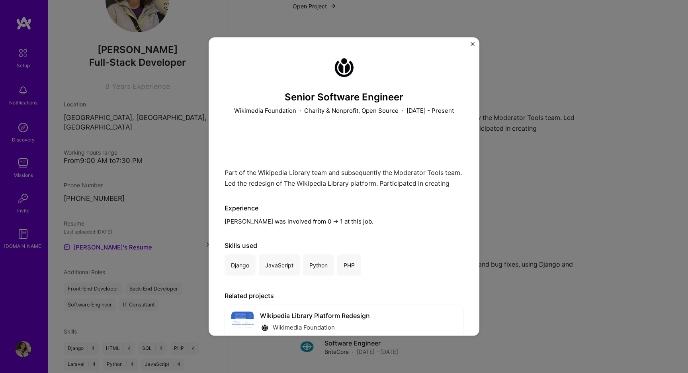
click at [576, 135] on div "Senior Software Engineer Wikimedia Foundation · Charity & Nonprofit, Open Sourc…" at bounding box center [344, 186] width 688 height 373
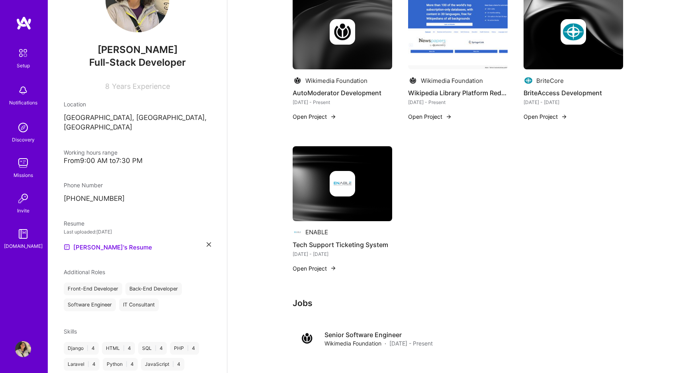
scroll to position [301, 0]
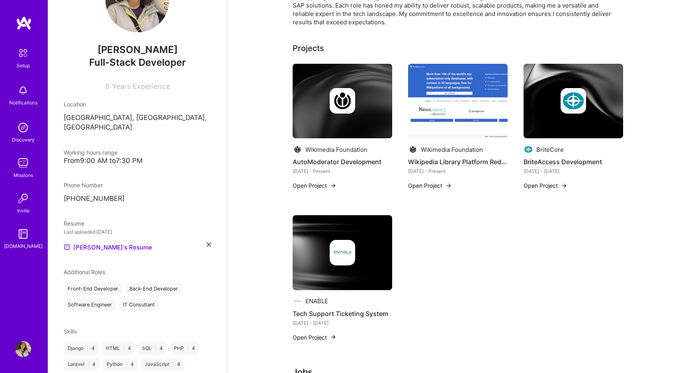
click at [324, 104] on div at bounding box center [343, 100] width 100 height 25
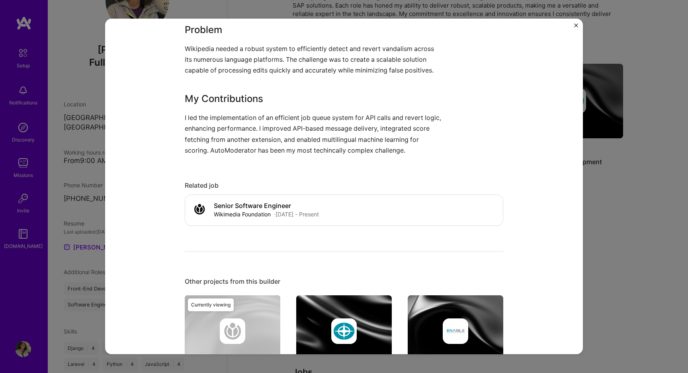
scroll to position [468, 0]
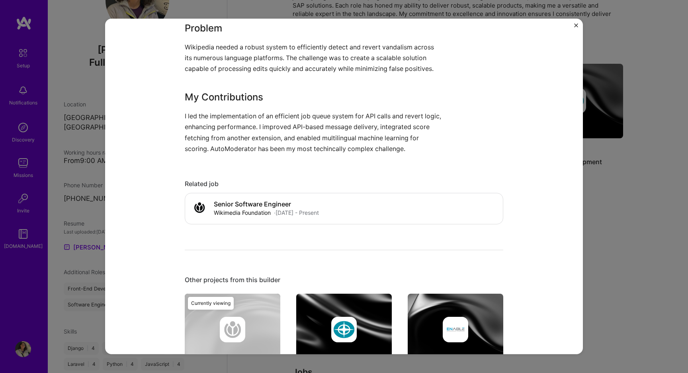
click at [576, 27] on img "Close" at bounding box center [576, 25] width 4 height 4
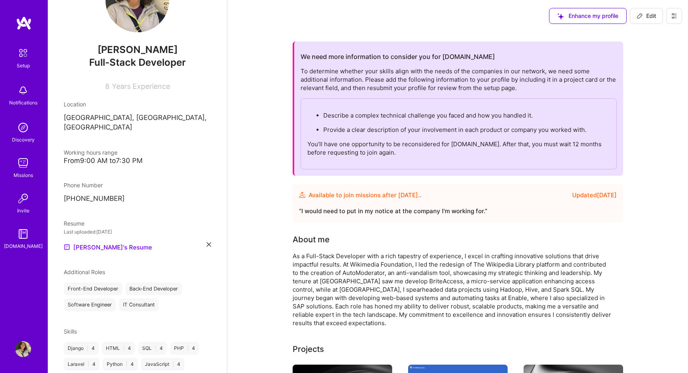
click at [675, 16] on icon at bounding box center [674, 16] width 6 height 6
click at [22, 344] on img at bounding box center [23, 349] width 16 height 16
click at [21, 59] on img at bounding box center [23, 53] width 17 height 17
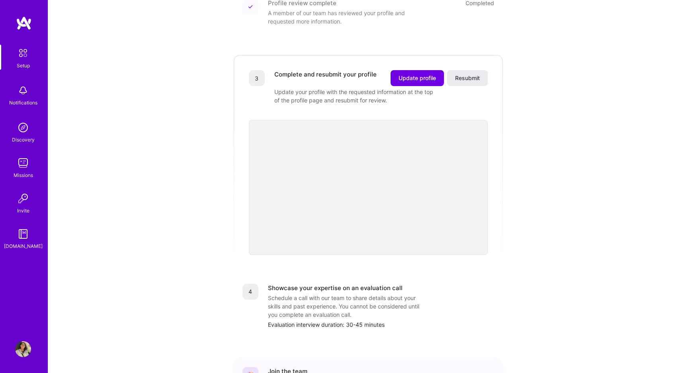
scroll to position [182, 0]
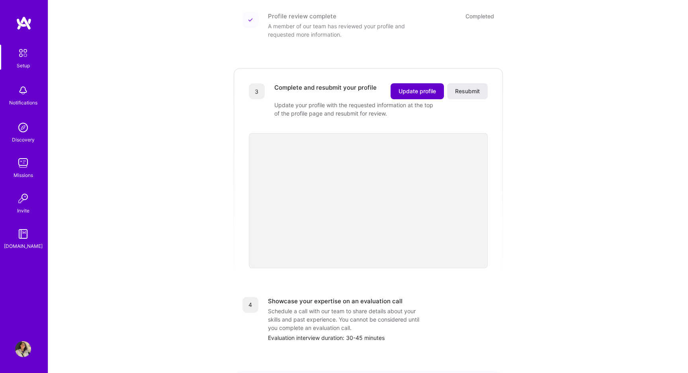
click at [415, 83] on button "Update profile" at bounding box center [417, 91] width 53 height 16
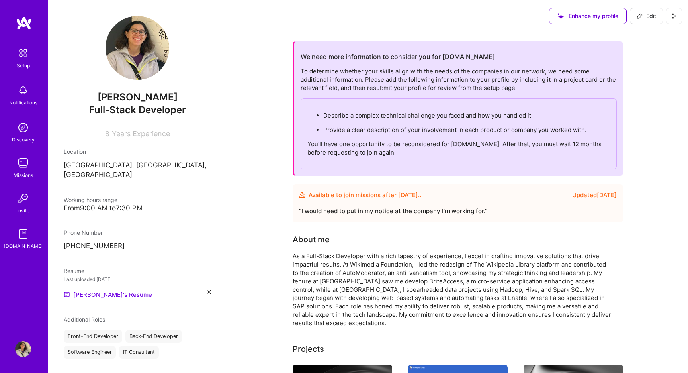
scroll to position [0, 0]
click at [26, 49] on img at bounding box center [23, 53] width 17 height 17
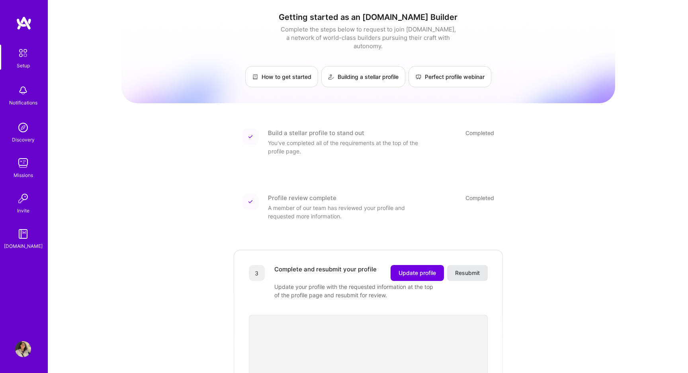
click at [476, 269] on span "Resubmit" at bounding box center [467, 273] width 25 height 8
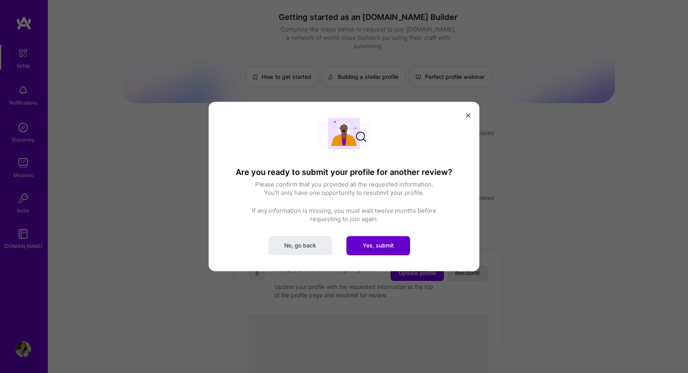
click at [375, 247] on span "Yes, submit" at bounding box center [378, 245] width 31 height 8
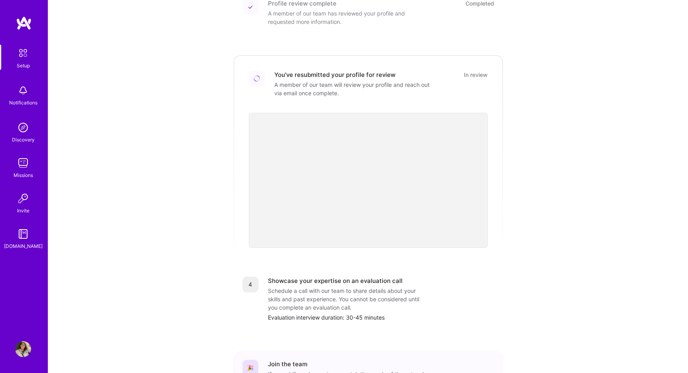
scroll to position [194, 0]
click at [172, 161] on div "Getting started as an [DOMAIN_NAME] Builder Complete the steps below to request…" at bounding box center [368, 127] width 494 height 631
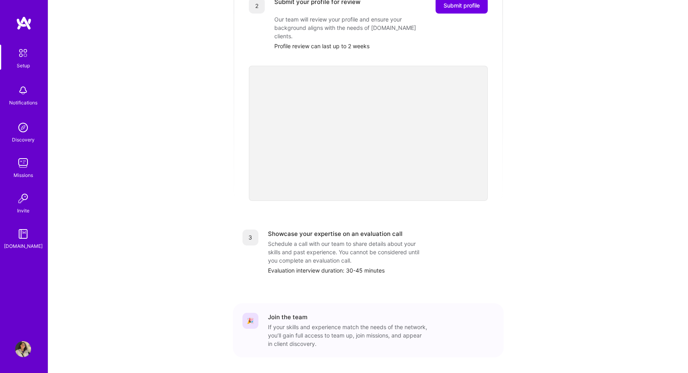
scroll to position [214, 0]
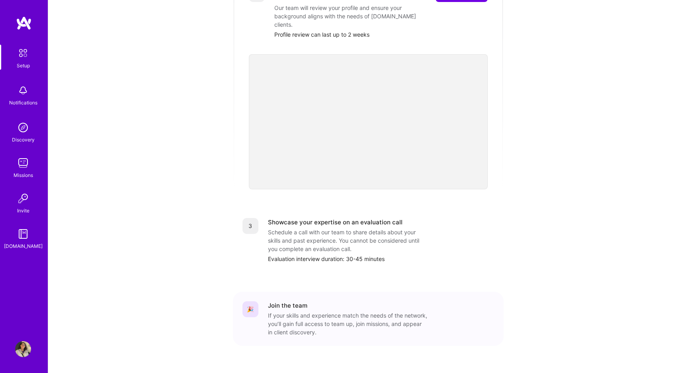
click at [27, 348] on img at bounding box center [23, 349] width 16 height 16
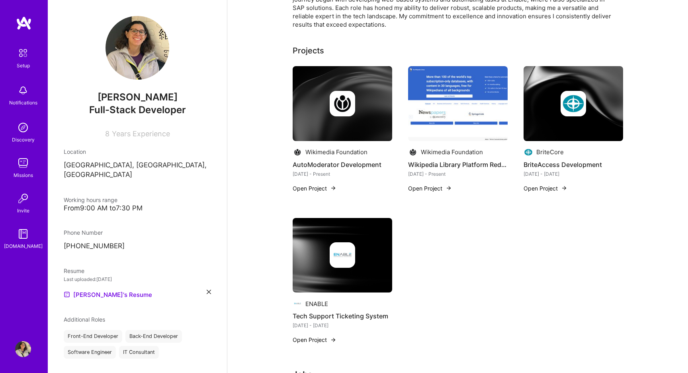
scroll to position [156, 0]
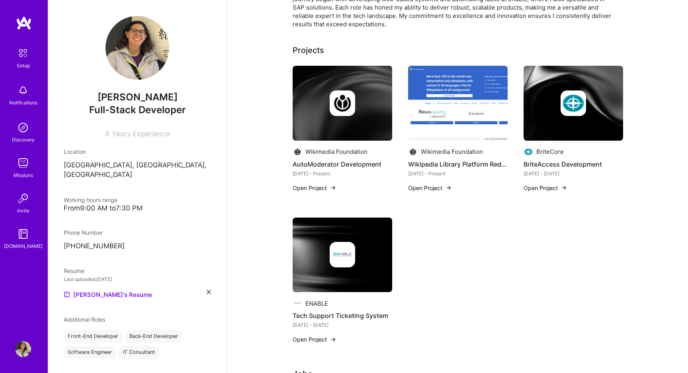
click at [316, 188] on button "Open Project" at bounding box center [315, 188] width 44 height 8
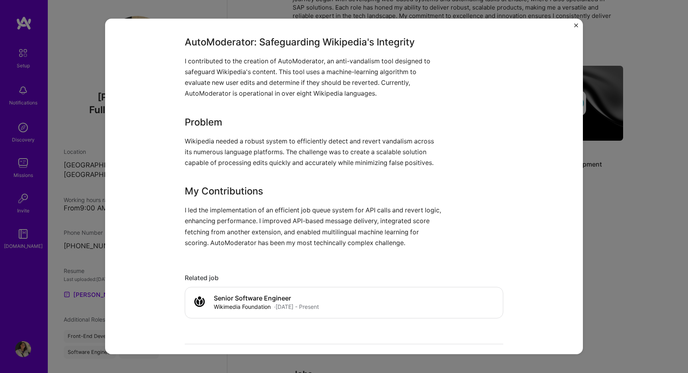
scroll to position [364, 0]
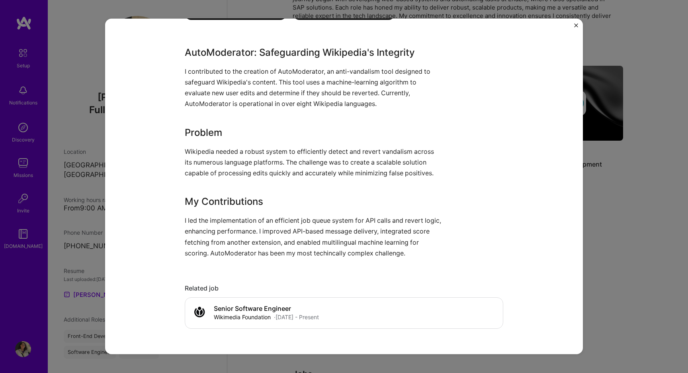
click at [595, 141] on div "AutoModerator Development Wikimedia Foundation Charity & Nonprofit, Open Source…" at bounding box center [344, 186] width 688 height 373
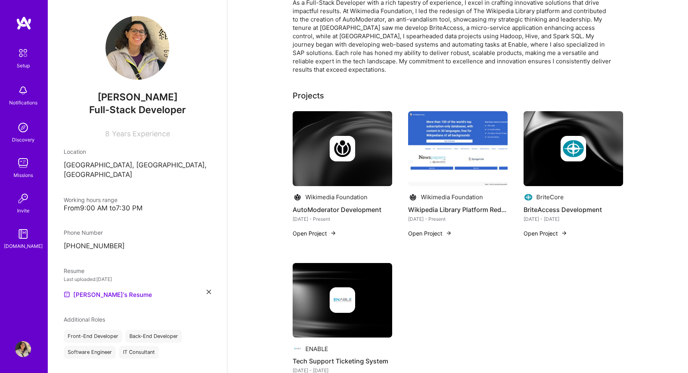
scroll to position [112, 0]
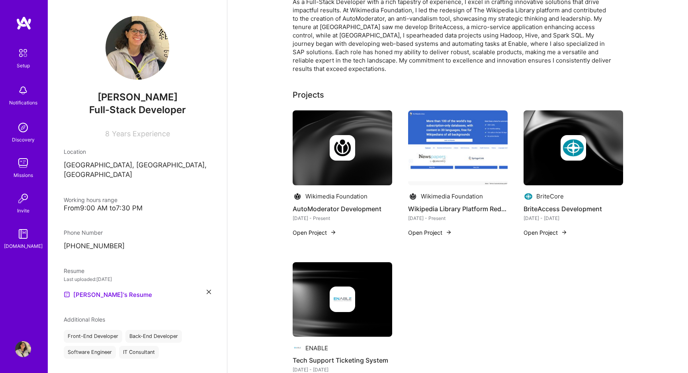
click at [29, 25] on img at bounding box center [24, 23] width 16 height 14
click at [22, 56] on img at bounding box center [23, 53] width 17 height 17
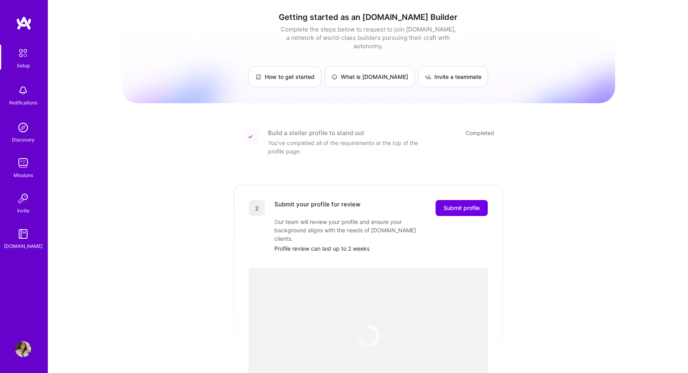
click at [23, 90] on img at bounding box center [23, 90] width 16 height 16
click at [20, 172] on div "Missions" at bounding box center [24, 175] width 20 height 8
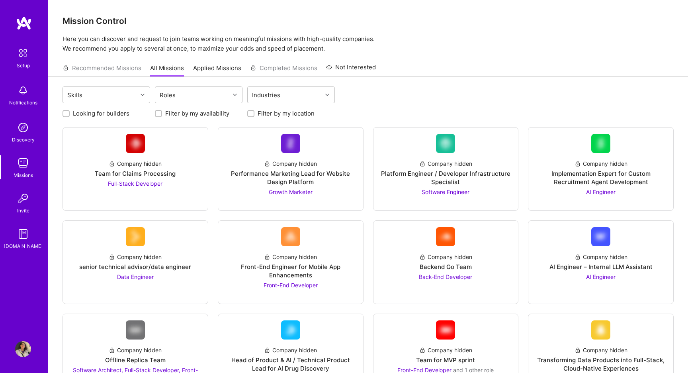
click at [27, 20] on img at bounding box center [24, 23] width 16 height 14
